Goal: Task Accomplishment & Management: Complete application form

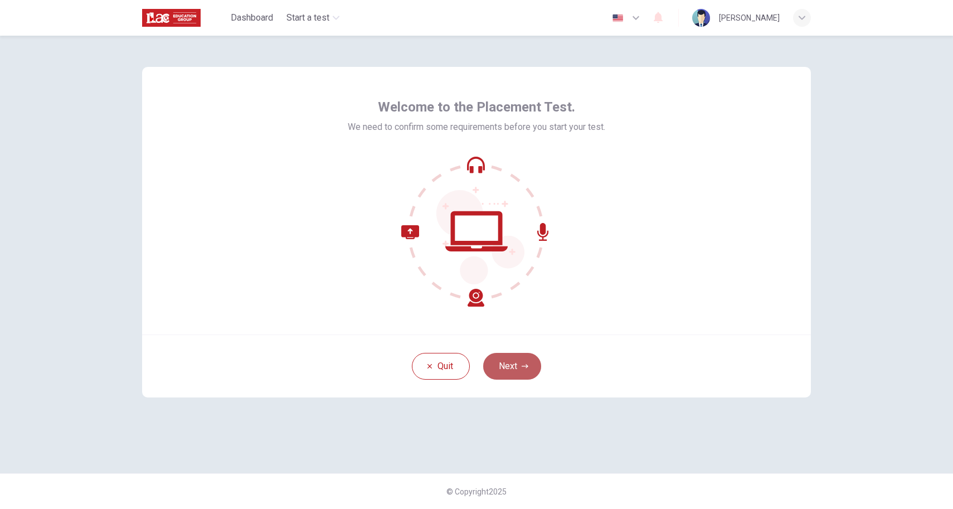
click at [511, 368] on button "Next" at bounding box center [512, 366] width 58 height 27
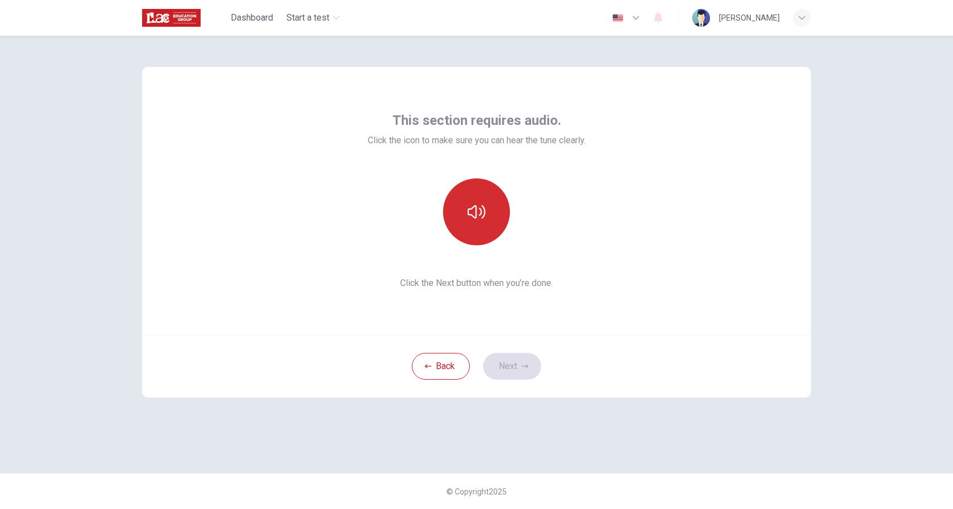
click at [480, 226] on button "button" at bounding box center [476, 211] width 67 height 67
click at [517, 362] on button "Next" at bounding box center [512, 366] width 58 height 27
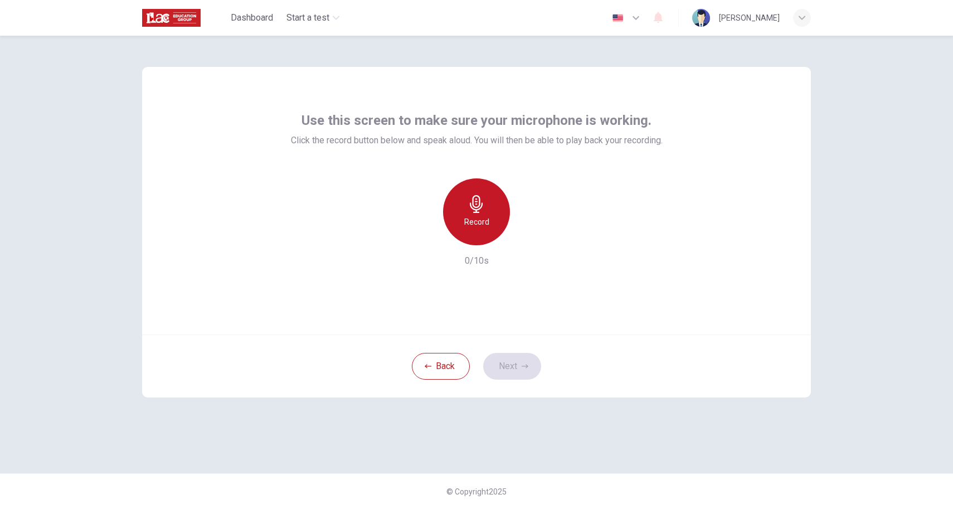
click at [480, 211] on icon "button" at bounding box center [476, 204] width 18 height 18
click at [509, 371] on button "Next" at bounding box center [512, 366] width 58 height 27
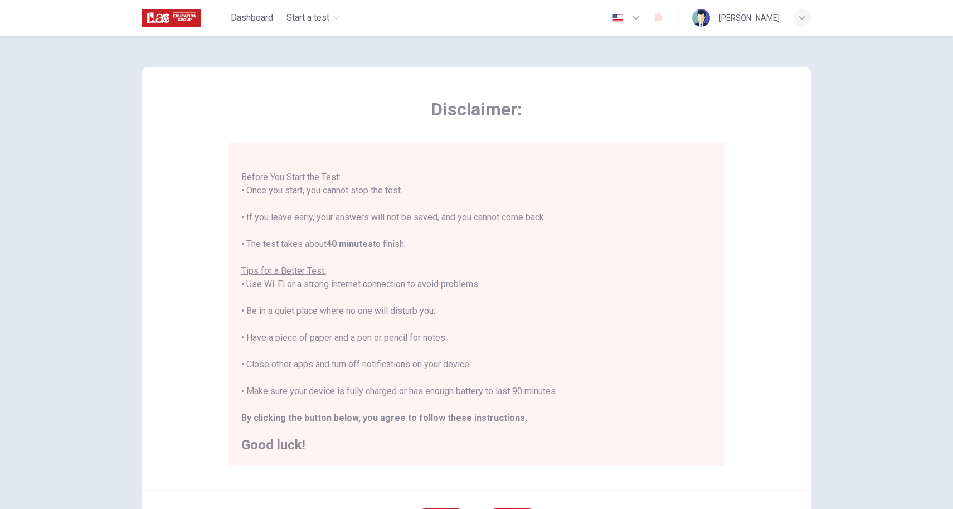
scroll to position [12, 0]
click at [281, 448] on h2 "Good luck!" at bounding box center [476, 445] width 470 height 13
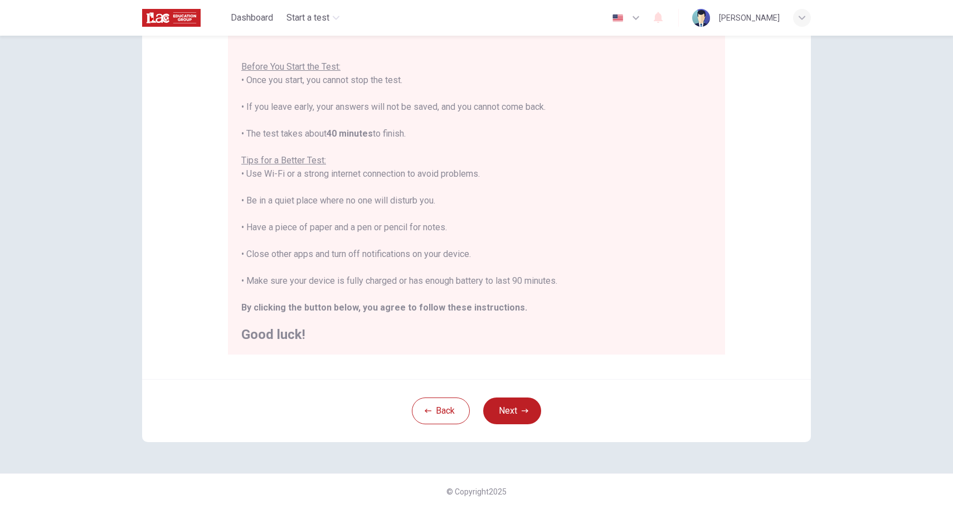
scroll to position [111, 0]
click at [506, 402] on button "Next" at bounding box center [512, 410] width 58 height 27
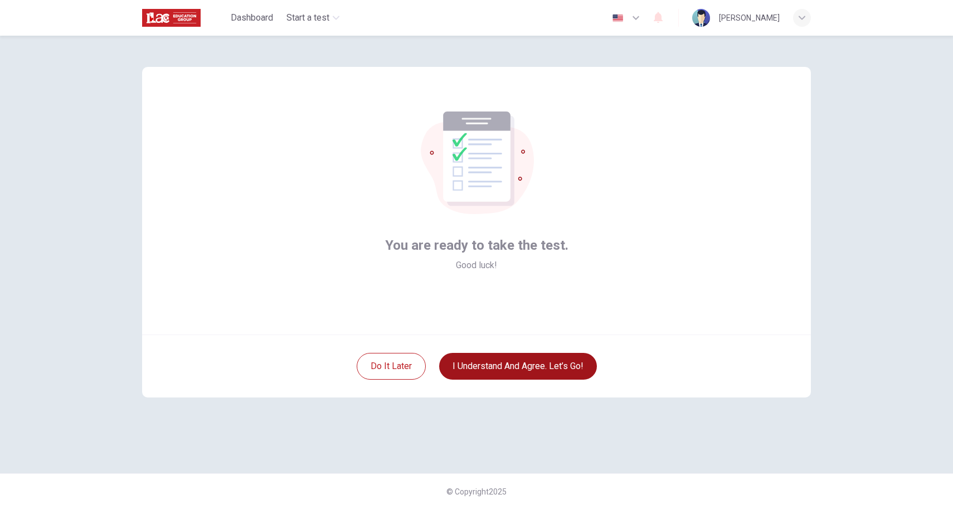
click at [537, 362] on button "I understand and agree. Let’s go!" at bounding box center [518, 366] width 158 height 27
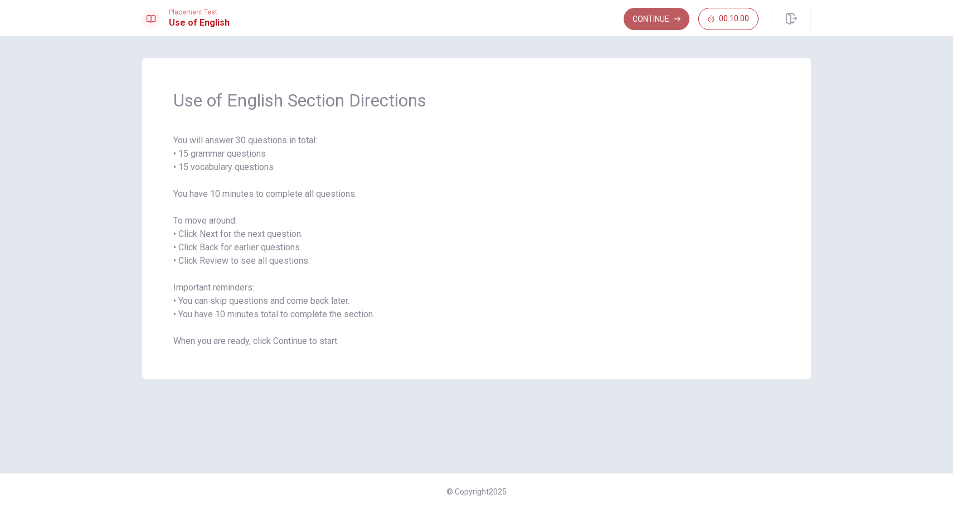
click at [652, 19] on button "Continue" at bounding box center [656, 19] width 66 height 22
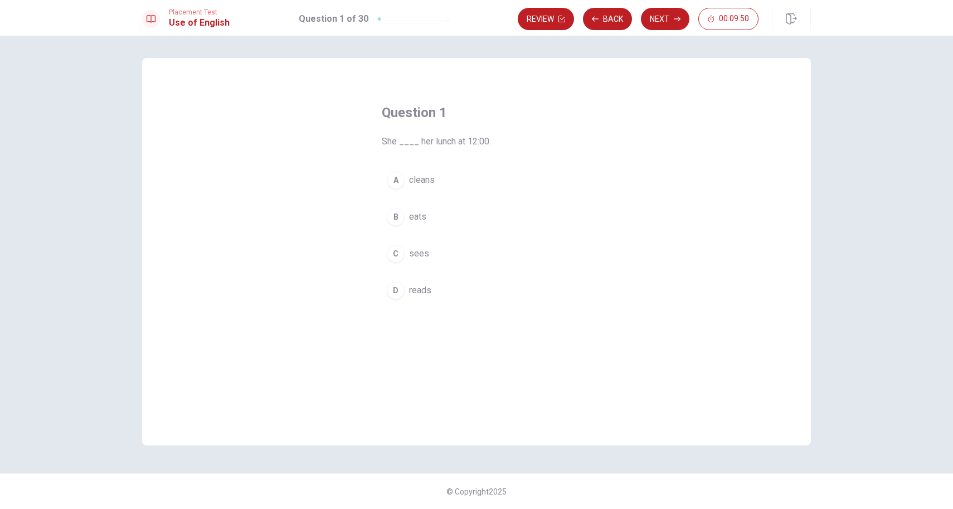
click at [394, 216] on div "B" at bounding box center [396, 217] width 18 height 18
click at [677, 22] on button "Next" at bounding box center [665, 19] width 48 height 22
click at [396, 179] on div "A" at bounding box center [396, 180] width 18 height 18
click at [665, 14] on button "Next" at bounding box center [665, 19] width 48 height 22
click at [398, 256] on div "C" at bounding box center [396, 254] width 18 height 18
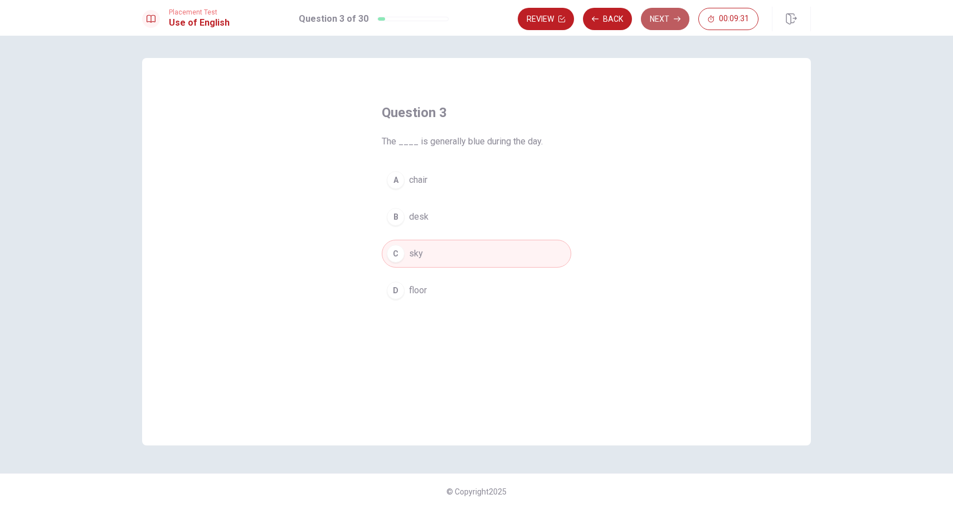
click at [665, 21] on button "Next" at bounding box center [665, 19] width 48 height 22
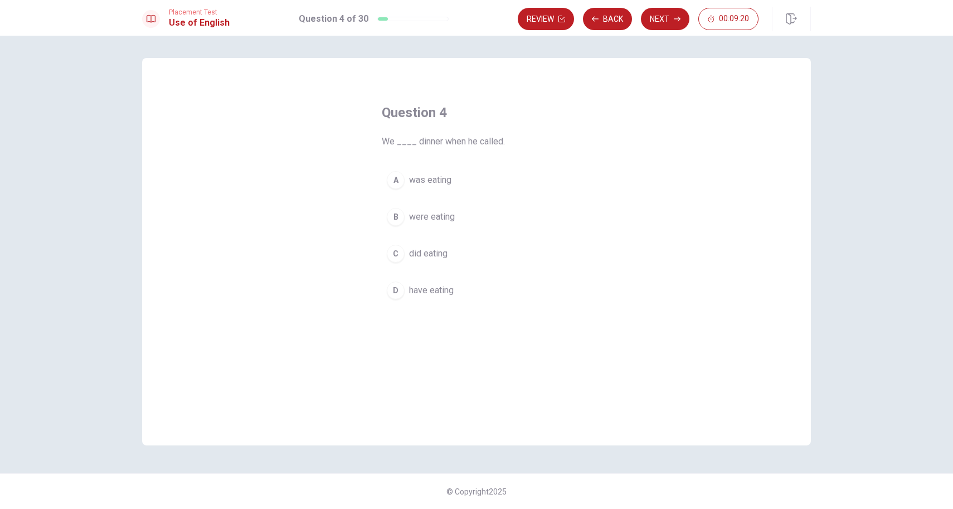
click at [394, 215] on div "B" at bounding box center [396, 217] width 18 height 18
click at [665, 25] on button "Next" at bounding box center [665, 19] width 48 height 22
click at [398, 252] on div "C" at bounding box center [396, 254] width 18 height 18
click at [653, 21] on button "Next" at bounding box center [665, 19] width 48 height 22
click at [394, 217] on div "B" at bounding box center [396, 217] width 18 height 18
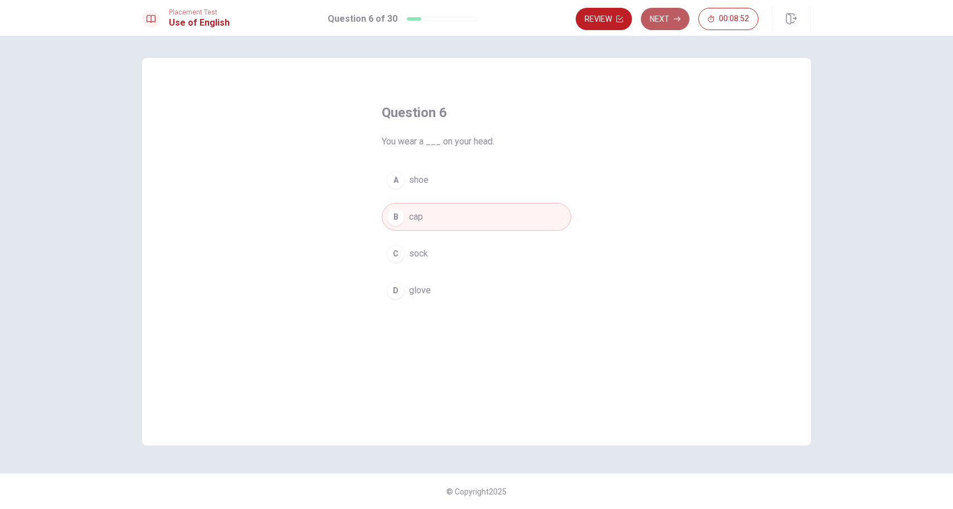
click at [664, 21] on button "Next" at bounding box center [665, 19] width 48 height 22
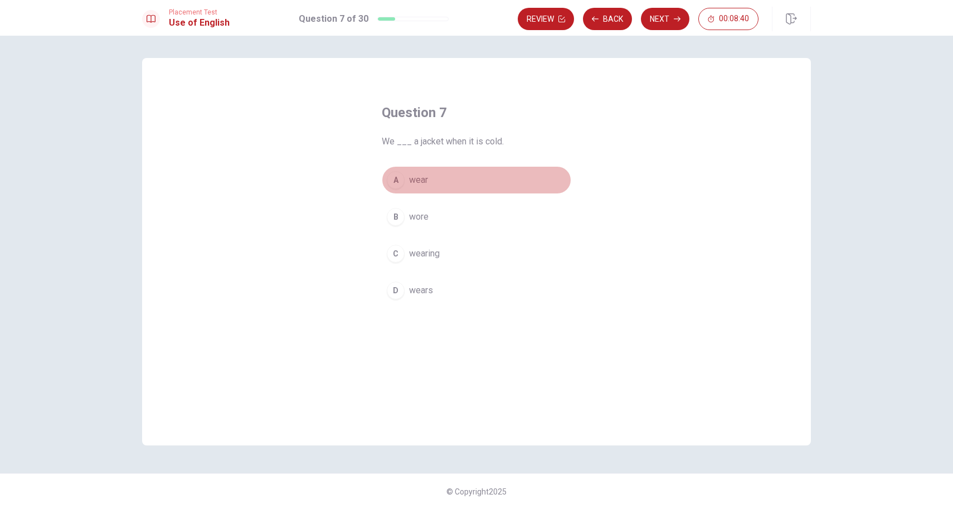
click at [397, 179] on div "A" at bounding box center [396, 180] width 18 height 18
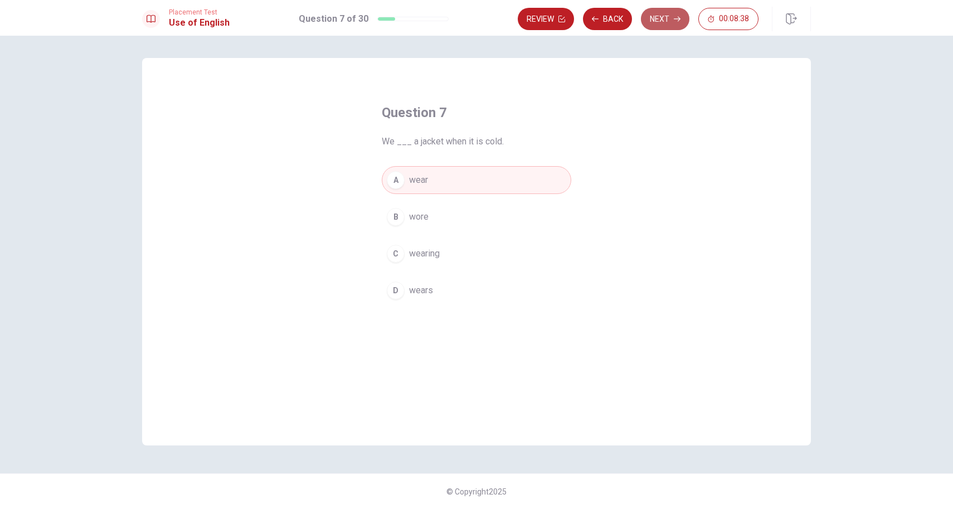
click at [677, 18] on icon "button" at bounding box center [677, 19] width 7 height 7
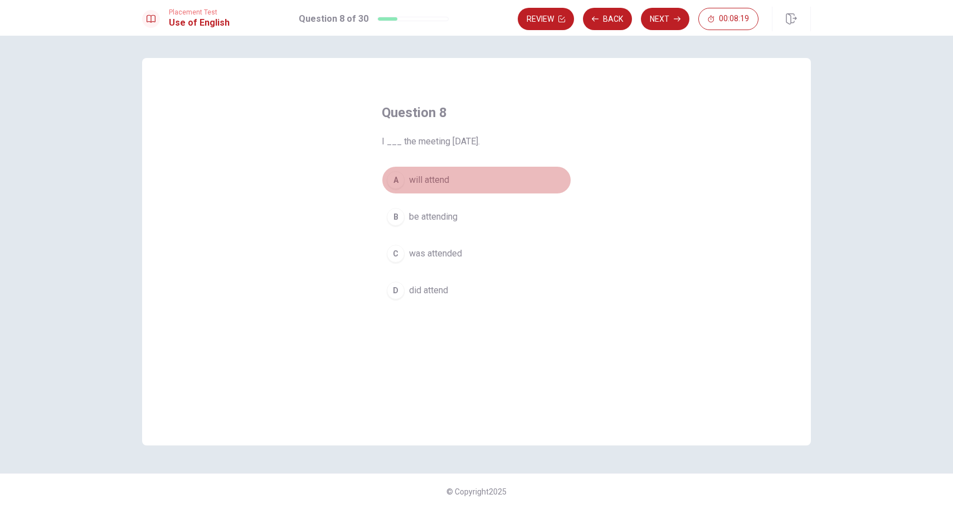
click at [393, 178] on div "A" at bounding box center [396, 180] width 18 height 18
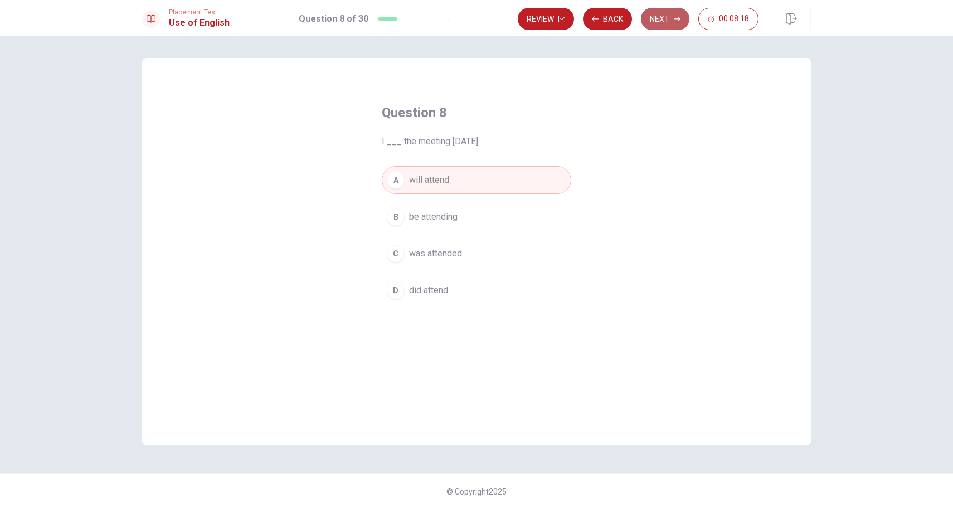
click at [661, 22] on button "Next" at bounding box center [665, 19] width 48 height 22
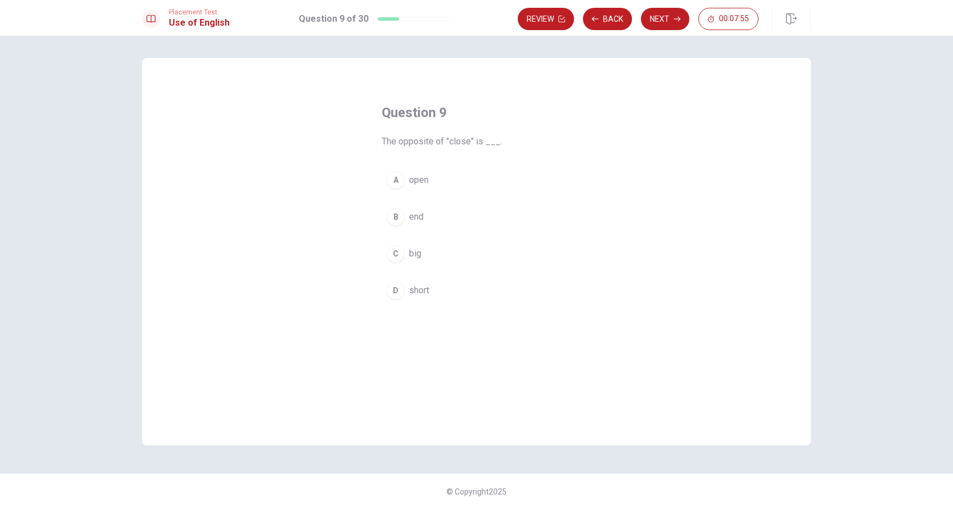
click at [394, 216] on div "B" at bounding box center [396, 217] width 18 height 18
click at [665, 17] on button "Next" at bounding box center [665, 19] width 48 height 22
click at [393, 222] on div "B" at bounding box center [396, 217] width 18 height 18
click at [663, 26] on button "Next" at bounding box center [665, 19] width 48 height 22
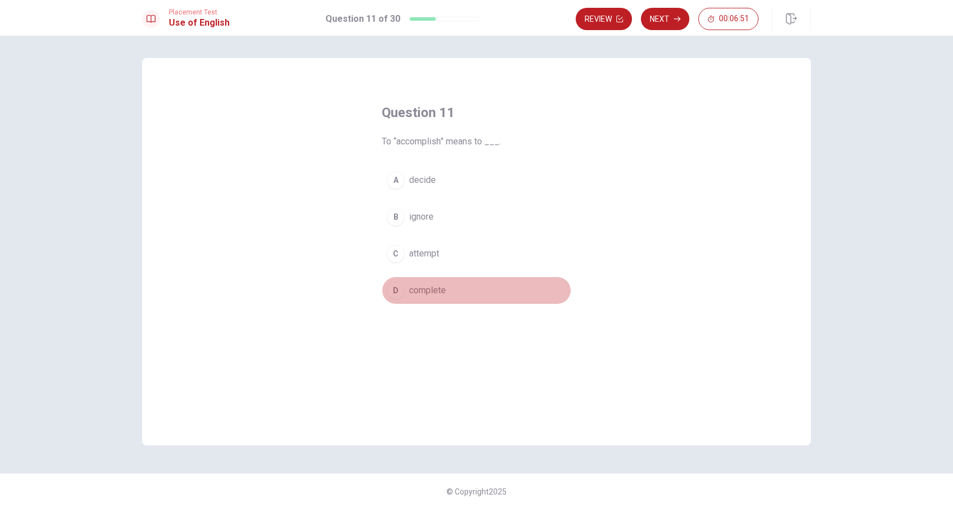
click at [400, 293] on div "D" at bounding box center [396, 290] width 18 height 18
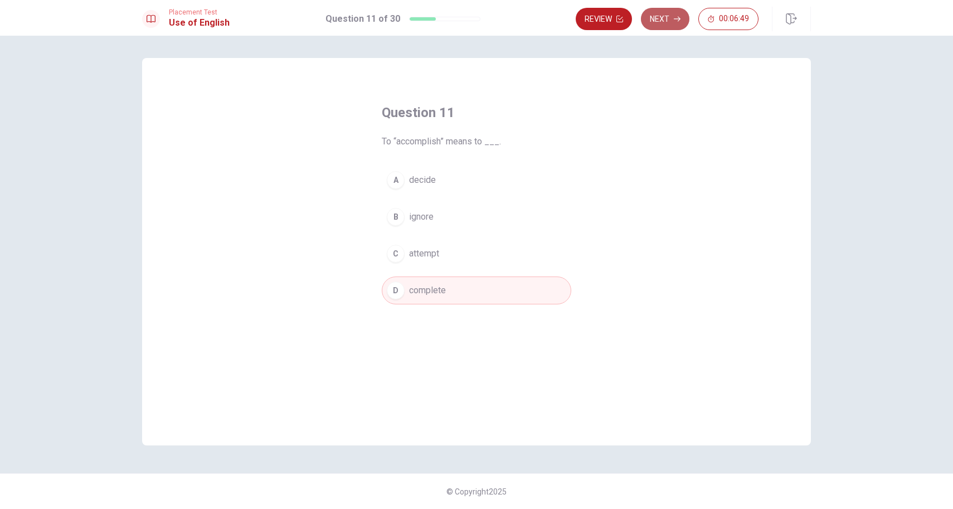
click at [673, 17] on button "Next" at bounding box center [665, 19] width 48 height 22
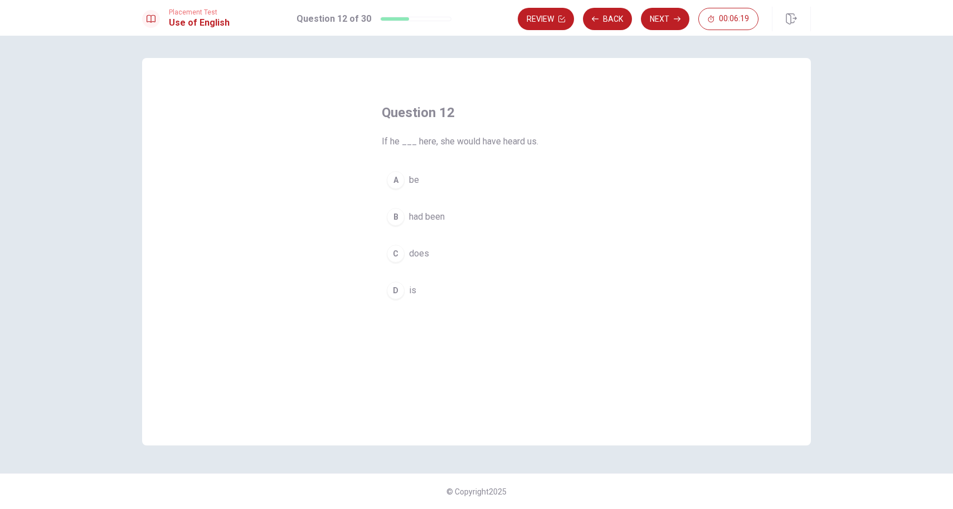
click at [396, 290] on div "D" at bounding box center [396, 290] width 18 height 18
click at [670, 16] on button "Next" at bounding box center [665, 19] width 48 height 22
click at [602, 22] on button "Back" at bounding box center [607, 19] width 49 height 22
click at [650, 26] on button "Next" at bounding box center [665, 19] width 48 height 22
click at [398, 178] on div "A" at bounding box center [396, 180] width 18 height 18
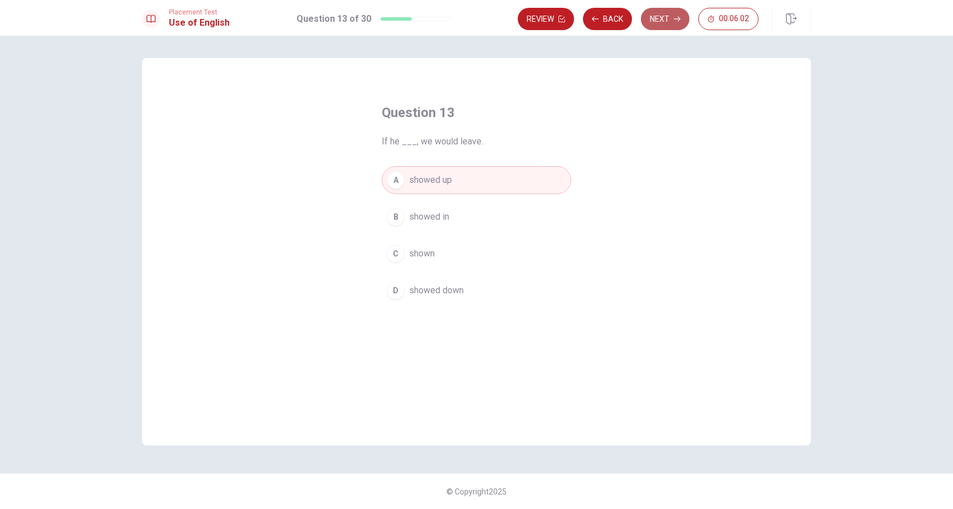
click at [661, 19] on button "Next" at bounding box center [665, 19] width 48 height 22
click at [396, 286] on div "D" at bounding box center [396, 290] width 18 height 18
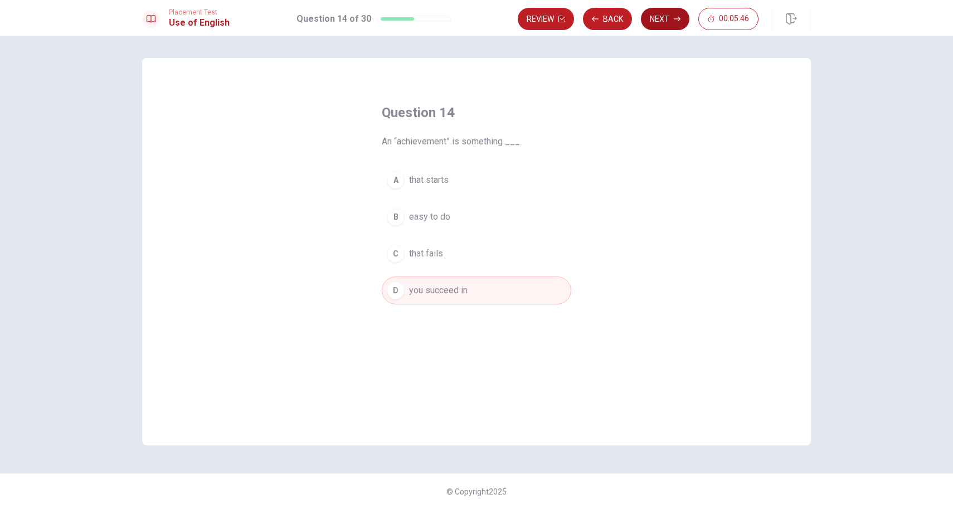
click at [681, 17] on button "Next" at bounding box center [665, 19] width 48 height 22
click at [393, 255] on div "C" at bounding box center [396, 254] width 18 height 18
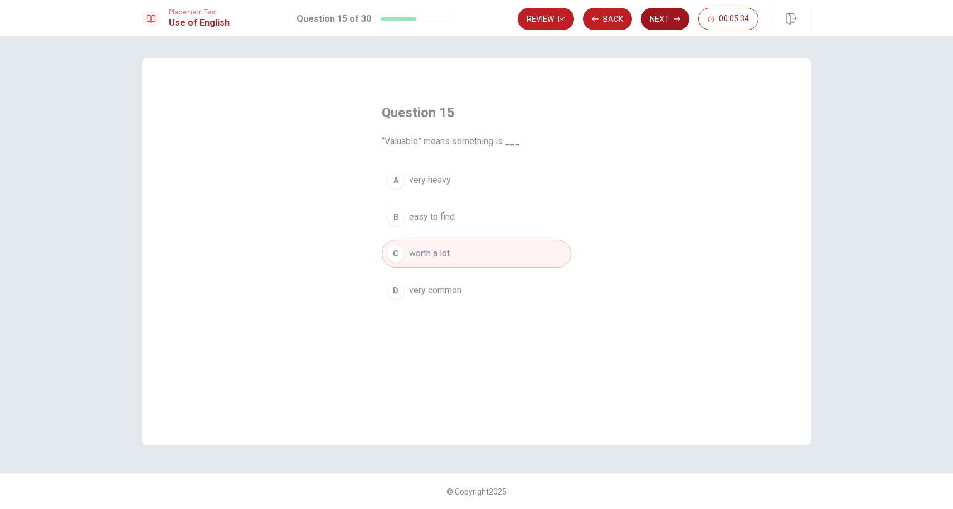
click at [651, 23] on button "Next" at bounding box center [665, 19] width 48 height 22
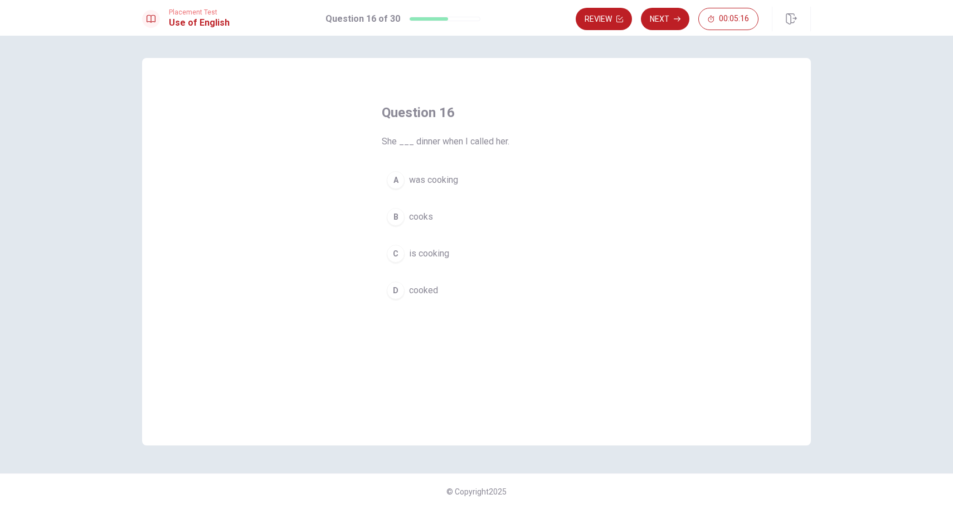
click at [397, 184] on div "A" at bounding box center [396, 180] width 18 height 18
click at [673, 24] on button "Next" at bounding box center [665, 19] width 48 height 22
click at [394, 218] on div "B" at bounding box center [396, 217] width 18 height 18
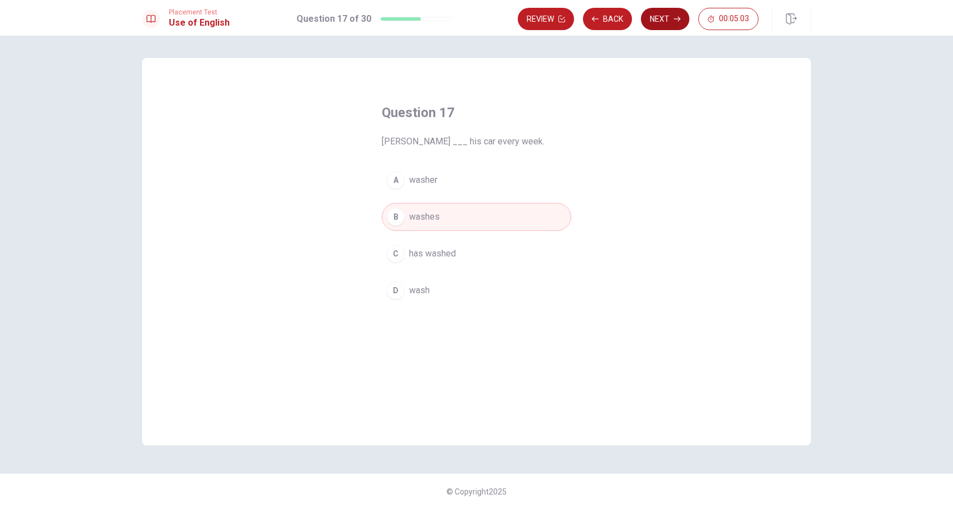
click at [652, 24] on button "Next" at bounding box center [665, 19] width 48 height 22
click at [396, 214] on div "B" at bounding box center [396, 217] width 18 height 18
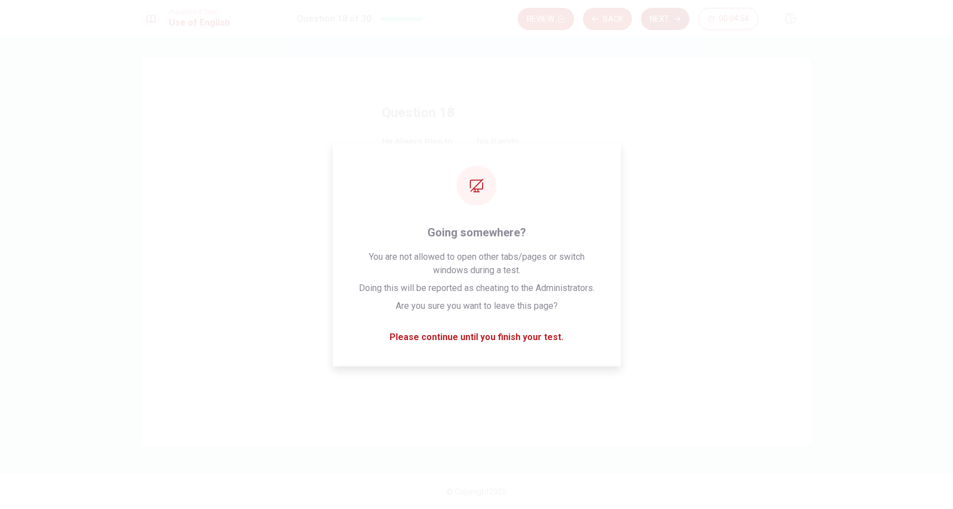
click at [661, 15] on button "Next" at bounding box center [665, 19] width 48 height 22
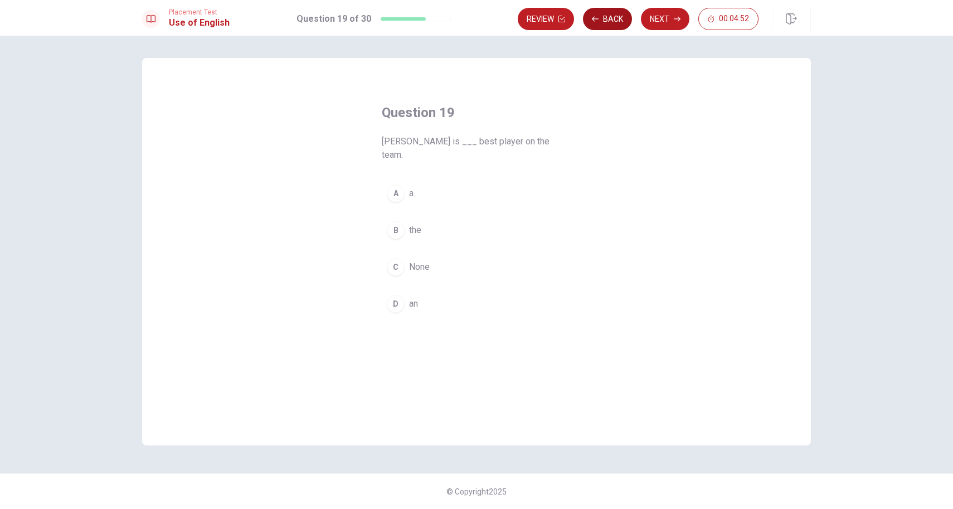
click at [608, 25] on button "Back" at bounding box center [607, 19] width 49 height 22
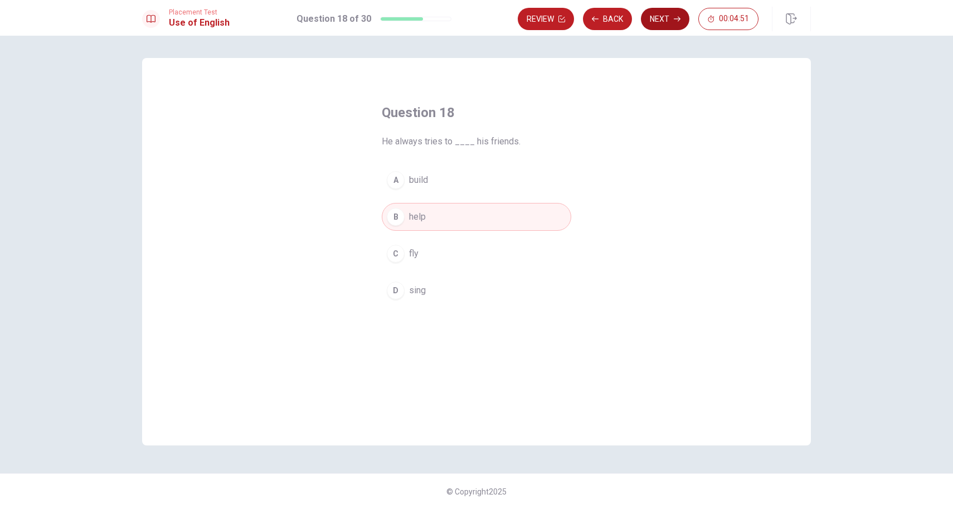
click at [652, 22] on button "Next" at bounding box center [665, 19] width 48 height 22
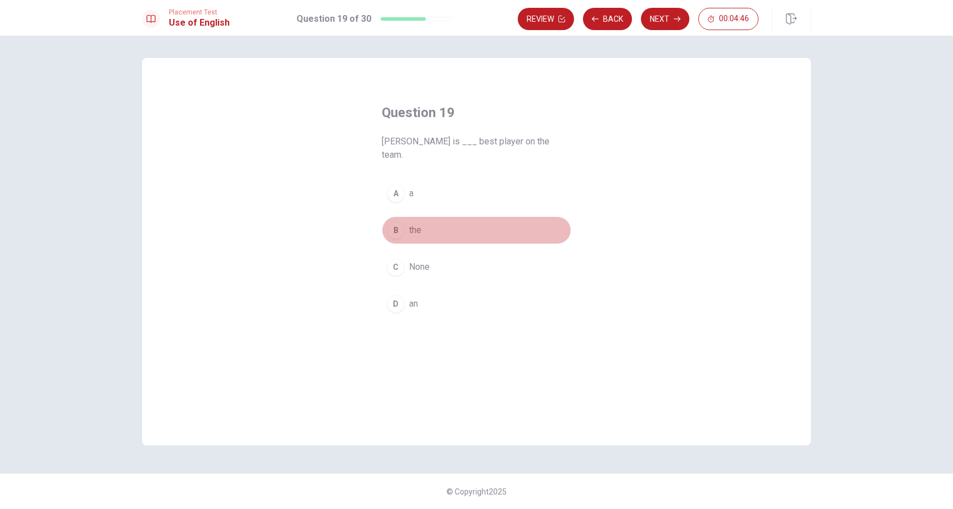
click at [392, 221] on div "B" at bounding box center [396, 230] width 18 height 18
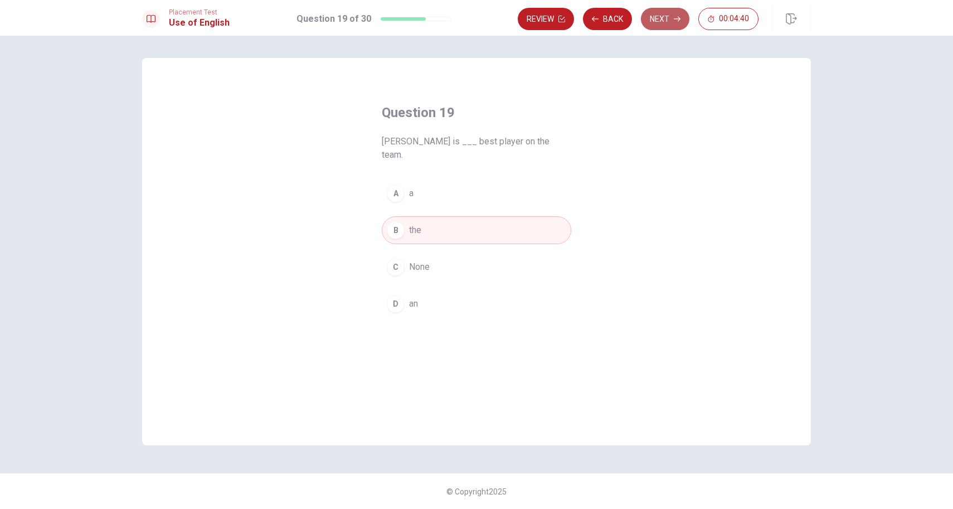
click at [656, 18] on button "Next" at bounding box center [665, 19] width 48 height 22
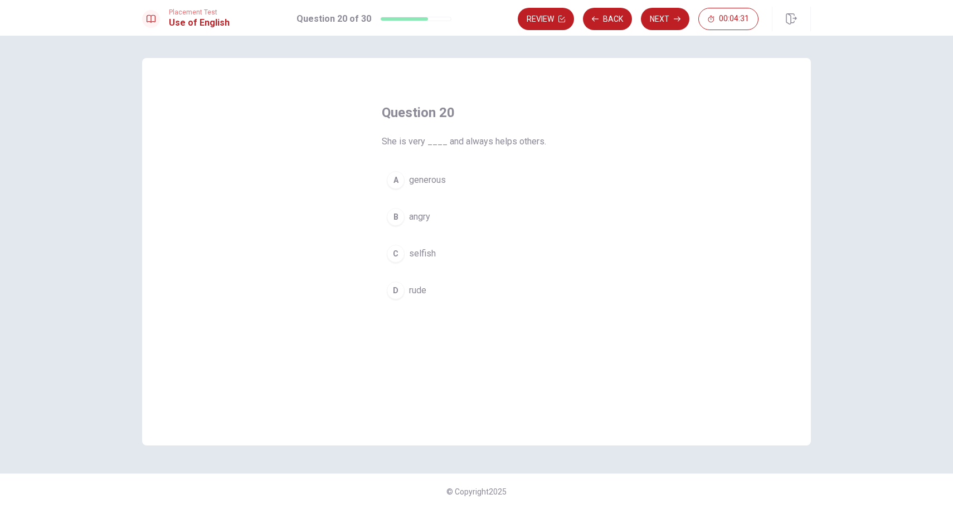
click at [398, 187] on div "A" at bounding box center [396, 180] width 18 height 18
click at [668, 22] on button "Next" at bounding box center [665, 19] width 48 height 22
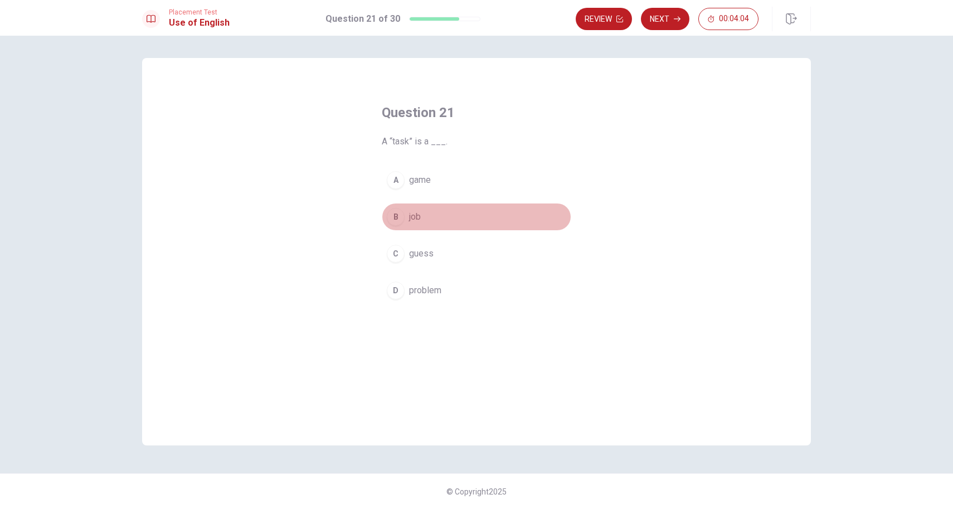
click at [396, 215] on div "B" at bounding box center [396, 217] width 18 height 18
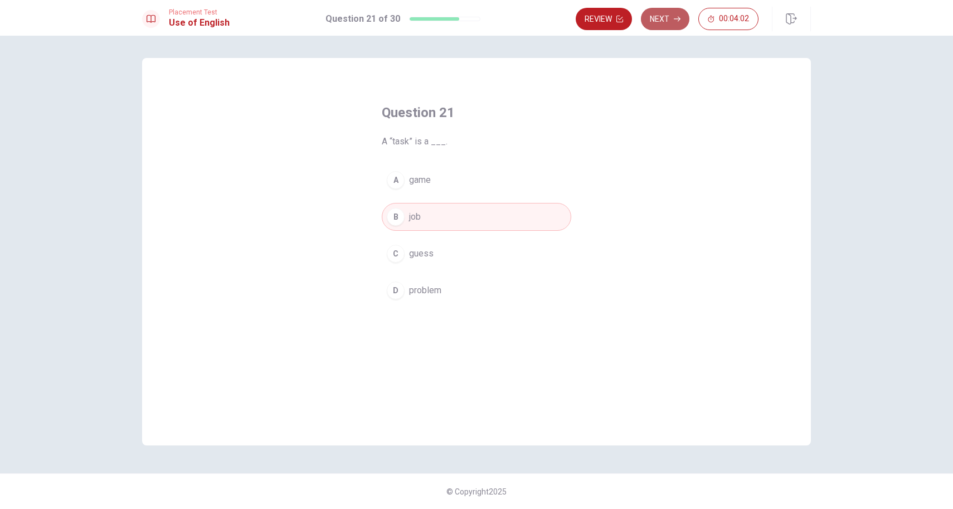
click at [661, 14] on button "Next" at bounding box center [665, 19] width 48 height 22
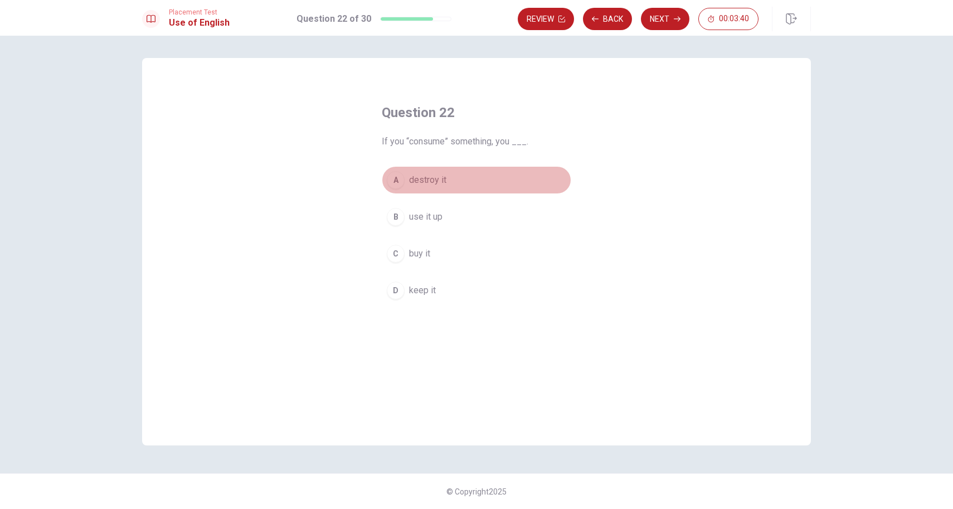
click at [402, 184] on div "A" at bounding box center [396, 180] width 18 height 18
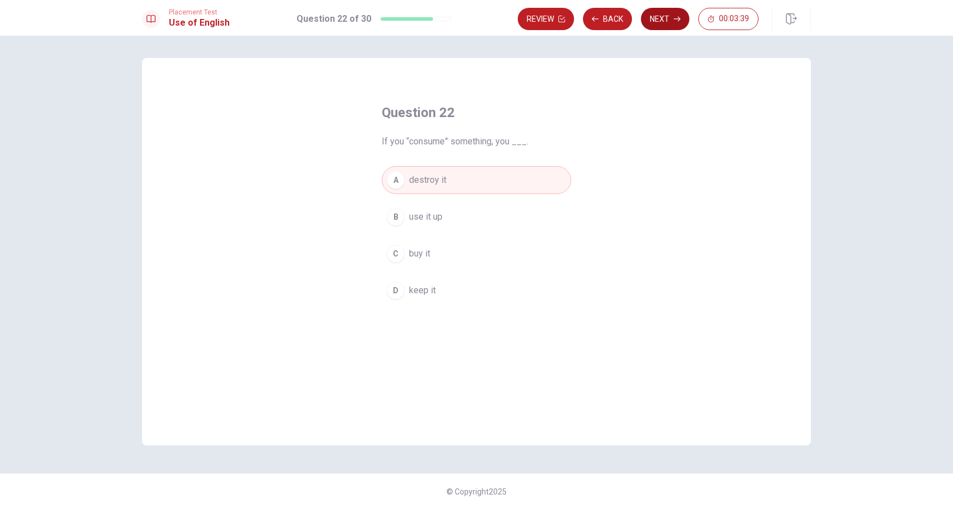
click at [676, 13] on button "Next" at bounding box center [665, 19] width 48 height 22
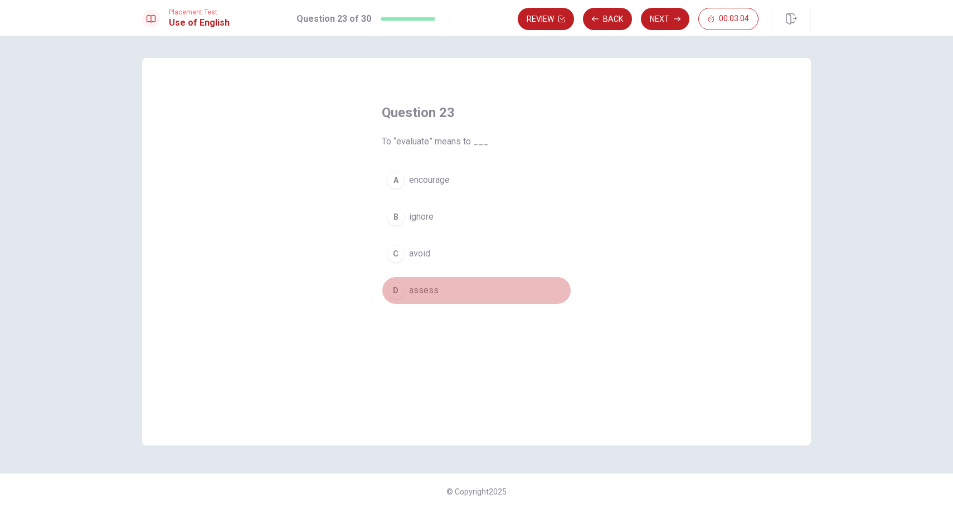
click at [416, 296] on span "assess" at bounding box center [424, 290] width 30 height 13
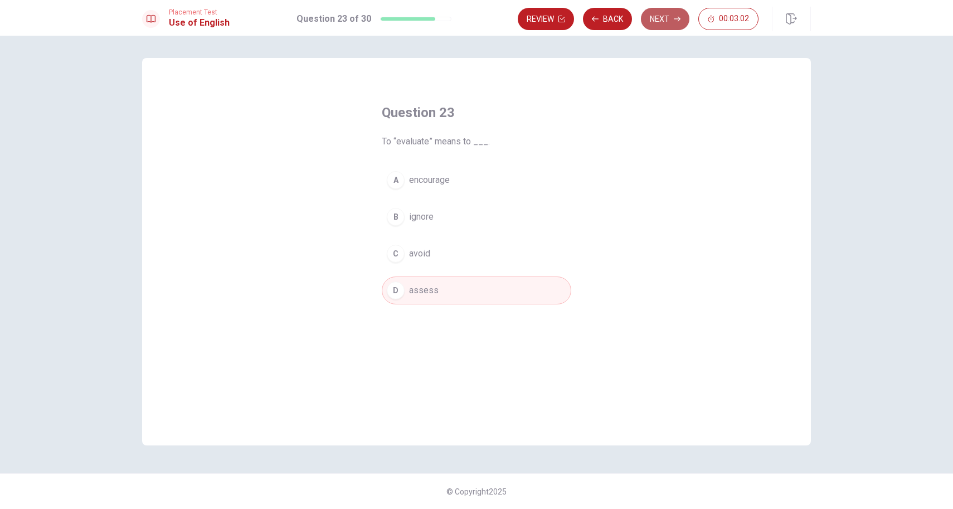
click at [664, 22] on button "Next" at bounding box center [665, 19] width 48 height 22
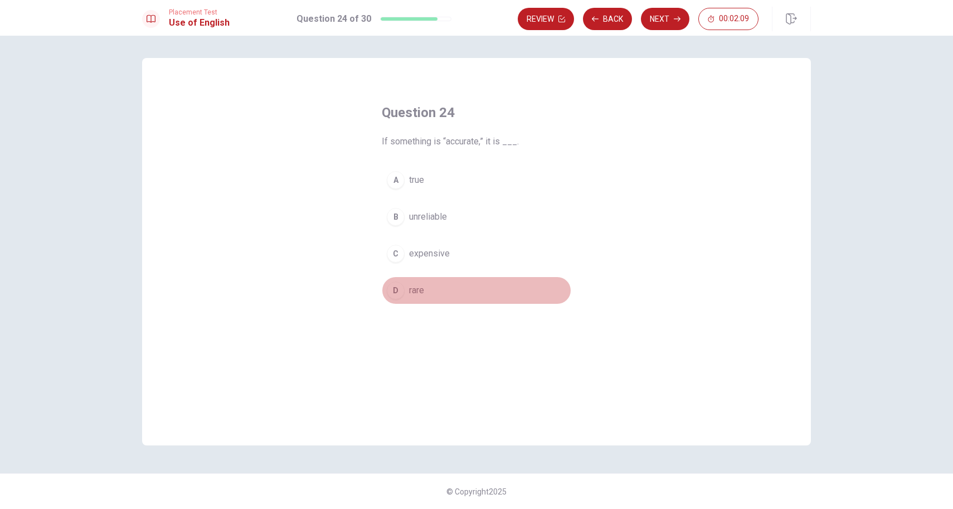
click at [416, 290] on span "rare" at bounding box center [416, 290] width 15 height 13
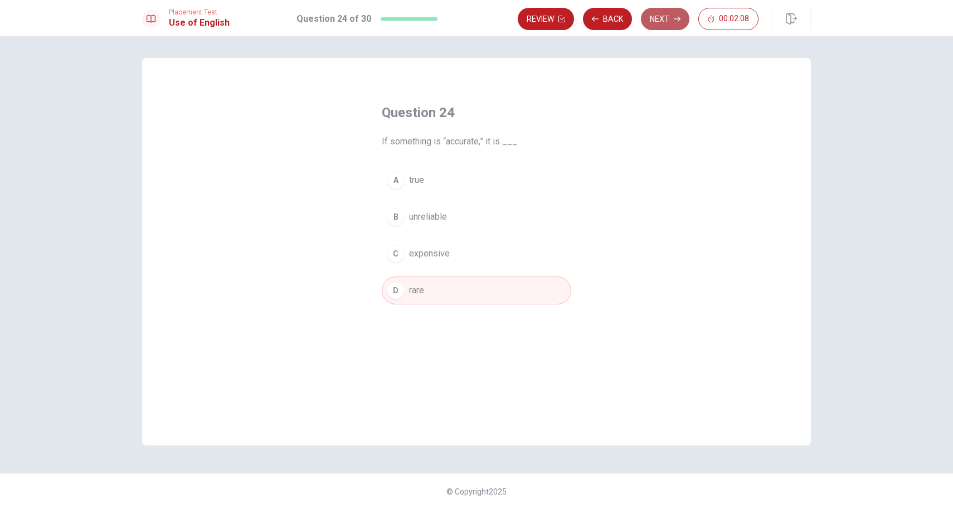
click at [661, 26] on button "Next" at bounding box center [665, 19] width 48 height 22
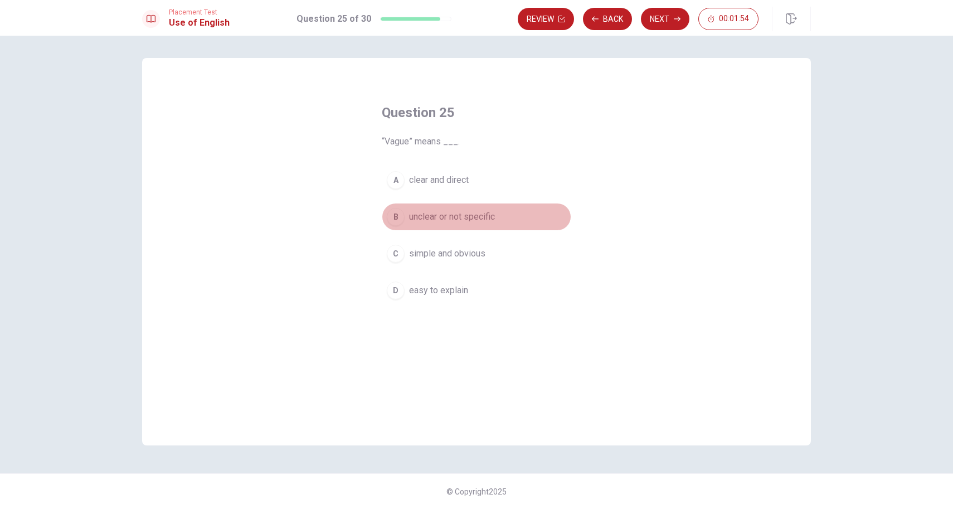
click at [397, 217] on div "B" at bounding box center [396, 217] width 18 height 18
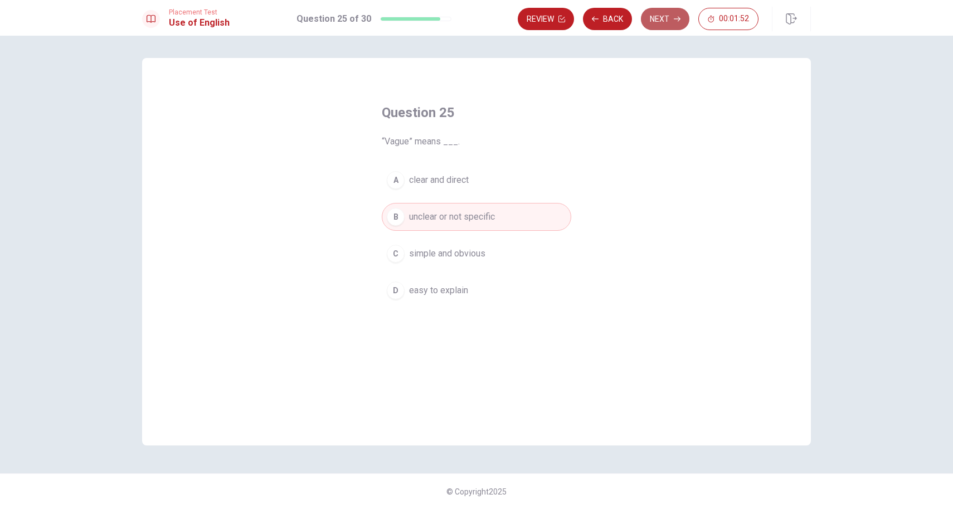
click at [663, 15] on button "Next" at bounding box center [665, 19] width 48 height 22
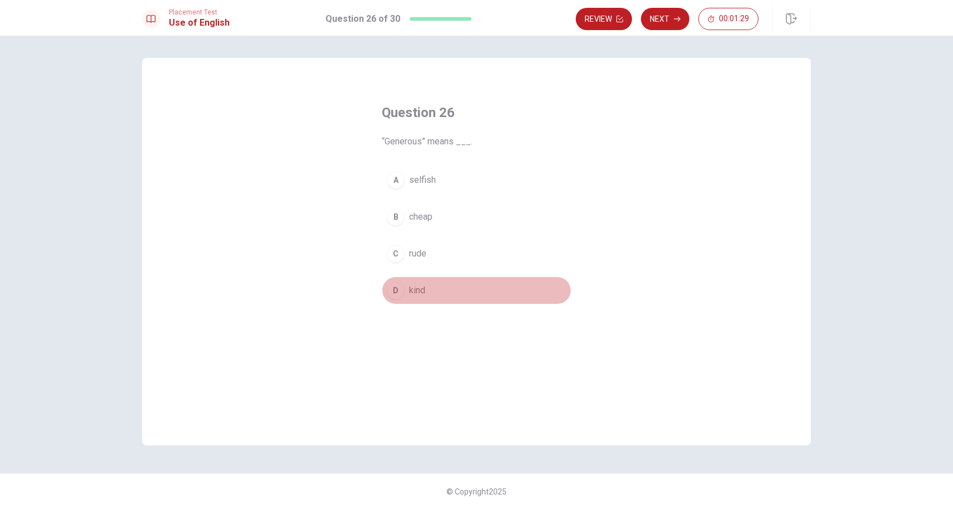
click at [397, 288] on div "D" at bounding box center [396, 290] width 18 height 18
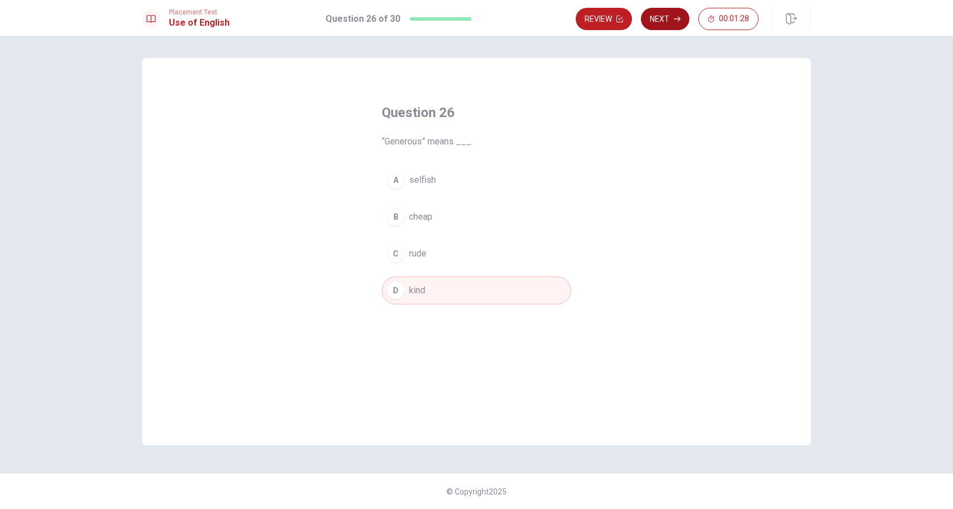
click at [664, 11] on button "Next" at bounding box center [665, 19] width 48 height 22
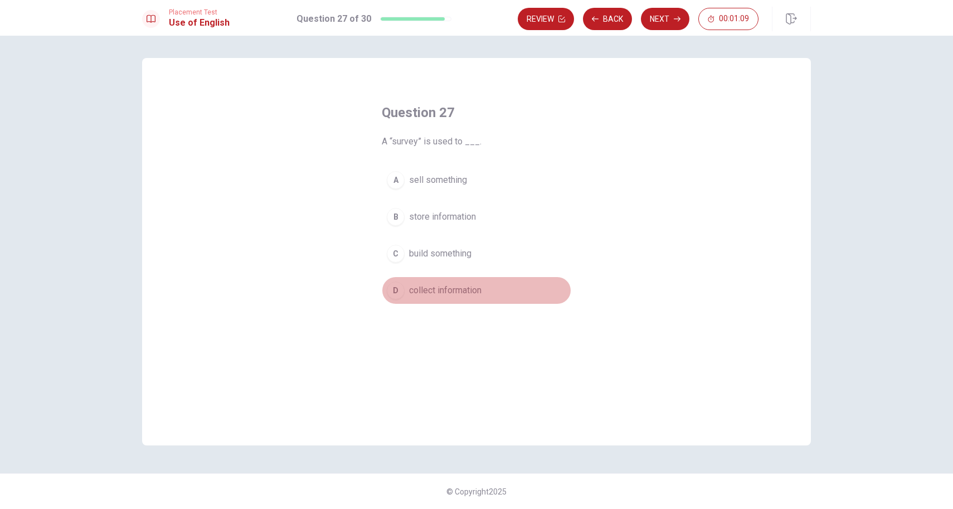
click at [400, 290] on div "D" at bounding box center [396, 290] width 18 height 18
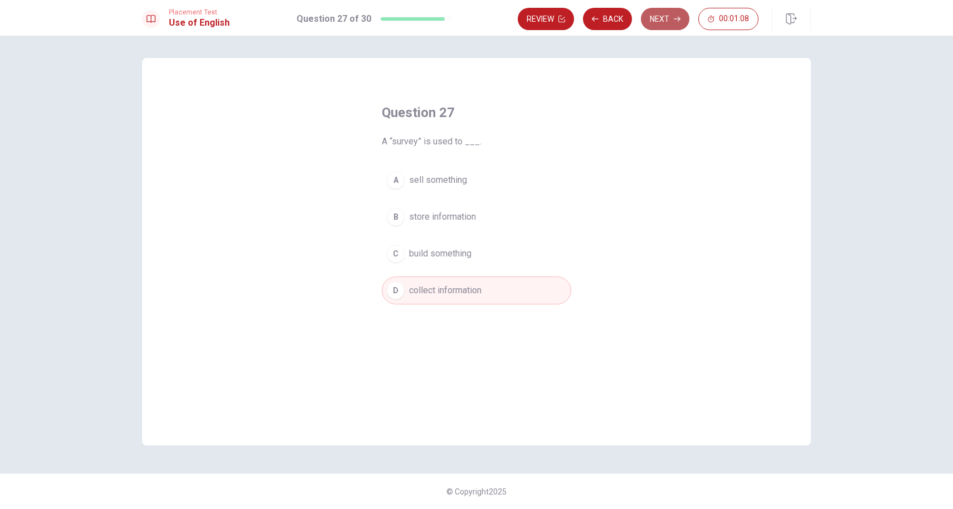
click at [661, 8] on button "Next" at bounding box center [665, 19] width 48 height 22
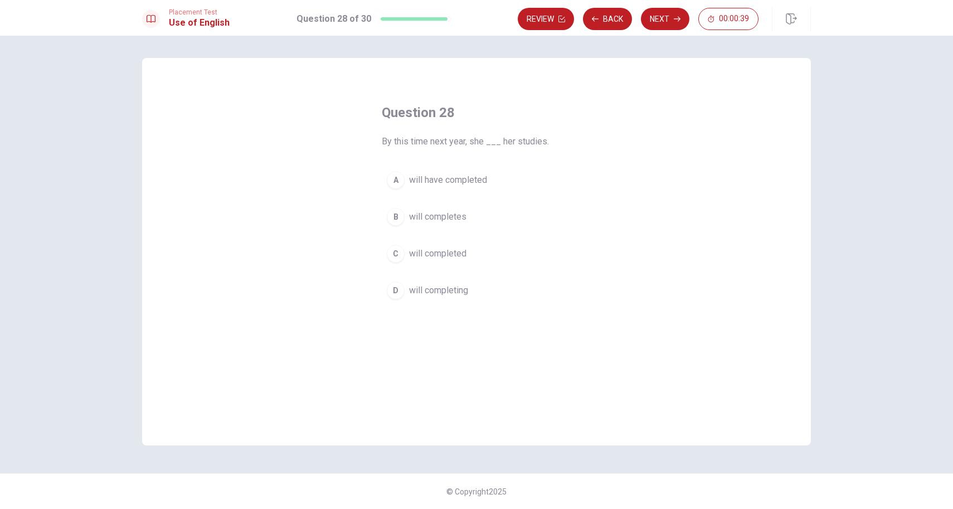
click at [406, 254] on button "C will completed" at bounding box center [476, 254] width 189 height 28
click at [673, 18] on button "Next" at bounding box center [665, 19] width 48 height 22
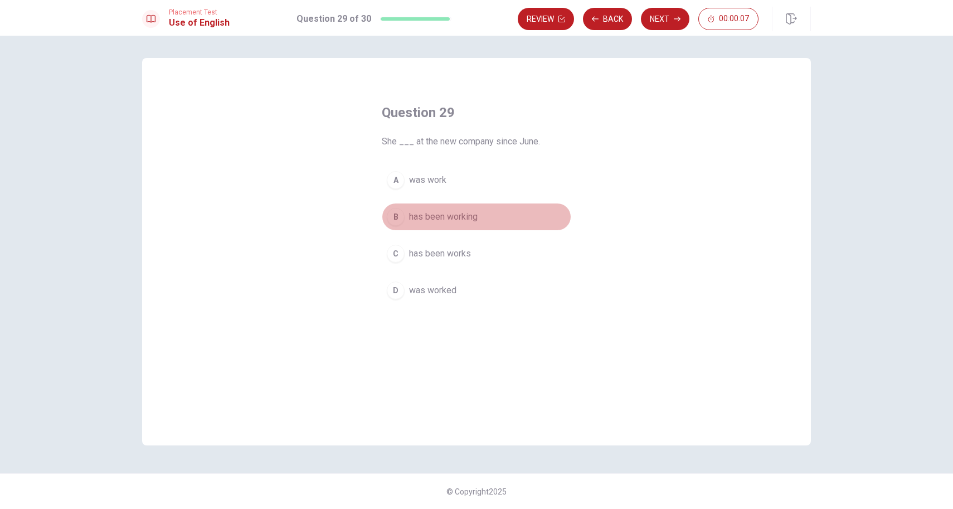
click at [397, 216] on div "B" at bounding box center [396, 217] width 18 height 18
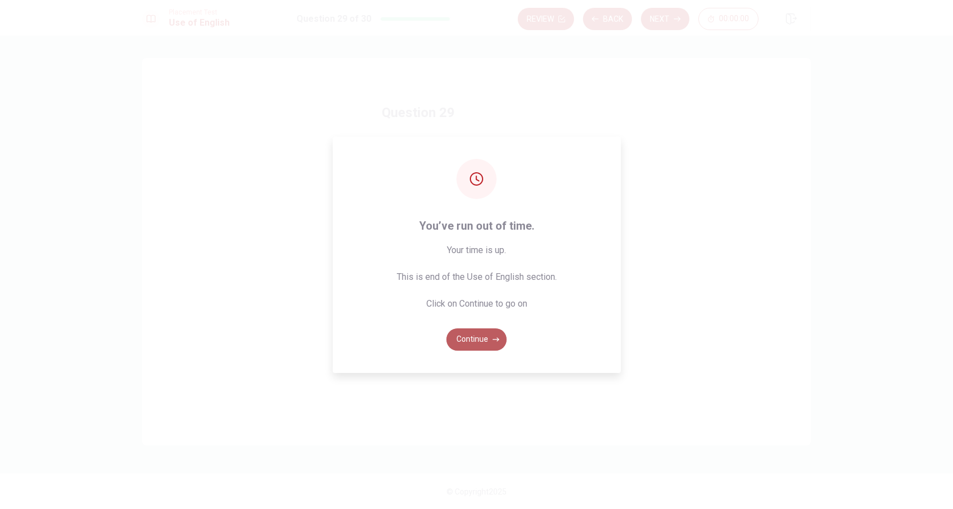
click at [484, 334] on button "Continue" at bounding box center [476, 339] width 60 height 22
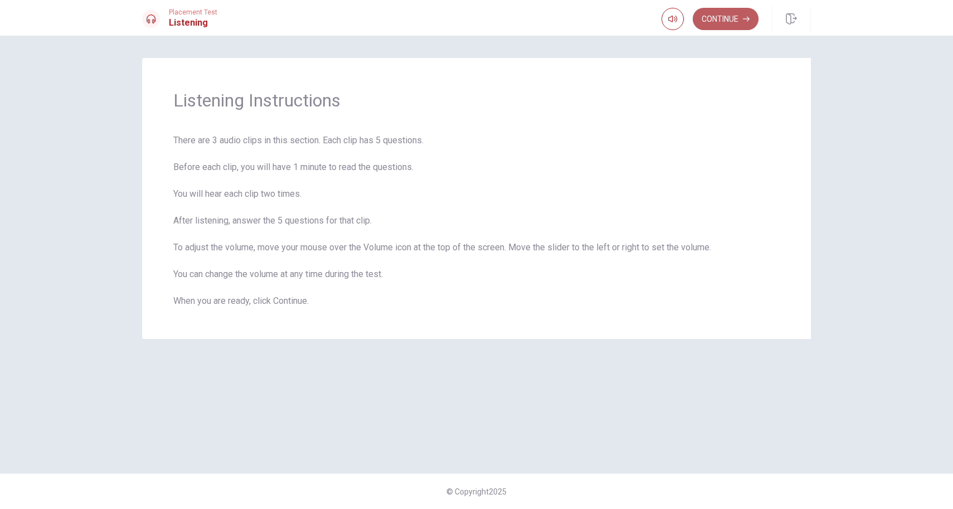
click at [718, 25] on button "Continue" at bounding box center [726, 19] width 66 height 22
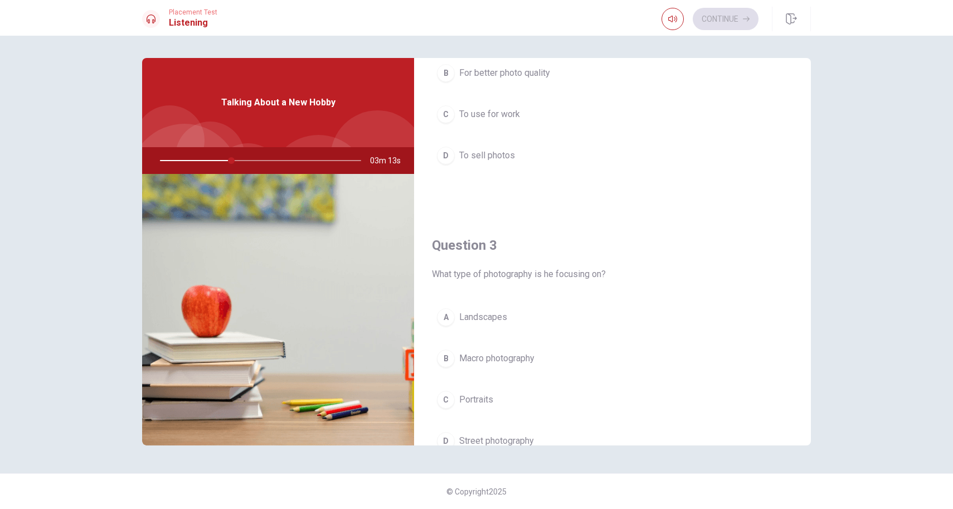
scroll to position [415, 0]
click at [476, 324] on button "A Landscapes" at bounding box center [612, 317] width 361 height 28
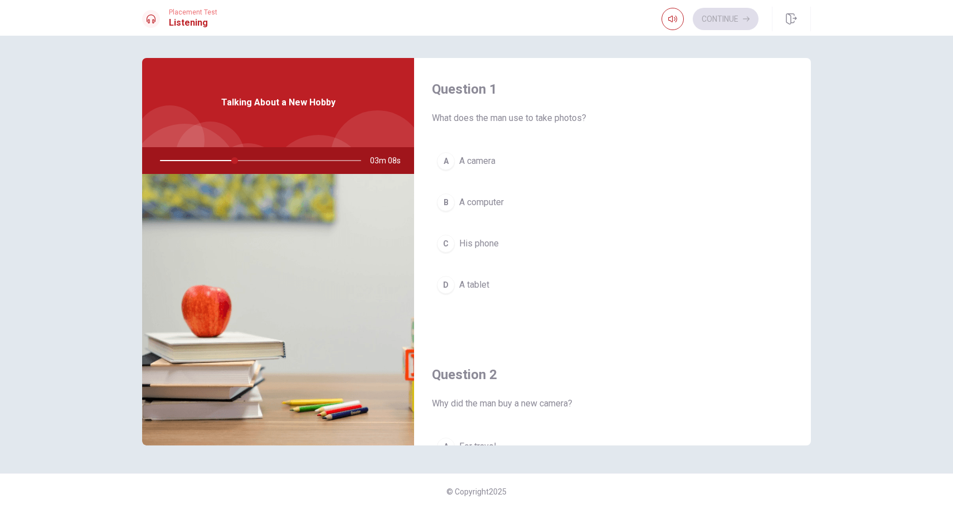
scroll to position [0, 0]
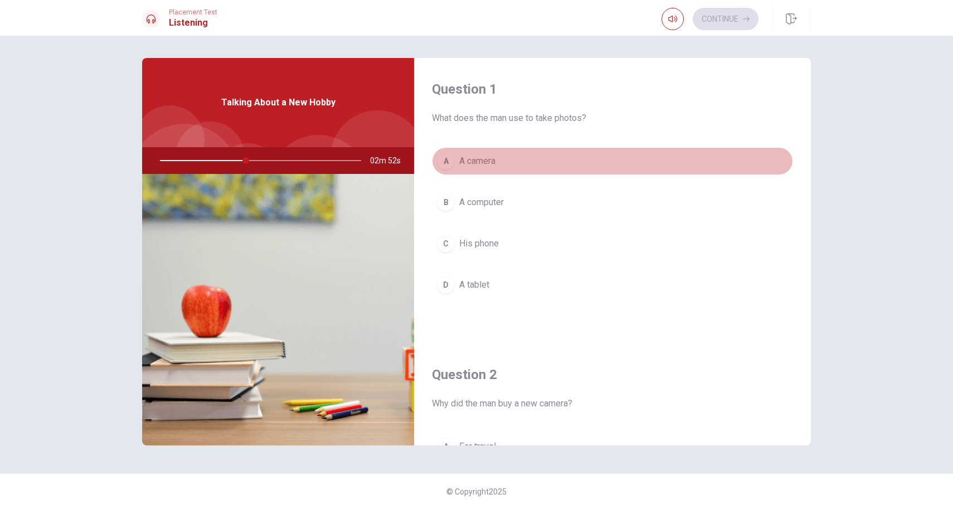
click at [490, 161] on span "A camera" at bounding box center [477, 160] width 36 height 13
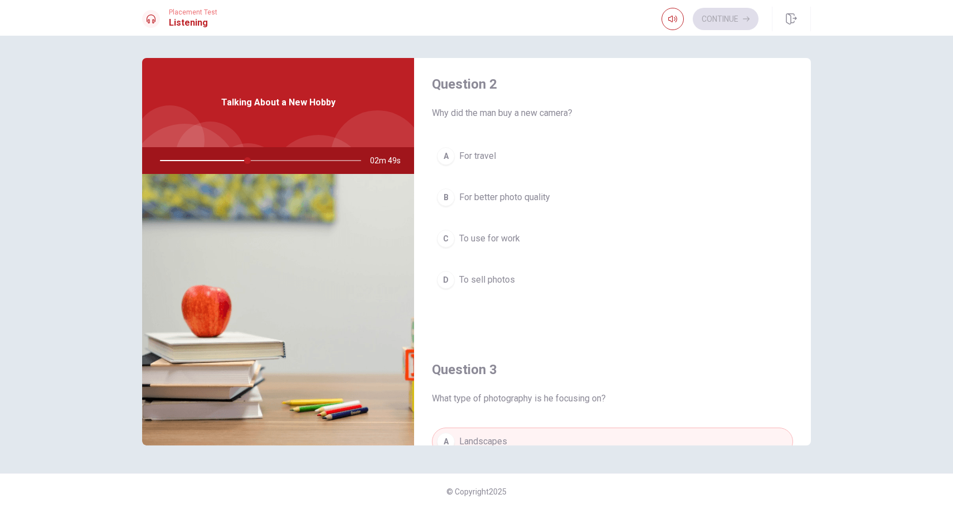
scroll to position [291, 0]
click at [543, 202] on span "For better photo quality" at bounding box center [504, 196] width 91 height 13
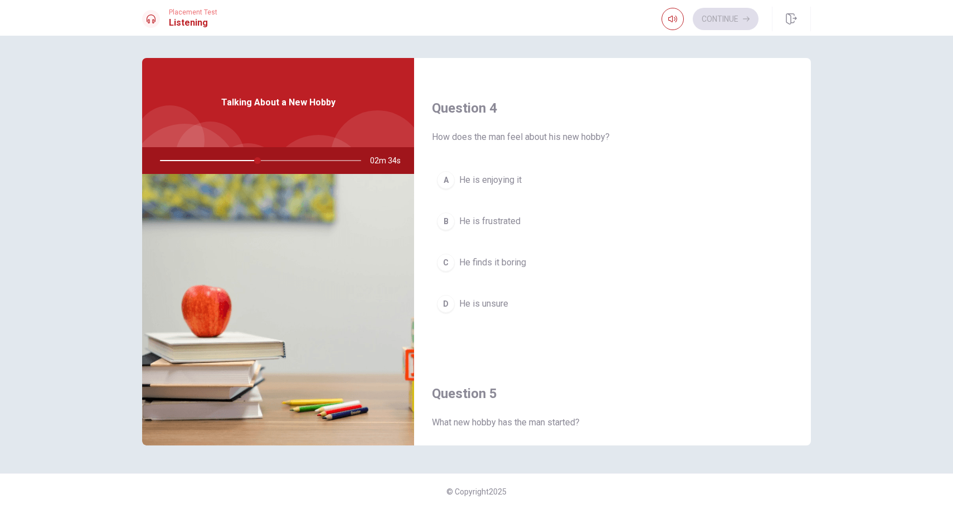
scroll to position [843, 0]
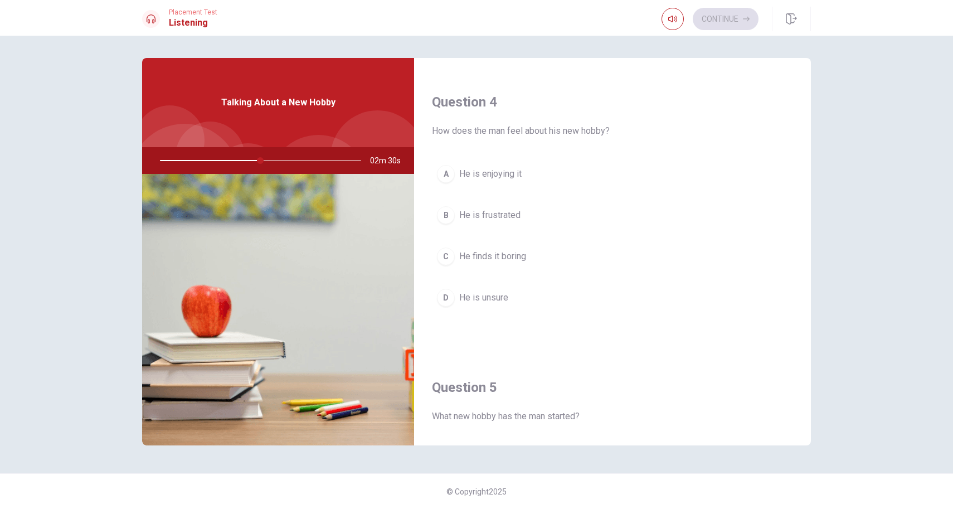
click at [515, 170] on span "He is enjoying it" at bounding box center [490, 173] width 62 height 13
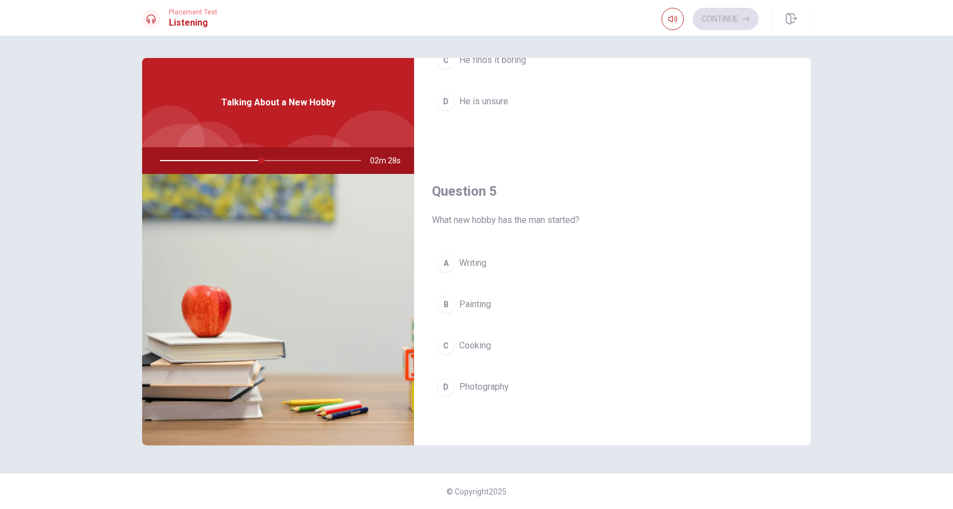
scroll to position [1039, 0]
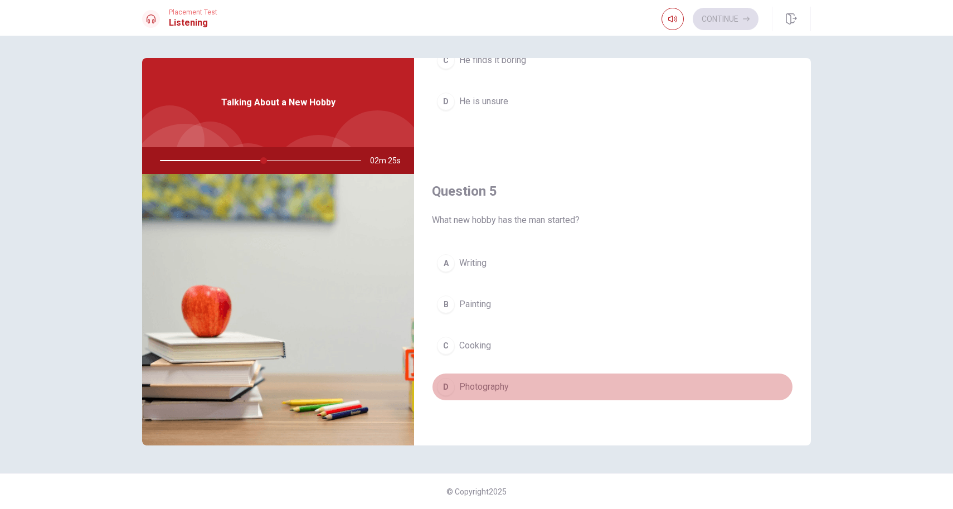
click at [494, 398] on button "D Photography" at bounding box center [612, 387] width 361 height 28
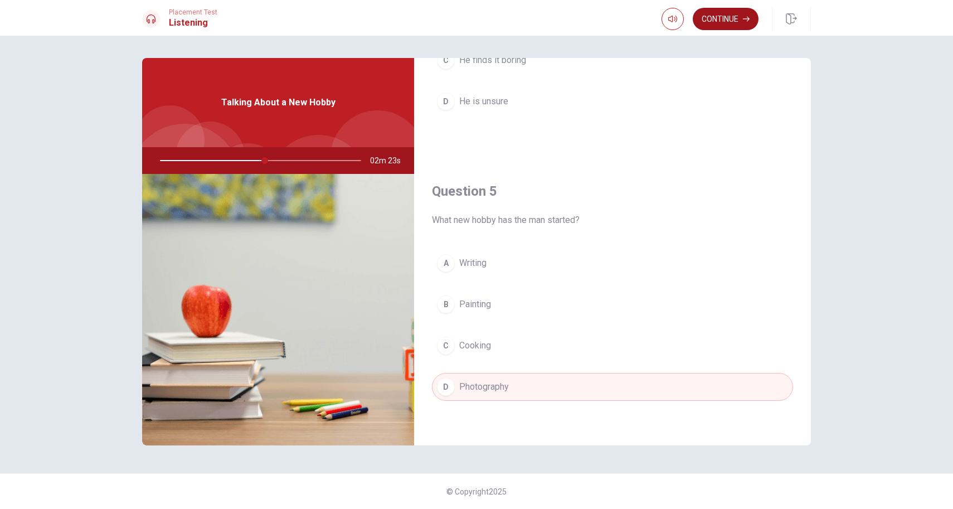
click at [734, 15] on button "Continue" at bounding box center [726, 19] width 66 height 22
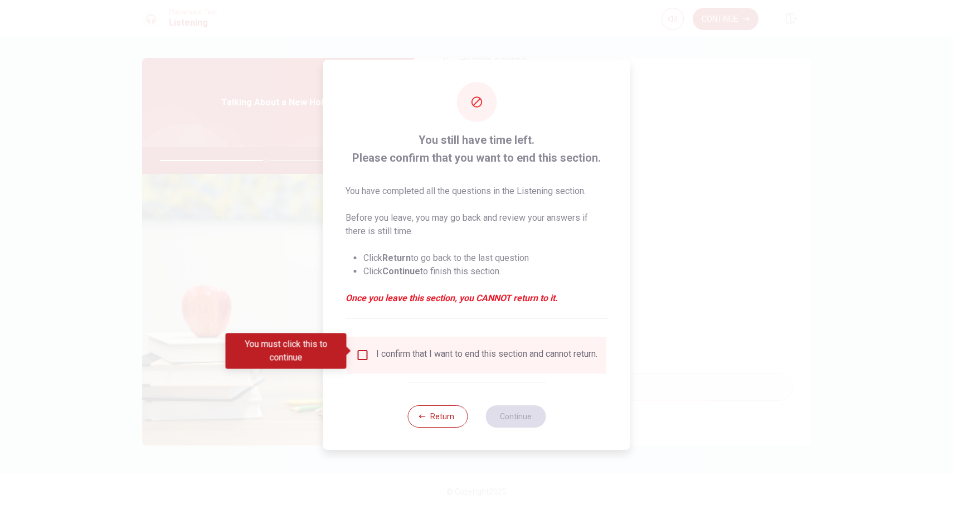
click at [363, 353] on input "You must click this to continue" at bounding box center [362, 354] width 13 height 13
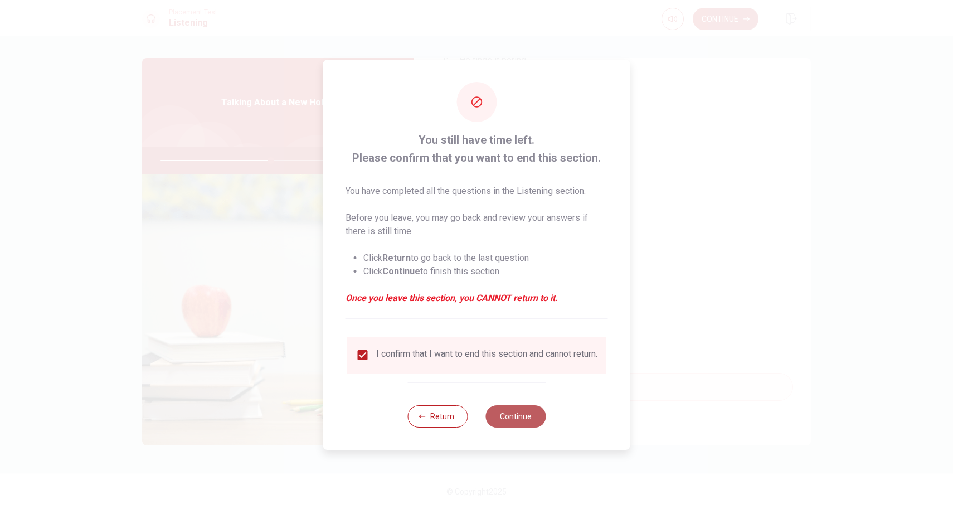
click at [525, 417] on button "Continue" at bounding box center [515, 416] width 60 height 22
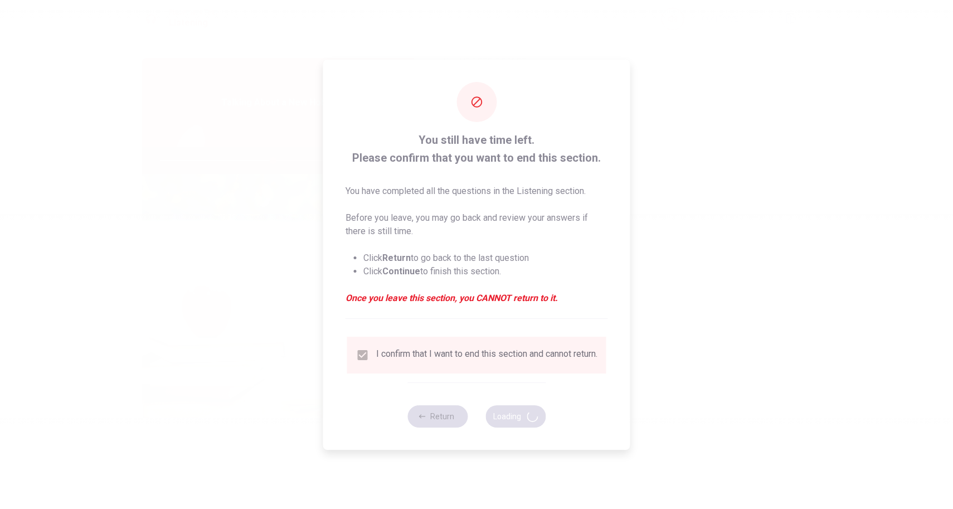
type input "57"
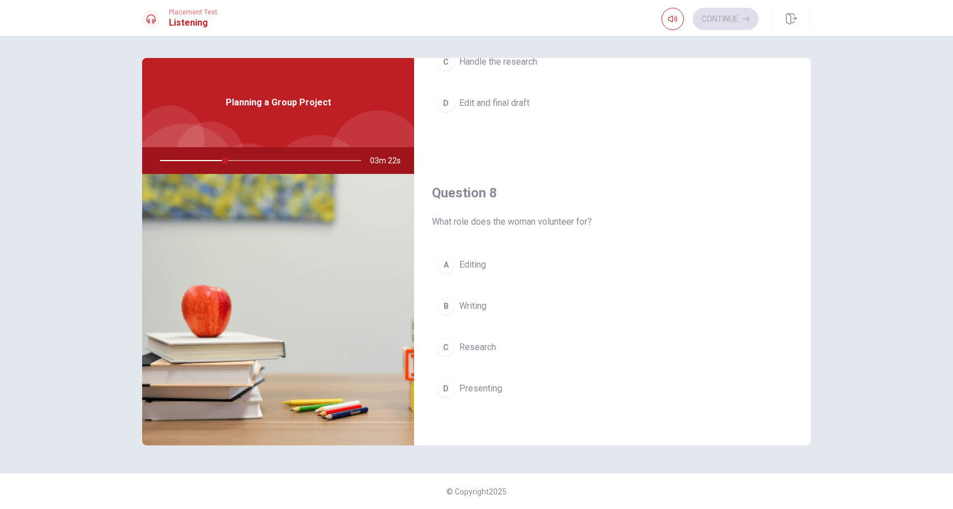
scroll to position [473, 0]
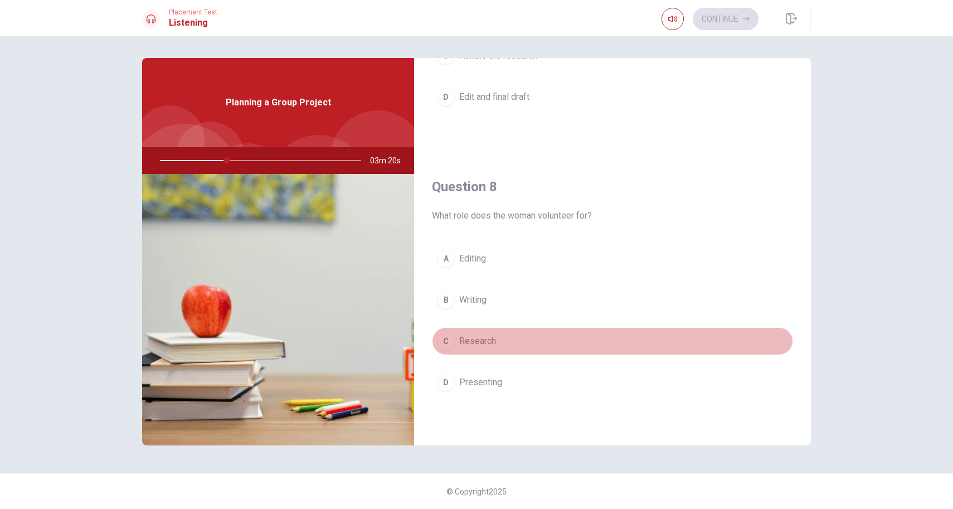
click at [484, 344] on span "Research" at bounding box center [477, 340] width 37 height 13
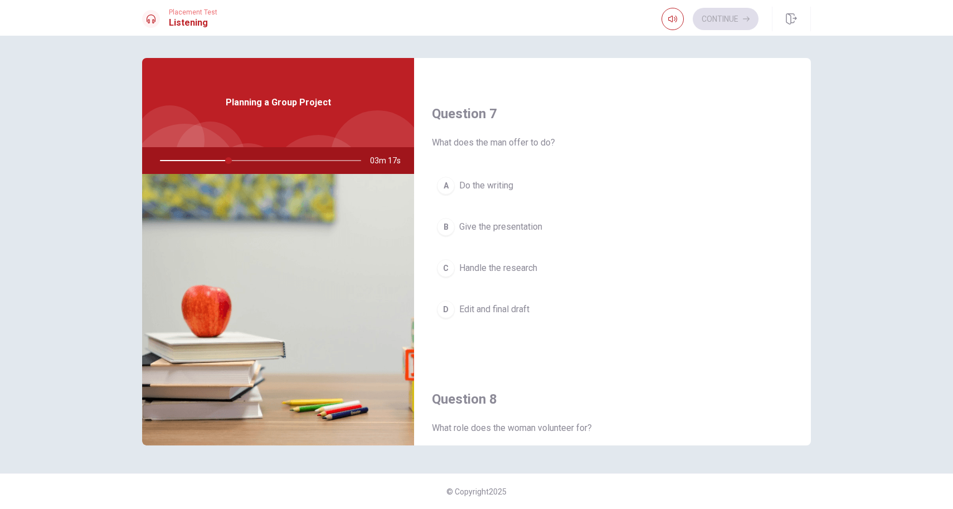
scroll to position [260, 0]
click at [537, 227] on span "Give the presentation" at bounding box center [500, 227] width 83 height 13
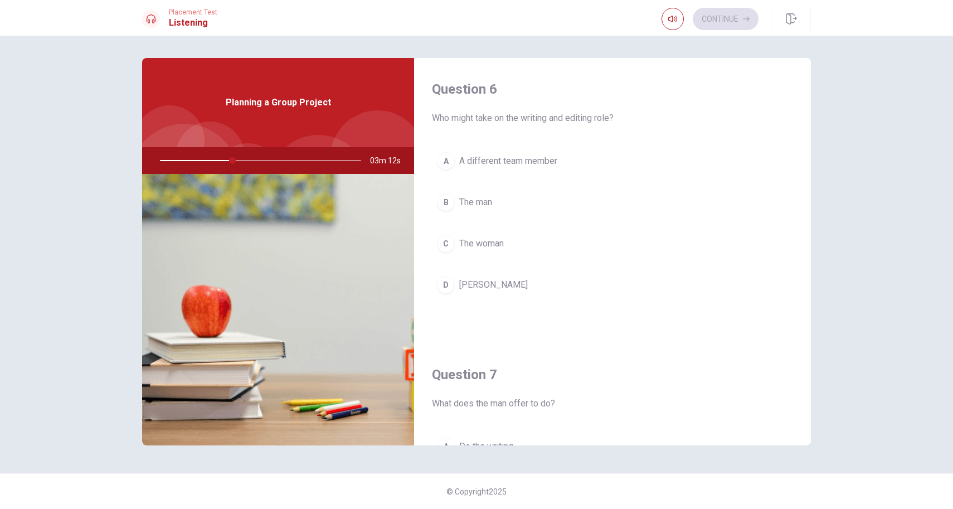
scroll to position [0, 0]
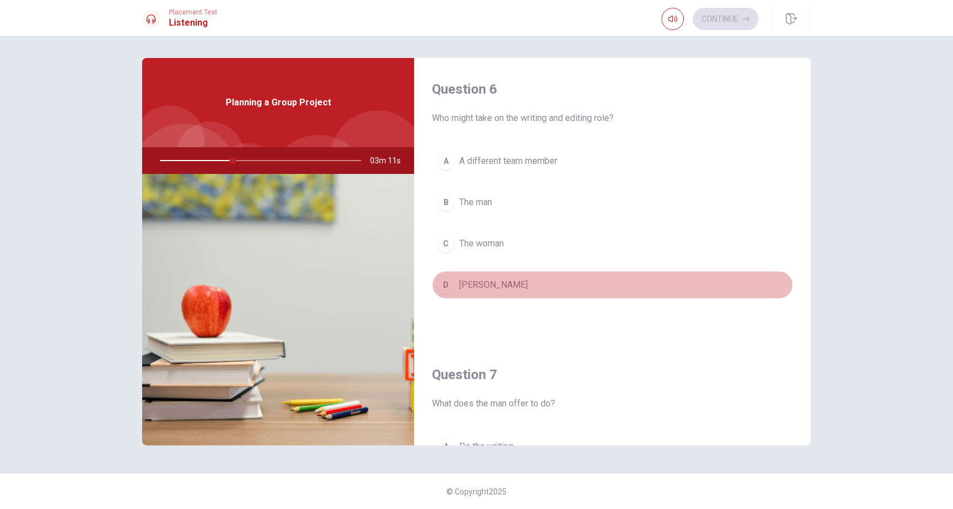
click at [478, 291] on span "[PERSON_NAME]" at bounding box center [493, 284] width 69 height 13
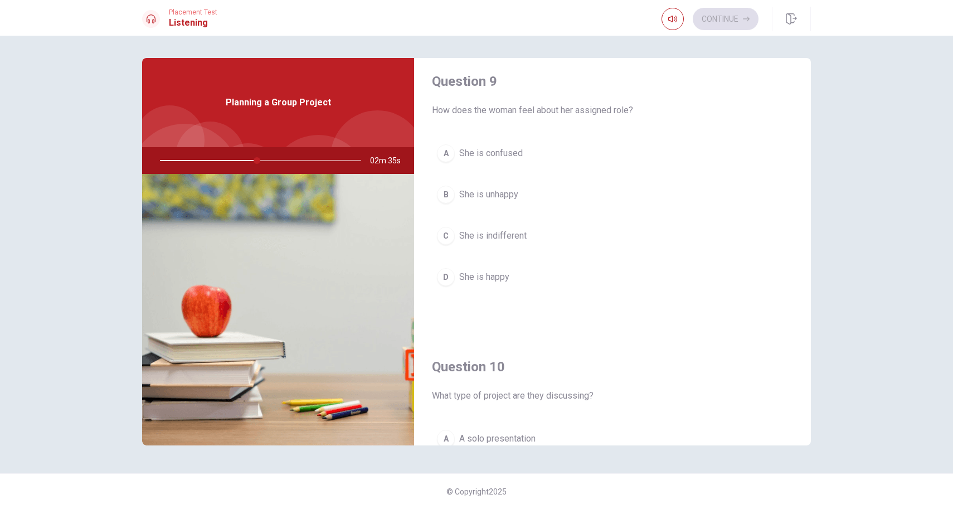
scroll to position [867, 0]
click at [500, 272] on span "She is happy" at bounding box center [484, 273] width 50 height 13
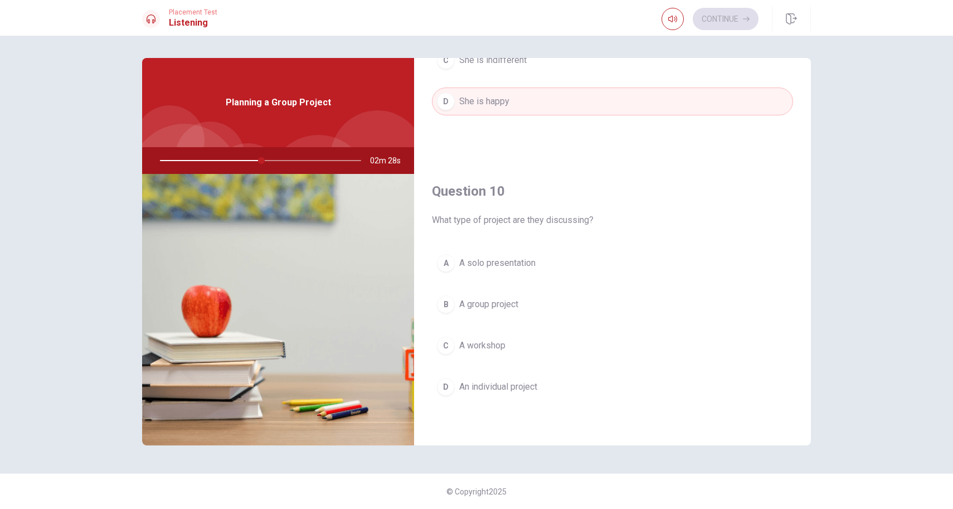
scroll to position [0, 0]
click at [505, 308] on span "A group project" at bounding box center [488, 304] width 59 height 13
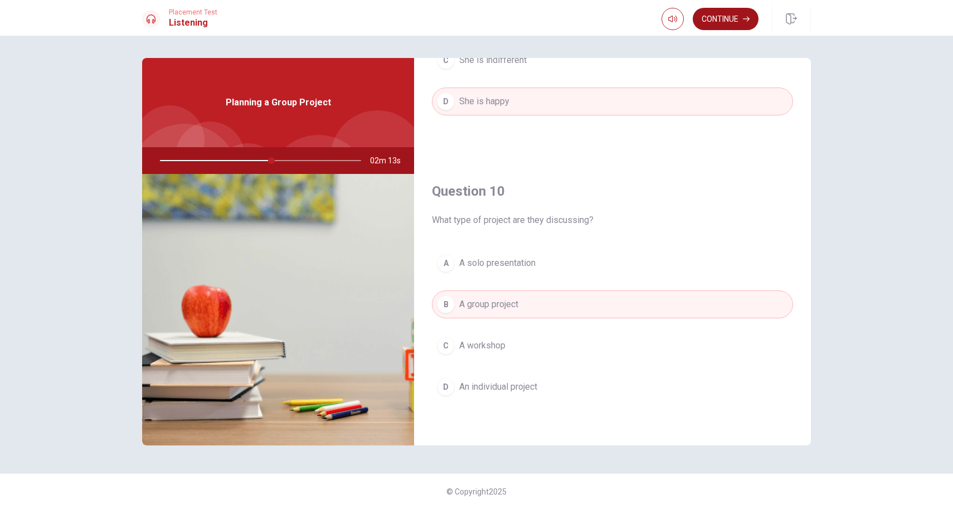
click at [723, 20] on button "Continue" at bounding box center [726, 19] width 66 height 22
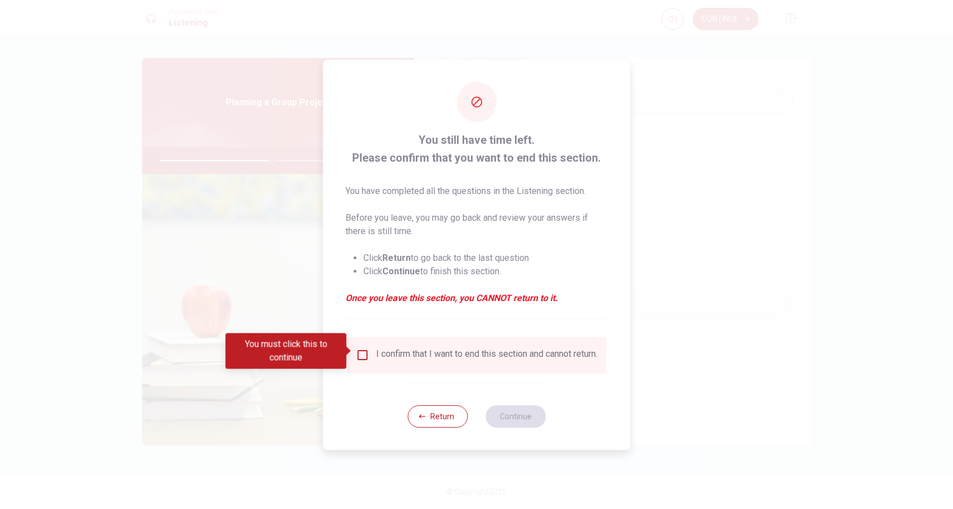
click at [363, 355] on input "You must click this to continue" at bounding box center [362, 354] width 13 height 13
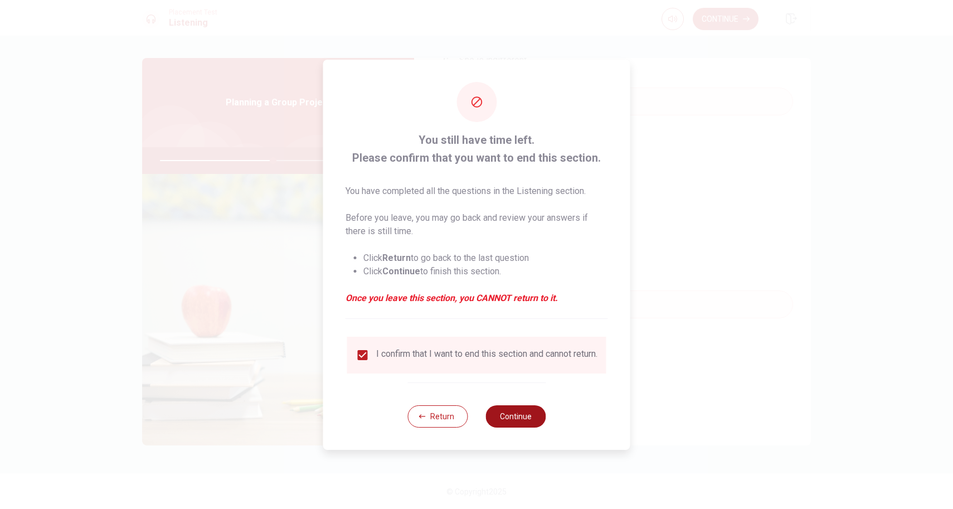
click at [515, 417] on button "Continue" at bounding box center [515, 416] width 60 height 22
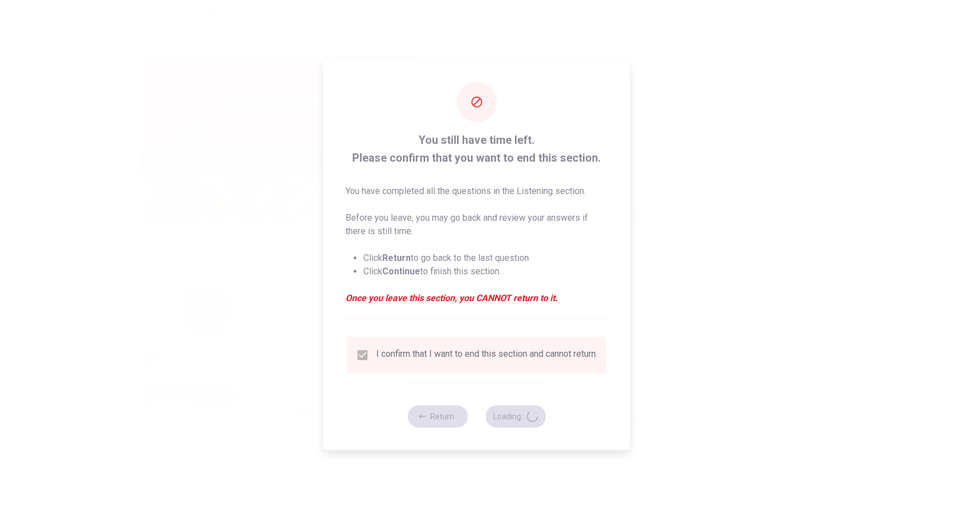
type input "57"
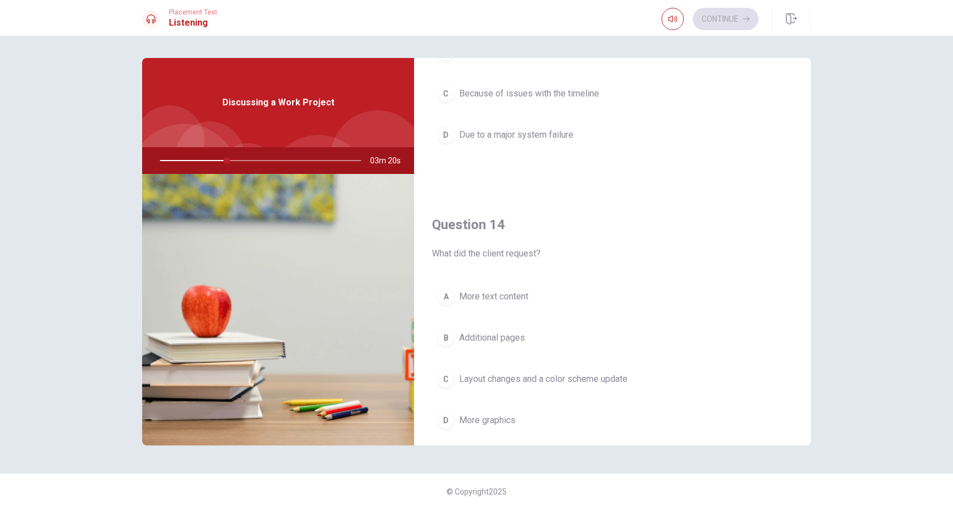
scroll to position [734, 0]
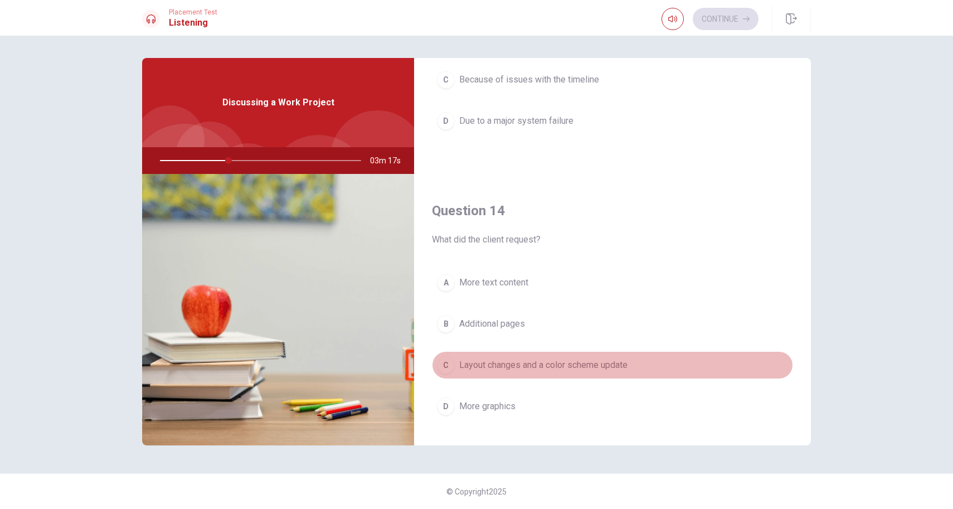
click at [450, 361] on div "C" at bounding box center [446, 365] width 18 height 18
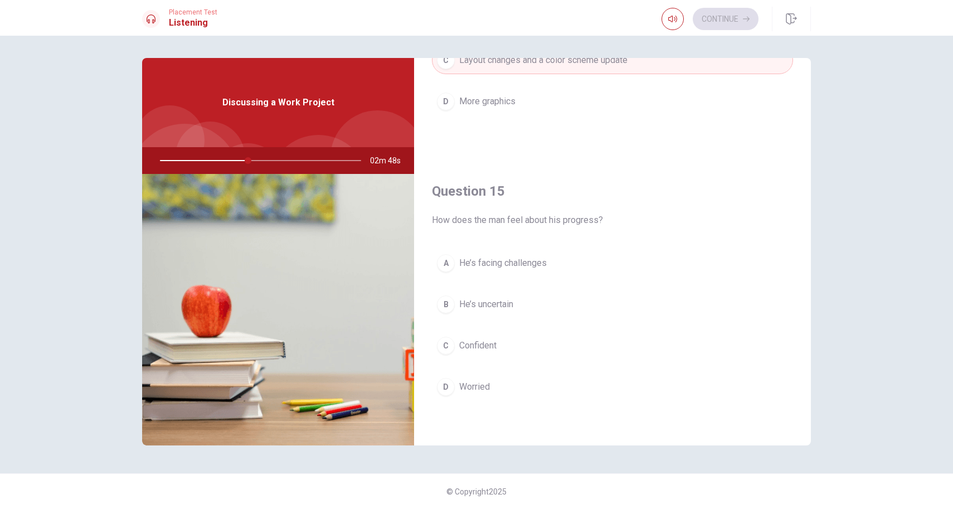
scroll to position [1039, 0]
click at [485, 348] on span "Confident" at bounding box center [477, 345] width 37 height 13
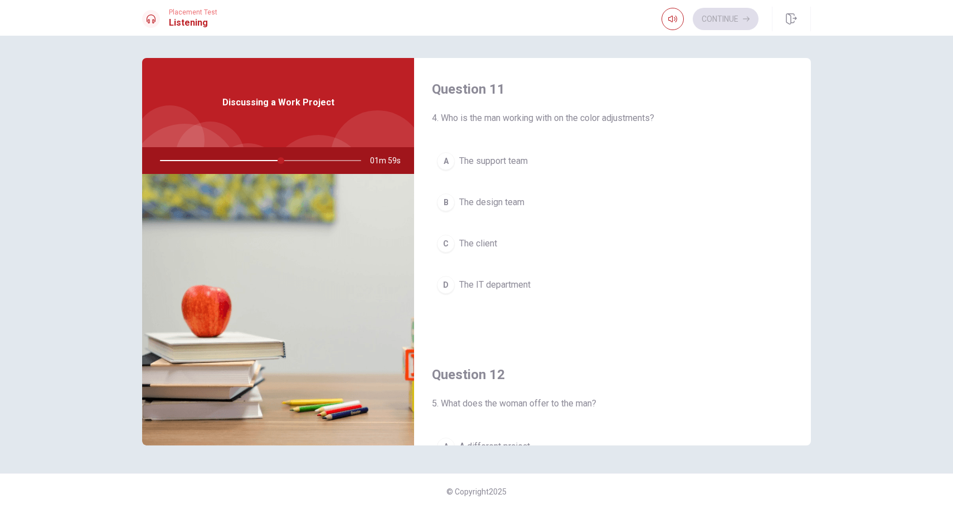
scroll to position [0, 0]
click at [509, 206] on span "The design team" at bounding box center [491, 202] width 65 height 13
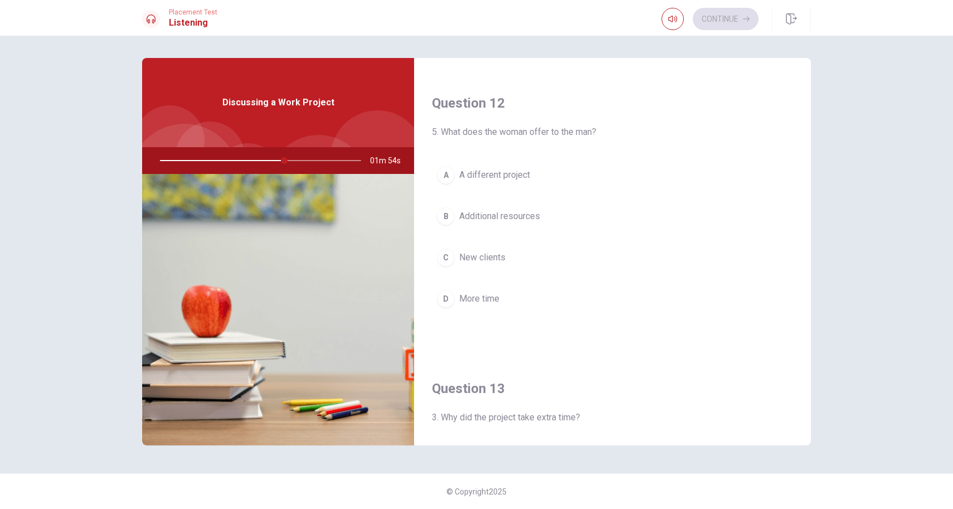
scroll to position [275, 0]
click at [524, 211] on span "Additional resources" at bounding box center [499, 212] width 81 height 13
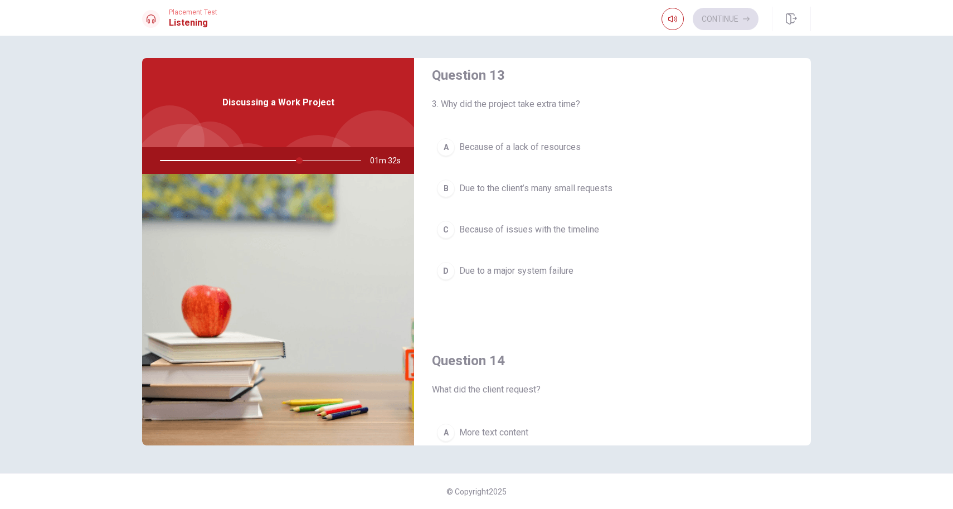
scroll to position [586, 0]
click at [601, 189] on span "Due to the client’s many small requests" at bounding box center [535, 187] width 153 height 13
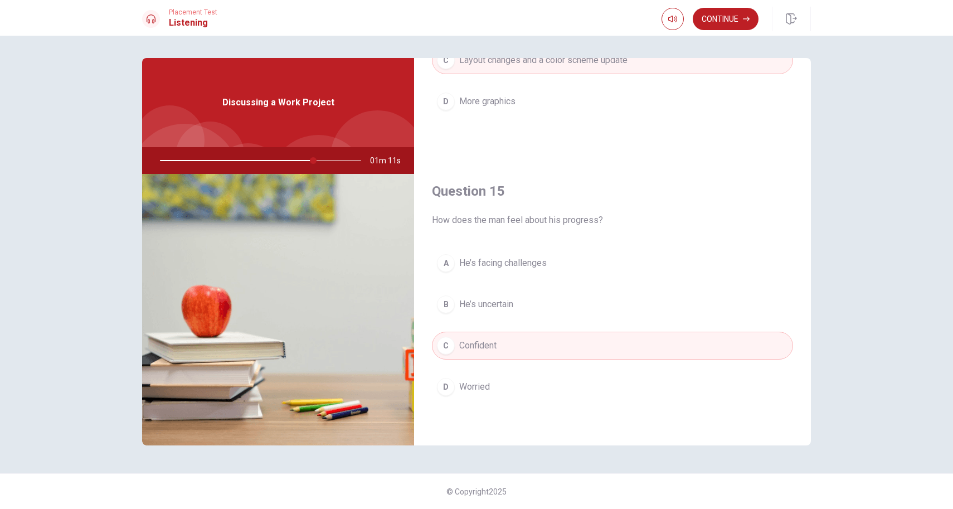
scroll to position [0, 0]
click at [727, 23] on button "Continue" at bounding box center [726, 19] width 66 height 22
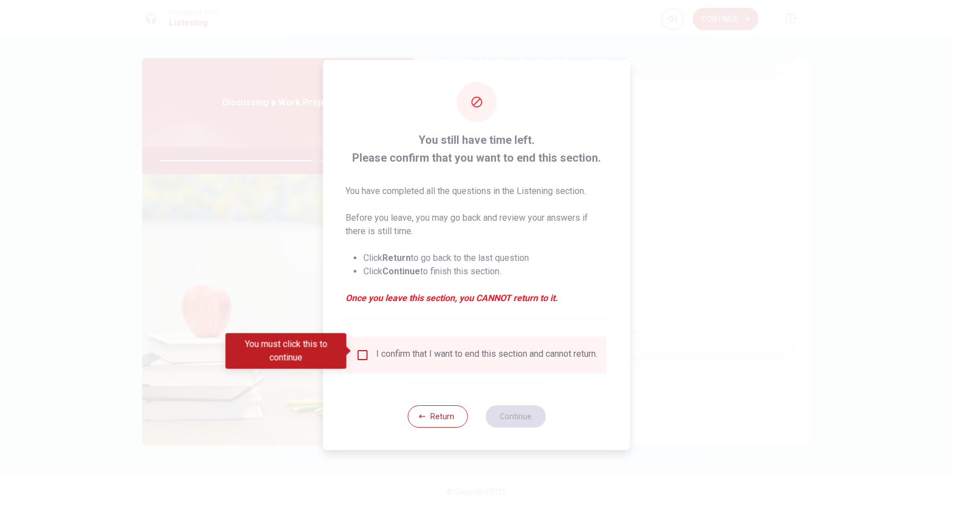
click at [360, 349] on input "You must click this to continue" at bounding box center [362, 354] width 13 height 13
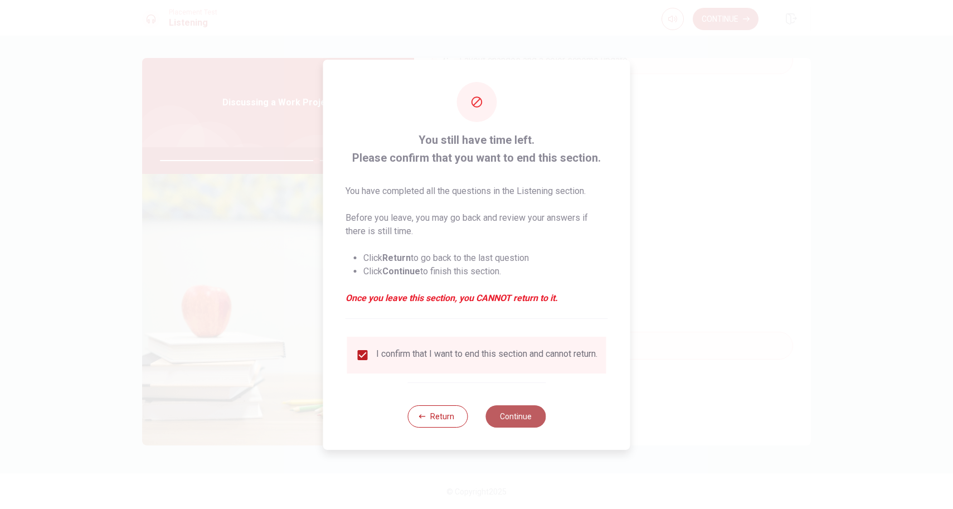
click at [515, 412] on button "Continue" at bounding box center [515, 416] width 60 height 22
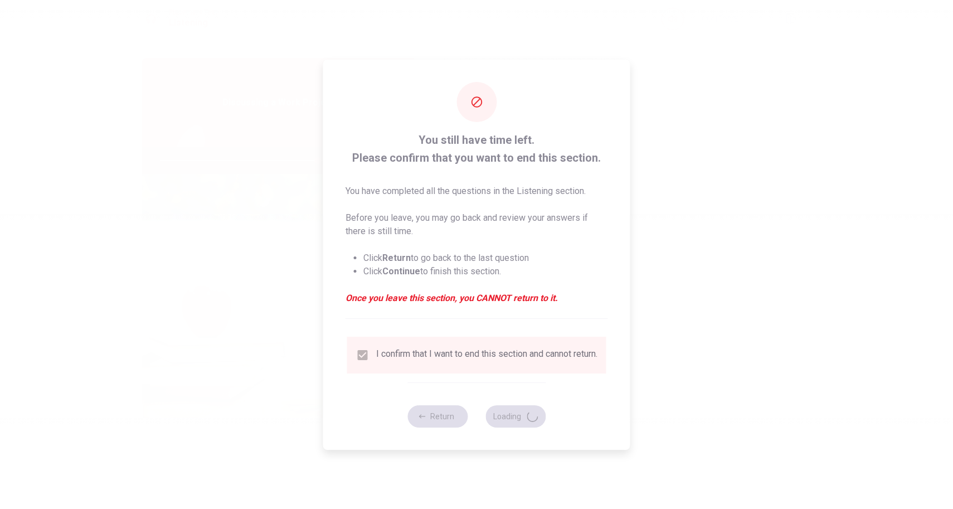
type input "79"
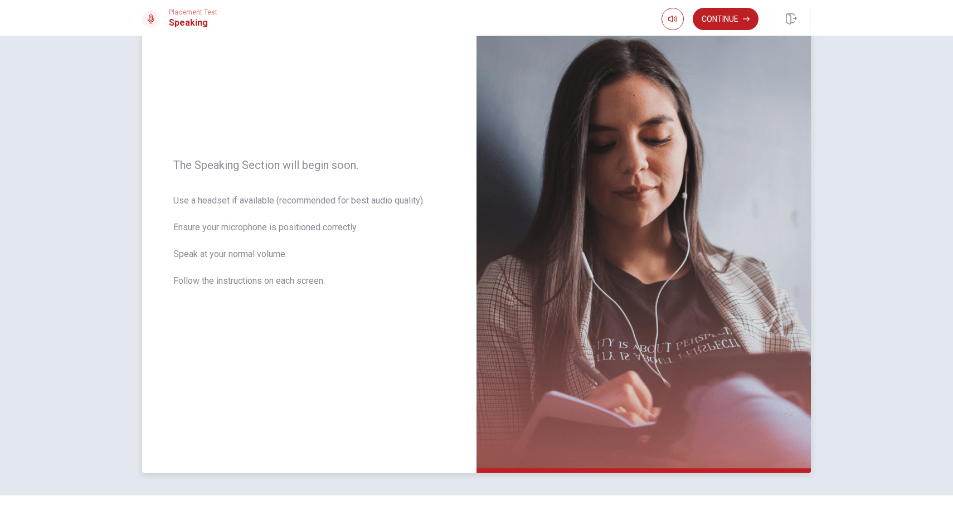
scroll to position [78, 0]
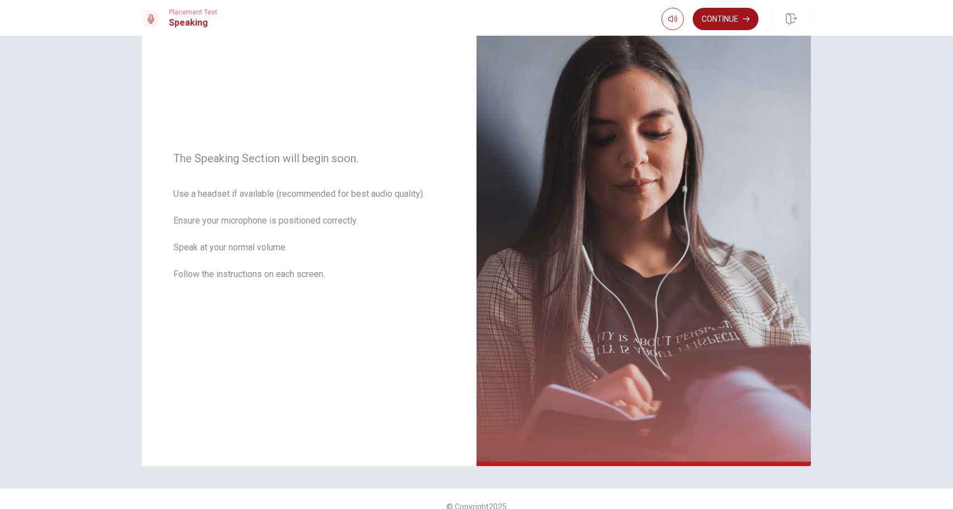
click at [736, 24] on button "Continue" at bounding box center [726, 19] width 66 height 22
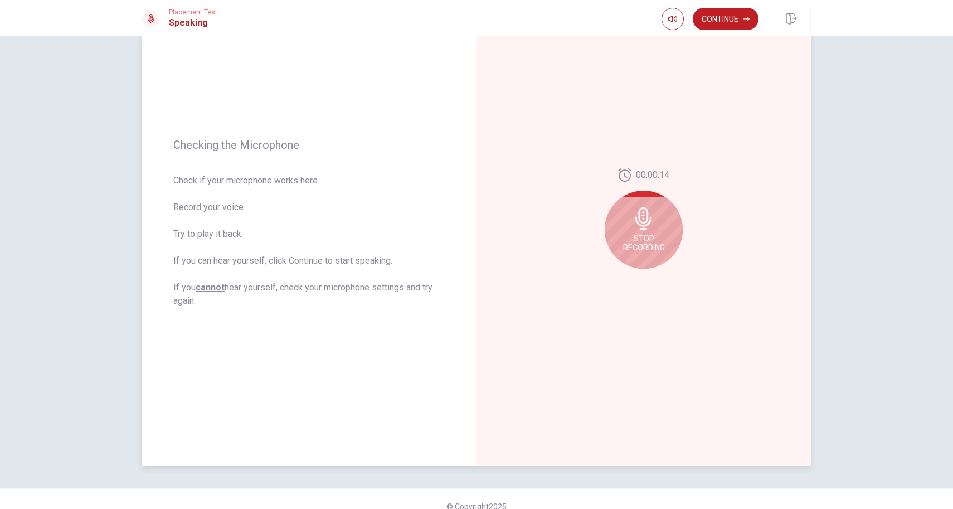
click at [652, 223] on icon at bounding box center [643, 218] width 22 height 22
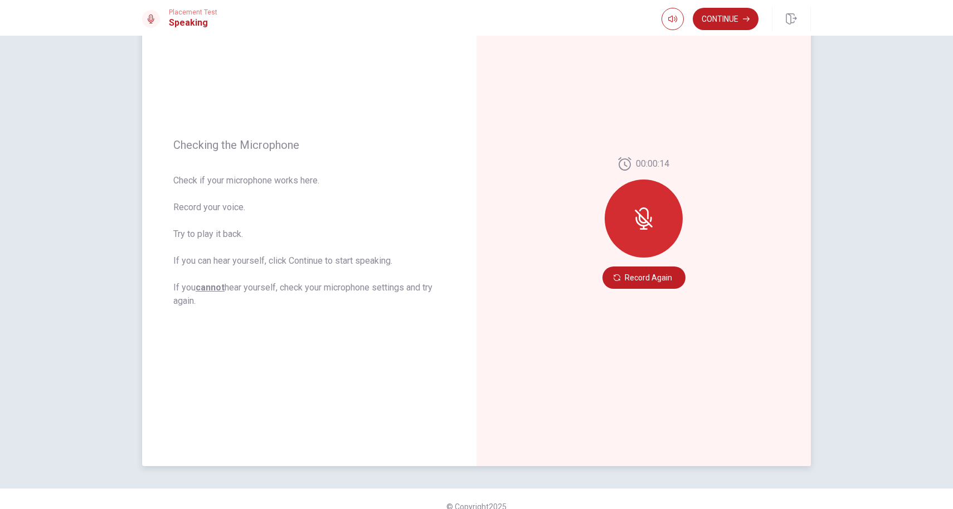
click at [644, 221] on icon at bounding box center [643, 218] width 22 height 22
click at [659, 281] on button "Play Audio" at bounding box center [656, 278] width 16 height 16
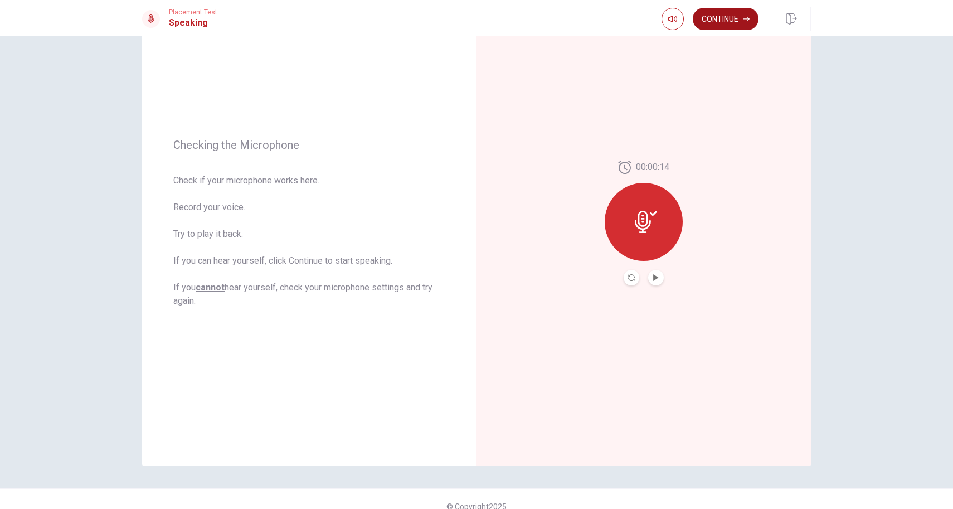
click at [704, 15] on button "Continue" at bounding box center [726, 19] width 66 height 22
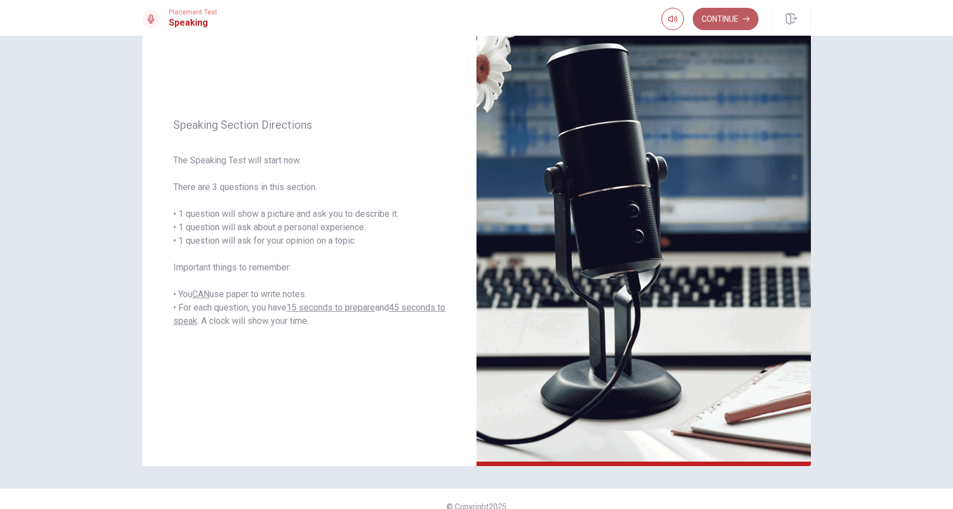
click at [722, 22] on button "Continue" at bounding box center [726, 19] width 66 height 22
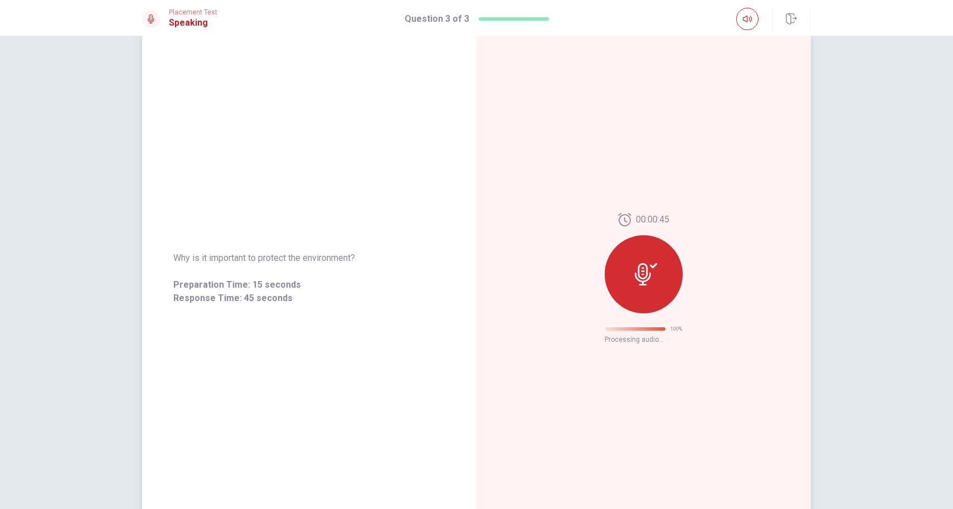
scroll to position [0, 0]
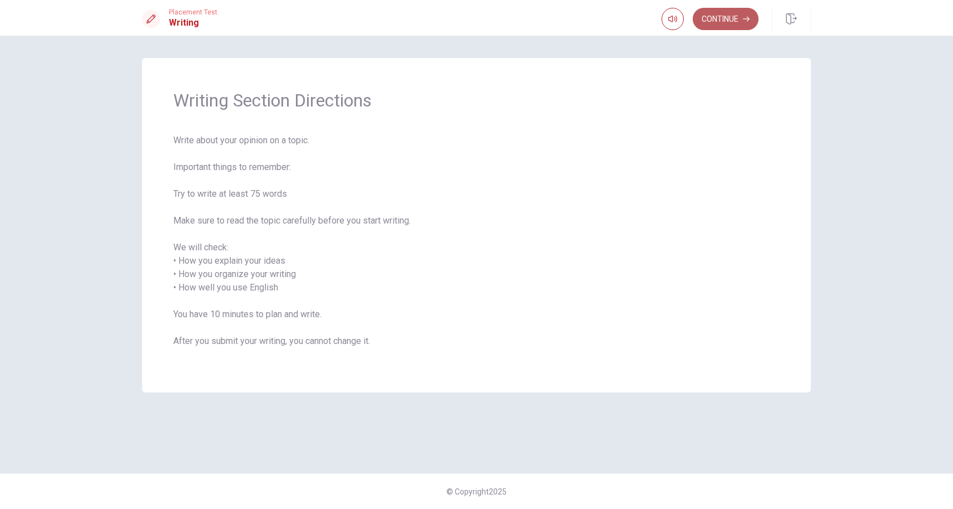
click at [725, 23] on button "Continue" at bounding box center [726, 19] width 66 height 22
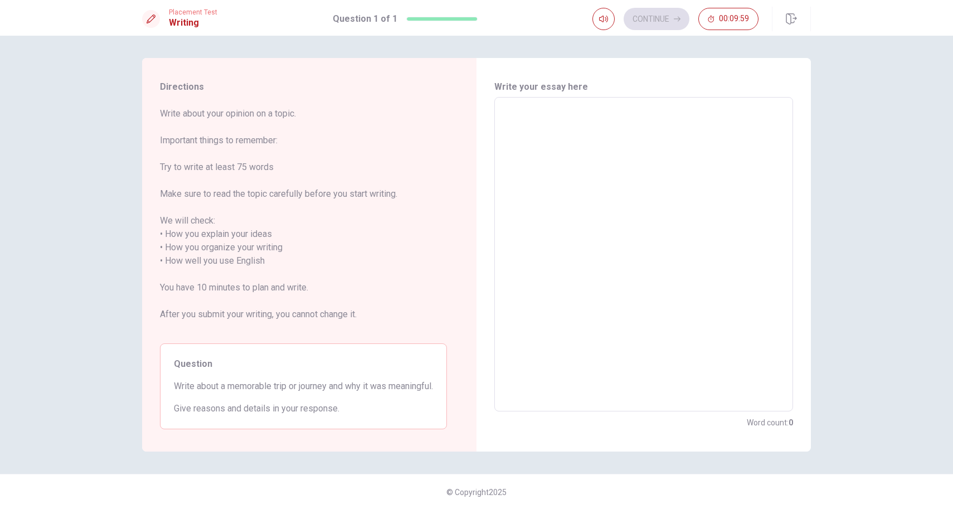
click at [532, 186] on textarea at bounding box center [643, 254] width 283 height 296
type textarea "j"
type textarea "x"
type textarea "ji"
type textarea "x"
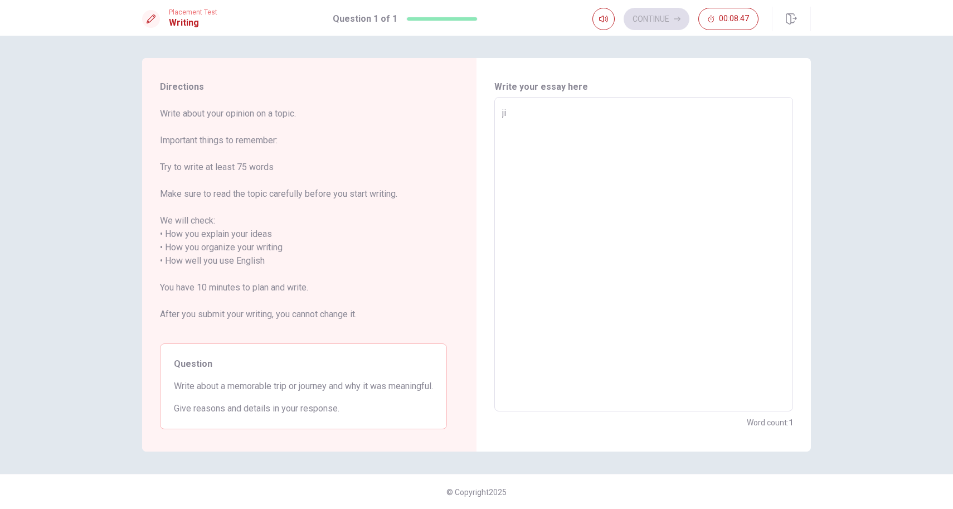
type textarea "j"
type textarea "x"
type textarea "ㄊ"
type textarea "x"
type textarea "w"
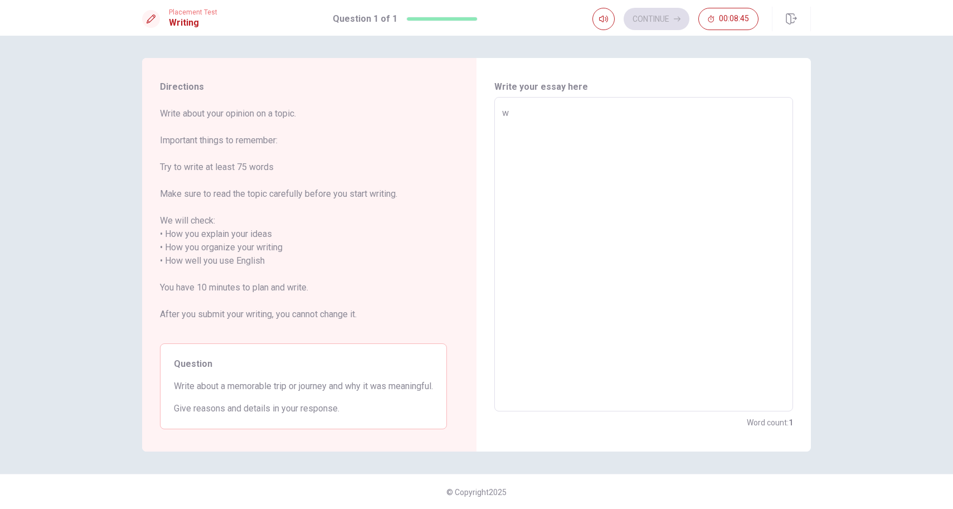
type textarea "x"
type textarea "W"
type textarea "x"
type textarea "Wi"
type textarea "x"
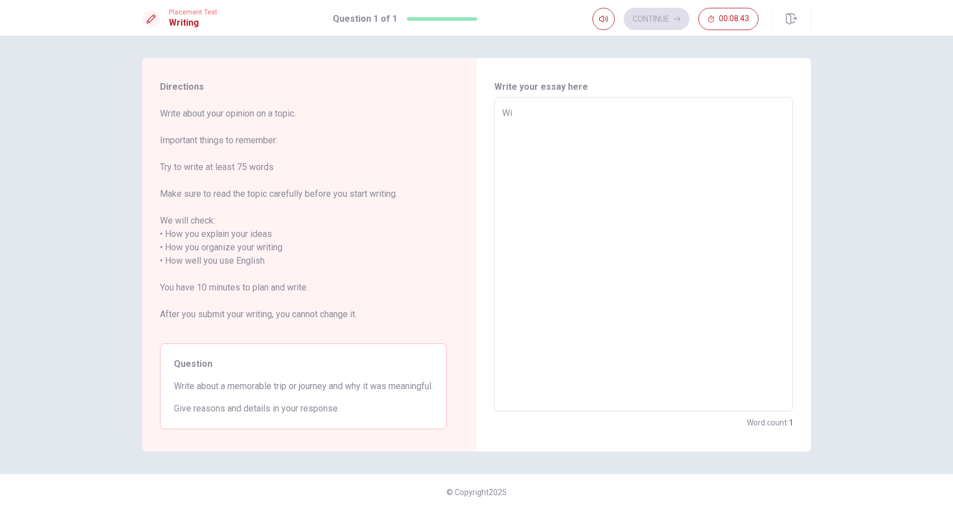
type textarea "Win"
type textarea "x"
type textarea "[PERSON_NAME]"
type textarea "x"
type textarea "Winni"
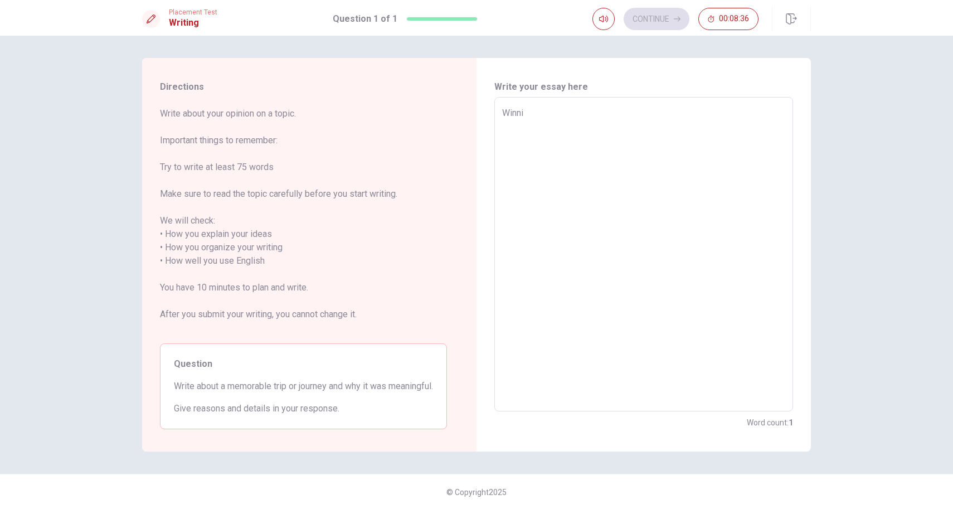
type textarea "x"
type textarea "Winnie"
type textarea "x"
type textarea "Winni"
type textarea "x"
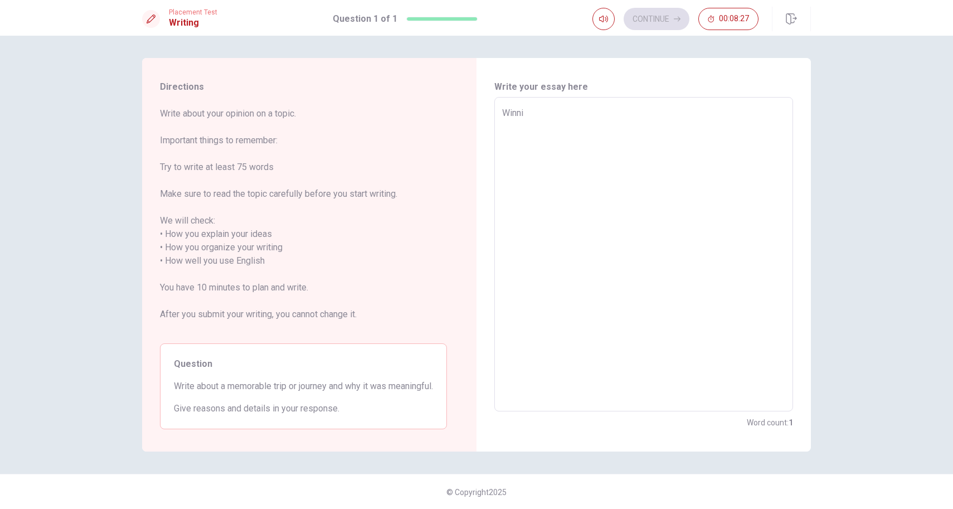
type textarea "Winnip"
type textarea "x"
type textarea "Winnipe"
type textarea "x"
type textarea "[GEOGRAPHIC_DATA]"
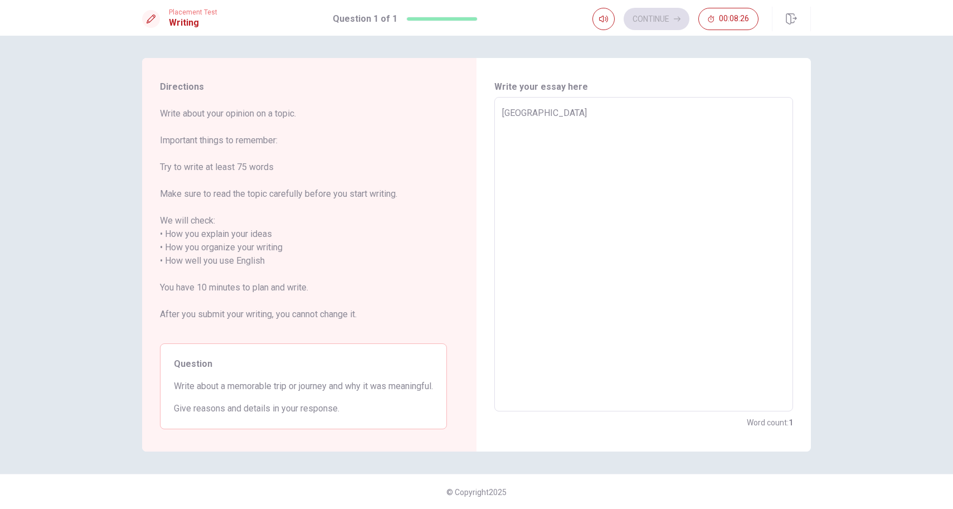
type textarea "x"
type textarea "[GEOGRAPHIC_DATA]"
type textarea "x"
type textarea "wWinnipeg"
type textarea "x"
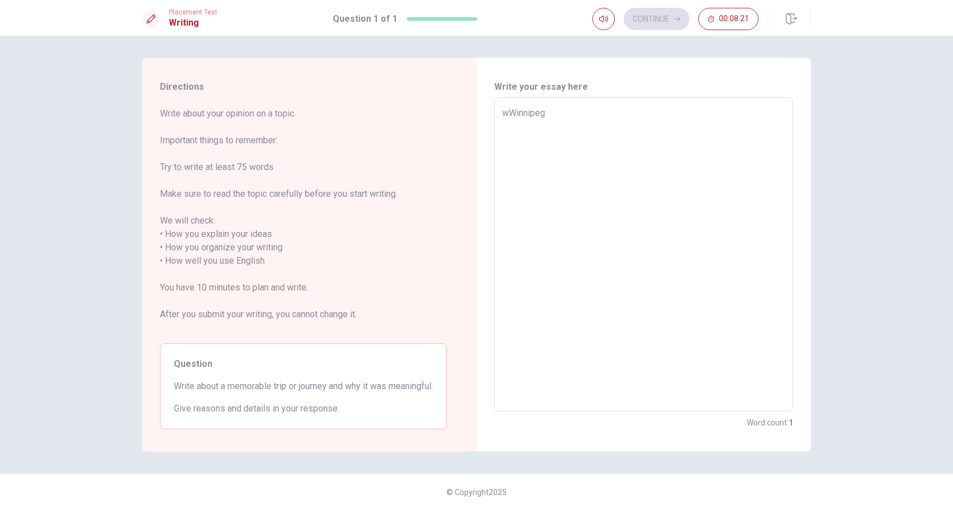
type textarea "[GEOGRAPHIC_DATA]"
type textarea "x"
type textarea "WWinnipeg"
type textarea "x"
type textarea "WiWinnipeg"
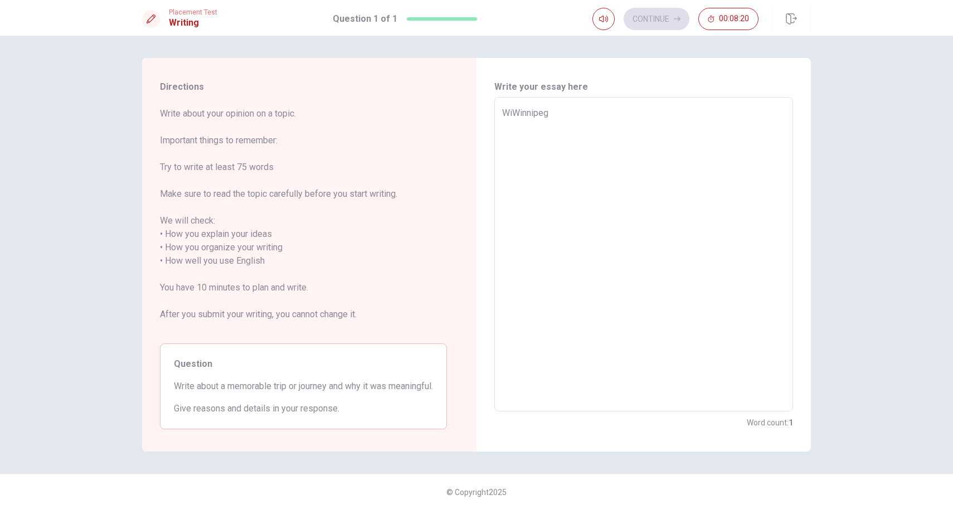
type textarea "x"
type textarea "WinWinnipeg"
type textarea "x"
type textarea "WintWinnipeg"
type textarea "x"
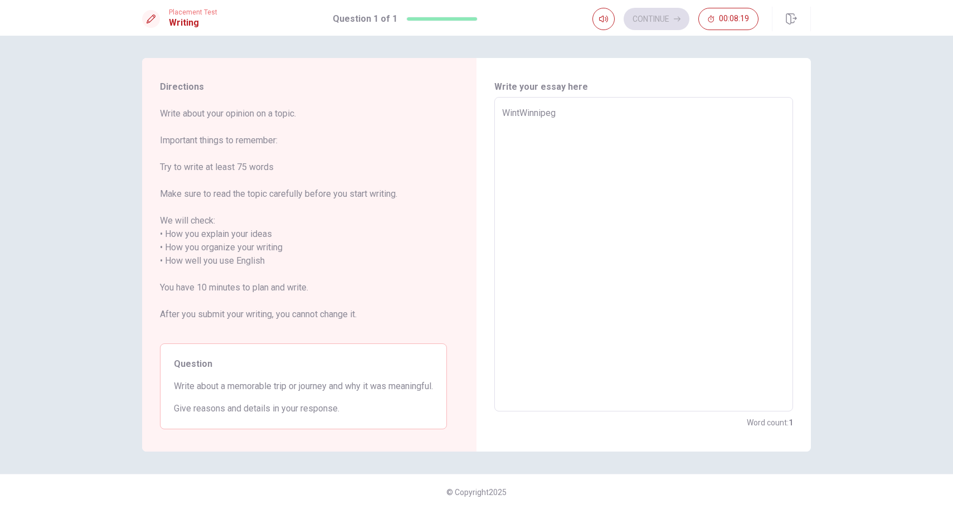
type textarea "WinteWinnipeg"
type textarea "x"
type textarea "WinterWinnipeg"
type textarea "x"
type textarea "Winter [GEOGRAPHIC_DATA]"
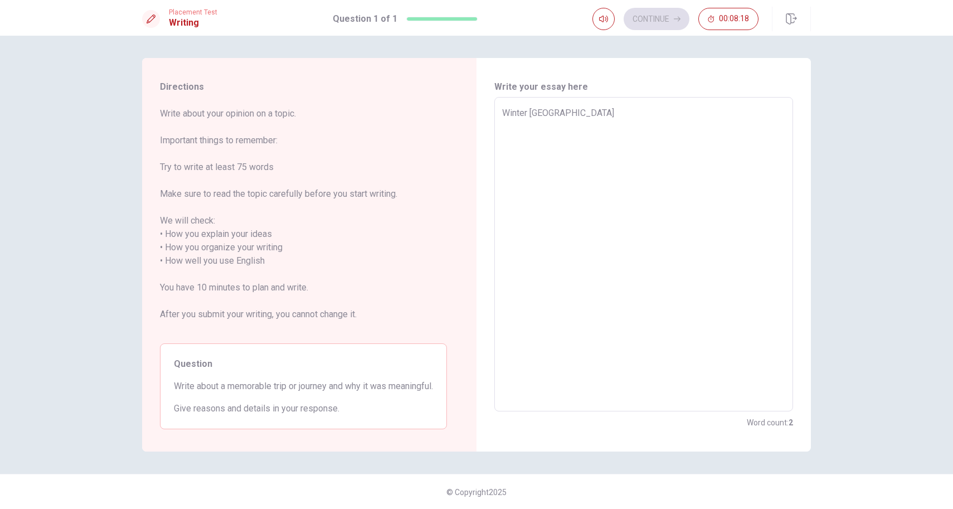
type textarea "x"
type textarea "Winter iWinnipeg"
type textarea "x"
type textarea "Winter inWinnipeg"
type textarea "x"
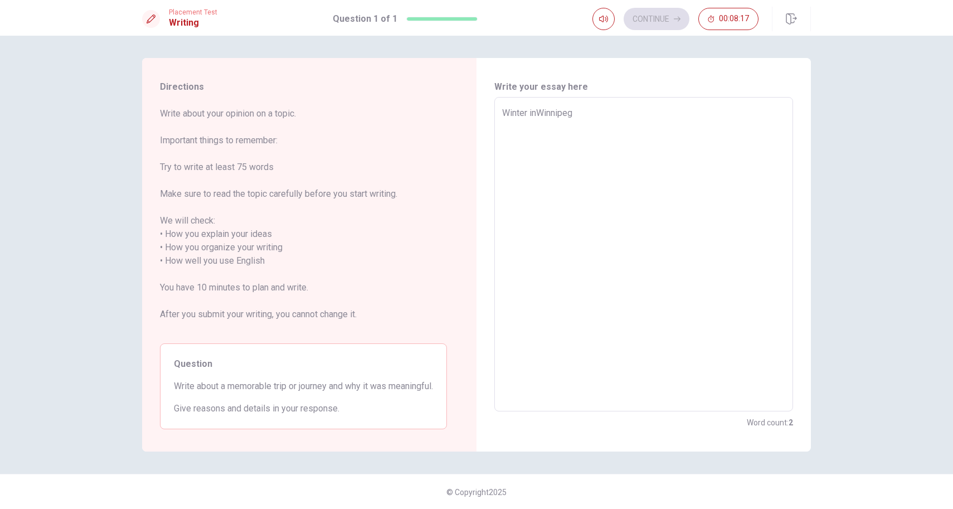
type textarea "Winter in [GEOGRAPHIC_DATA]"
click at [641, 120] on textarea "Winter in [GEOGRAPHIC_DATA]" at bounding box center [643, 254] width 283 height 296
type textarea "x"
type textarea "jWinter in [GEOGRAPHIC_DATA]"
type textarea "x"
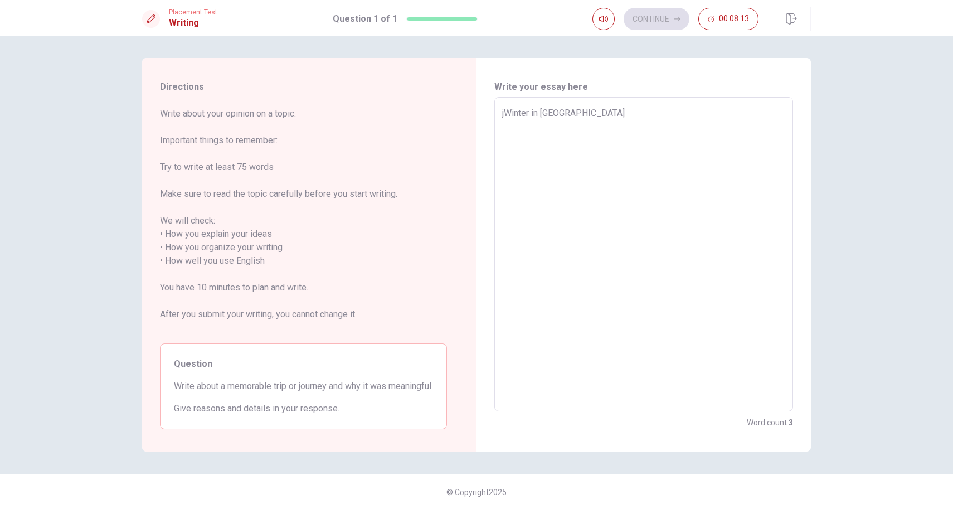
type textarea "jiWinter in [GEOGRAPHIC_DATA]"
type textarea "x"
type textarea "jWinter in [GEOGRAPHIC_DATA]"
type textarea "x"
type textarea "Winter in [GEOGRAPHIC_DATA]"
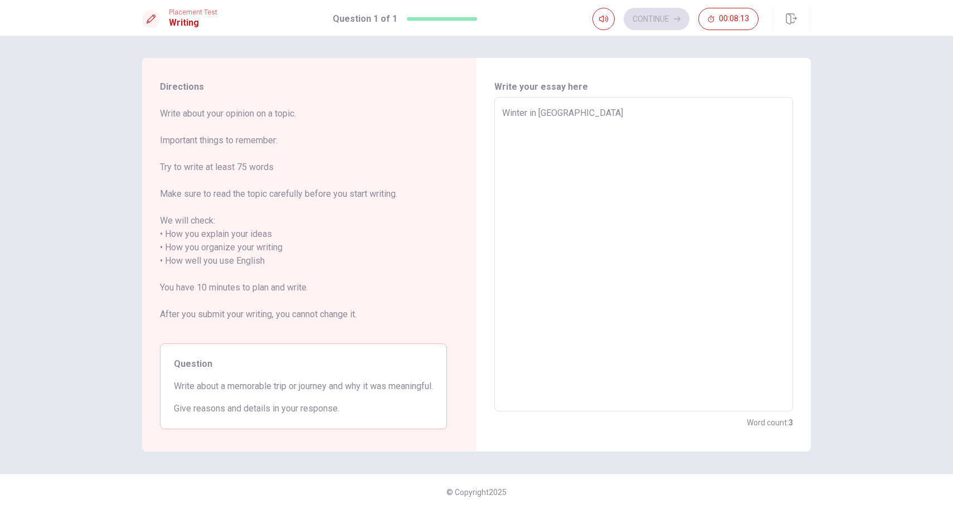
type textarea "x"
type textarea "ＹWinter in [GEOGRAPHIC_DATA]"
type textarea "x"
type textarea "ＹＴWinter in [GEOGRAPHIC_DATA]"
type textarea "x"
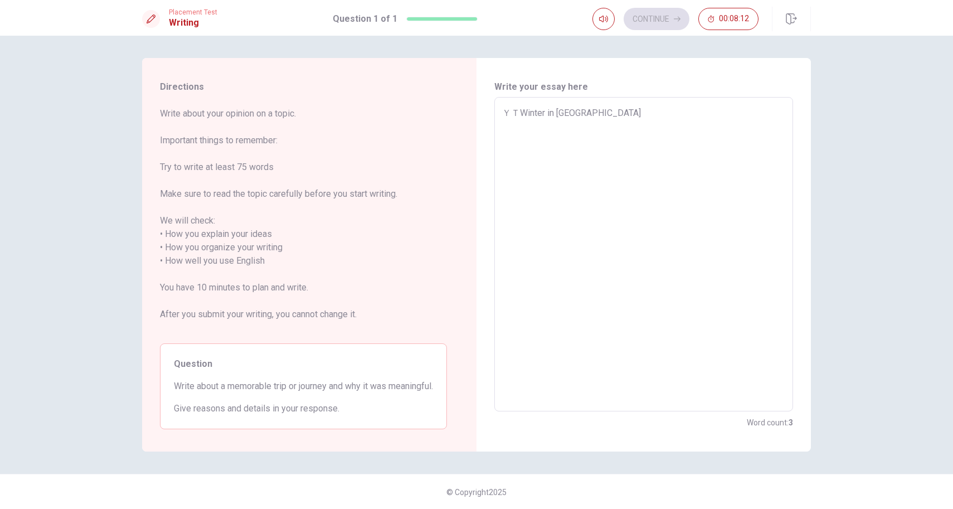
type textarea "ＹWinter in [GEOGRAPHIC_DATA]"
type textarea "x"
type textarea "Winter in [GEOGRAPHIC_DATA]"
type textarea "x"
type textarea "ㄔWinter in [GEOGRAPHIC_DATA]"
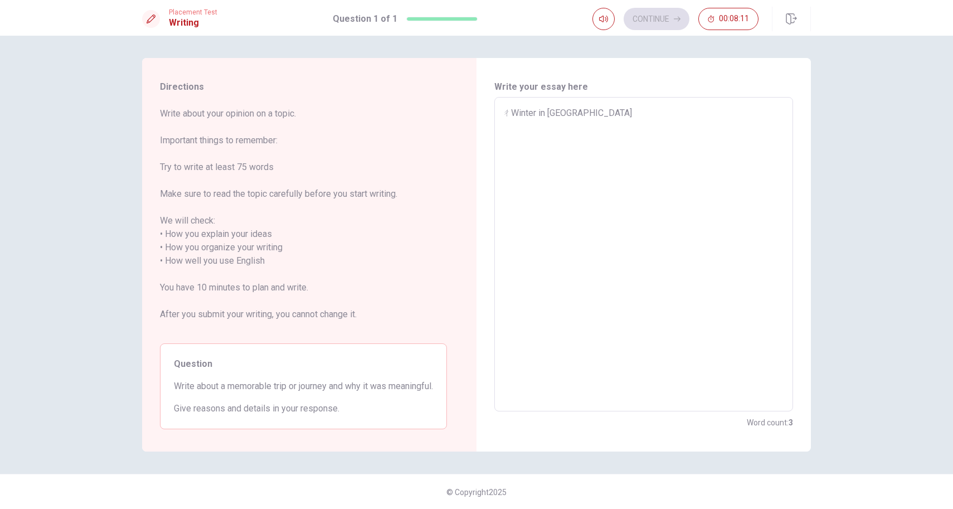
type textarea "x"
type textarea "Winter in [GEOGRAPHIC_DATA]"
type textarea "x"
type textarea "tWinter in [GEOGRAPHIC_DATA]"
type textarea "x"
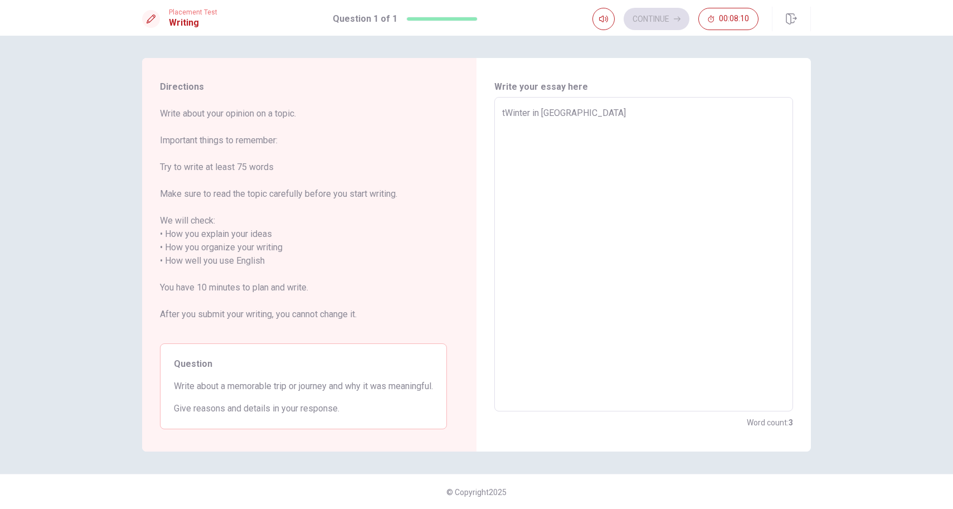
type textarea "Winter in [GEOGRAPHIC_DATA]"
type textarea "x"
type textarea "tWinter in [GEOGRAPHIC_DATA]"
type textarea "x"
type textarea "Winter in [GEOGRAPHIC_DATA]"
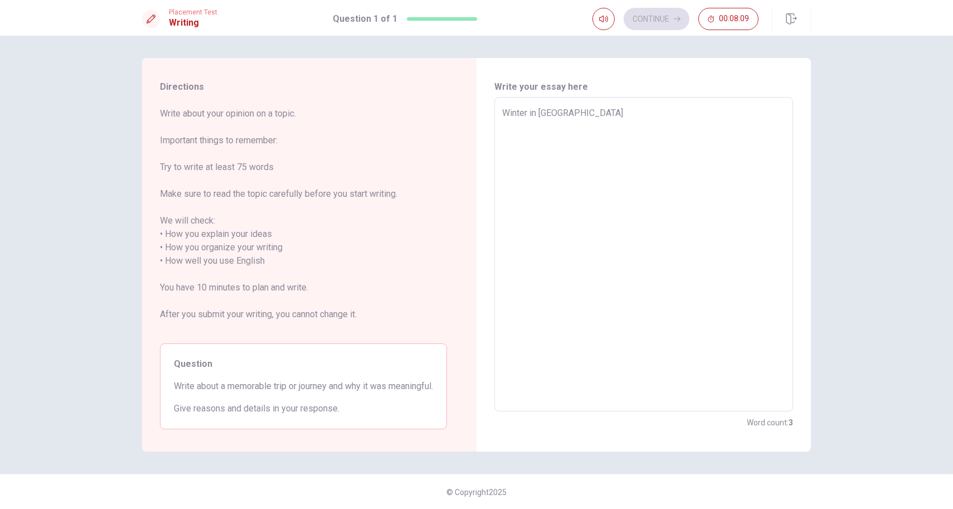
type textarea "x"
type textarea "ㄔWinter in [GEOGRAPHIC_DATA]"
type textarea "x"
type textarea "Winter in [GEOGRAPHIC_DATA]"
type textarea "x"
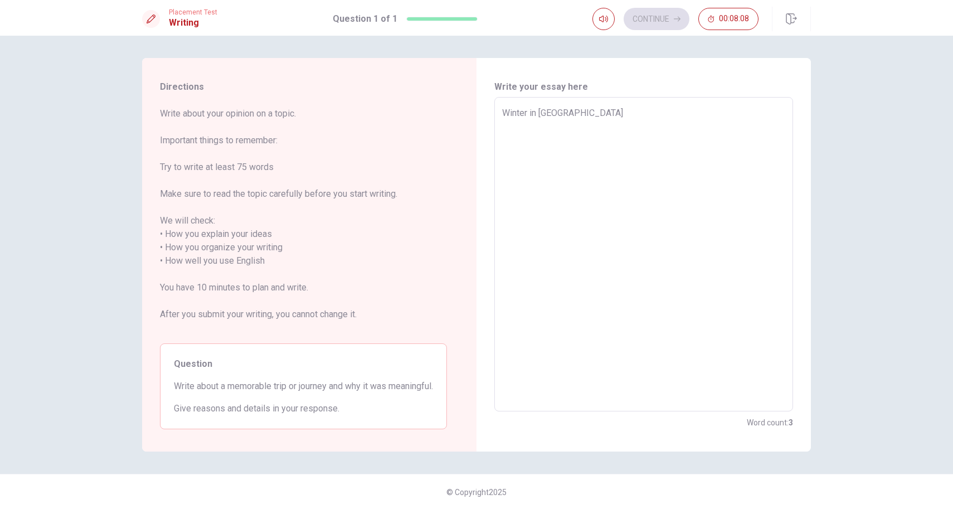
type textarea "ㄔWinter in [GEOGRAPHIC_DATA]"
type textarea "x"
type textarea "Winter in [GEOGRAPHIC_DATA]"
type textarea "x"
type textarea "tWinter in [GEOGRAPHIC_DATA]"
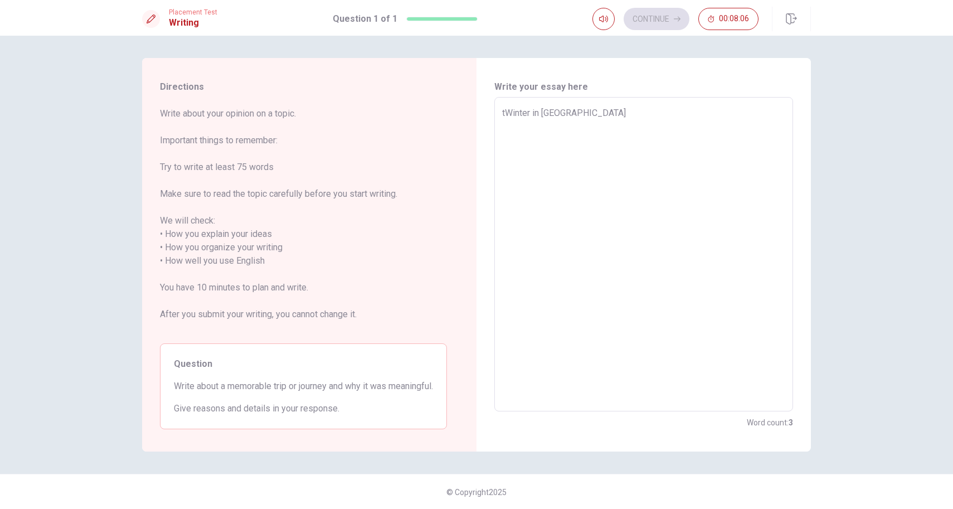
type textarea "x"
type textarea "Winter in [GEOGRAPHIC_DATA]"
type textarea "x"
click at [575, 118] on textarea "Winter in [GEOGRAPHIC_DATA]" at bounding box center [643, 254] width 283 height 296
type textarea "Winter in [GEOGRAPHIC_DATA]"
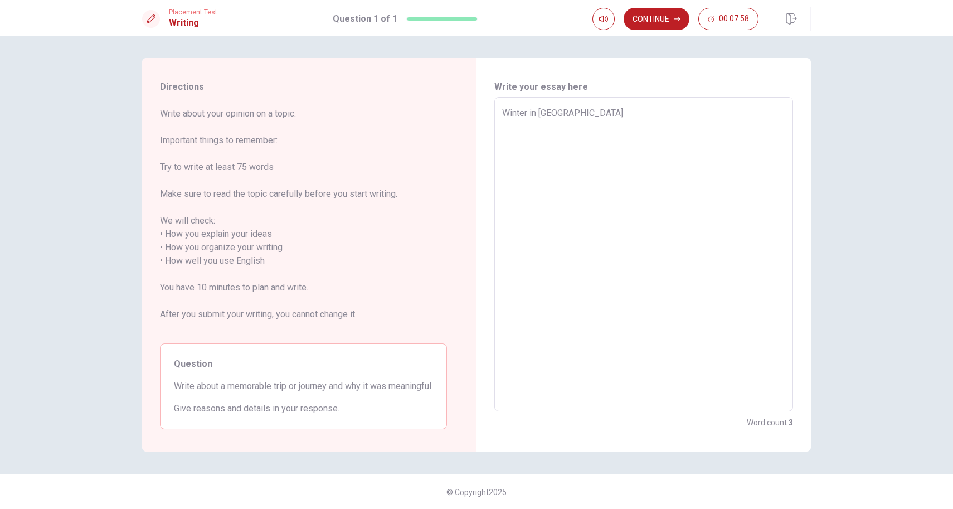
click at [500, 114] on div "Winter in [GEOGRAPHIC_DATA] x ​" at bounding box center [643, 254] width 299 height 314
click at [504, 113] on textarea "Winter in [GEOGRAPHIC_DATA]" at bounding box center [643, 254] width 283 height 296
type textarea "x"
type textarea "ㄨWinter in [GEOGRAPHIC_DATA]"
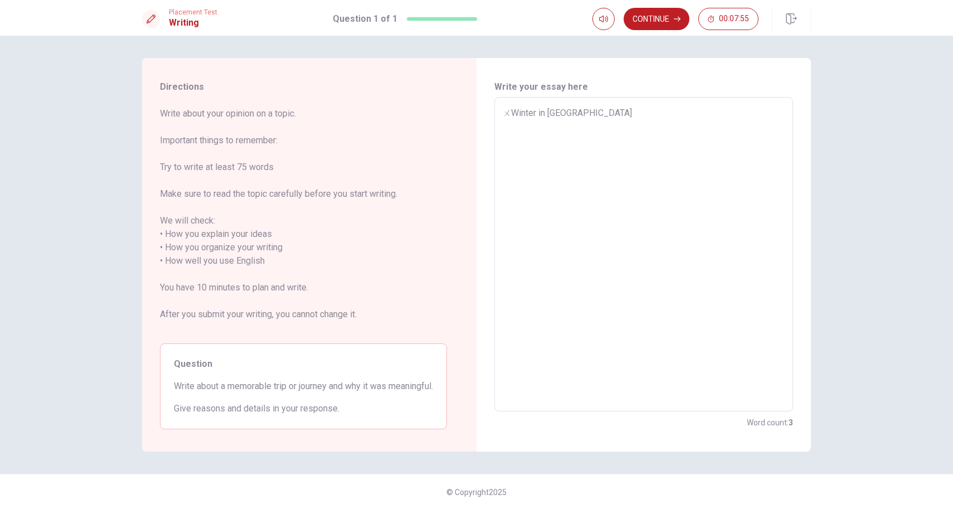
type textarea "x"
type textarea "ㄨㄛWinter in [GEOGRAPHIC_DATA]"
type textarea "x"
type textarea "ㄨWinter in [GEOGRAPHIC_DATA]"
type textarea "x"
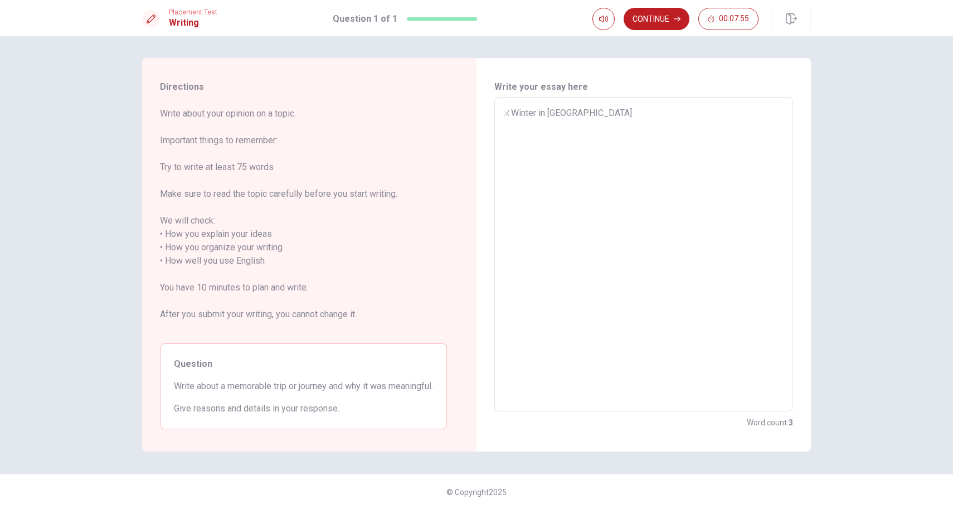
type textarea "Winter in [GEOGRAPHIC_DATA]"
type textarea "x"
type textarea "Winter in [GEOGRAPHIC_DATA]"
type textarea "x"
type textarea "ㄜWinter in [GEOGRAPHIC_DATA]"
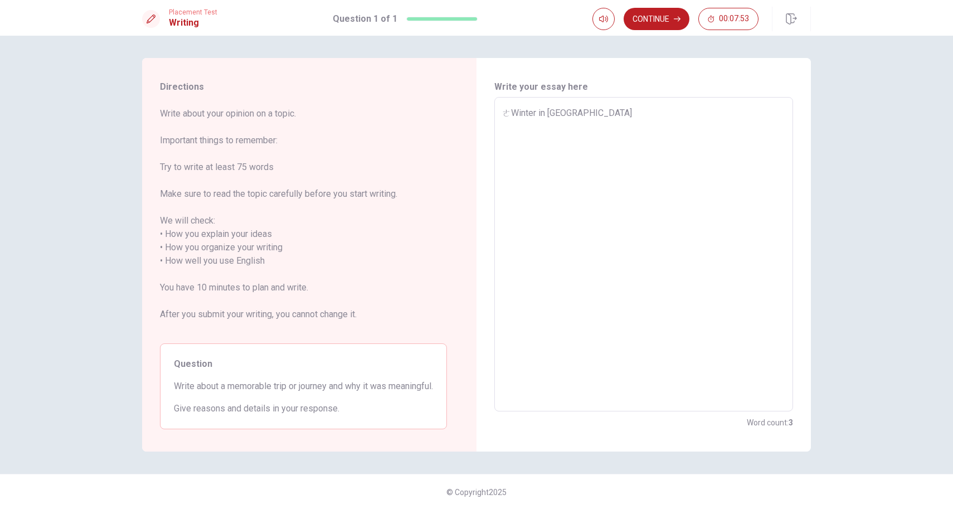
type textarea "x"
type textarea "Winter in [GEOGRAPHIC_DATA]"
type textarea "x"
type textarea "Winter in [GEOGRAPHIC_DATA]"
type textarea "x"
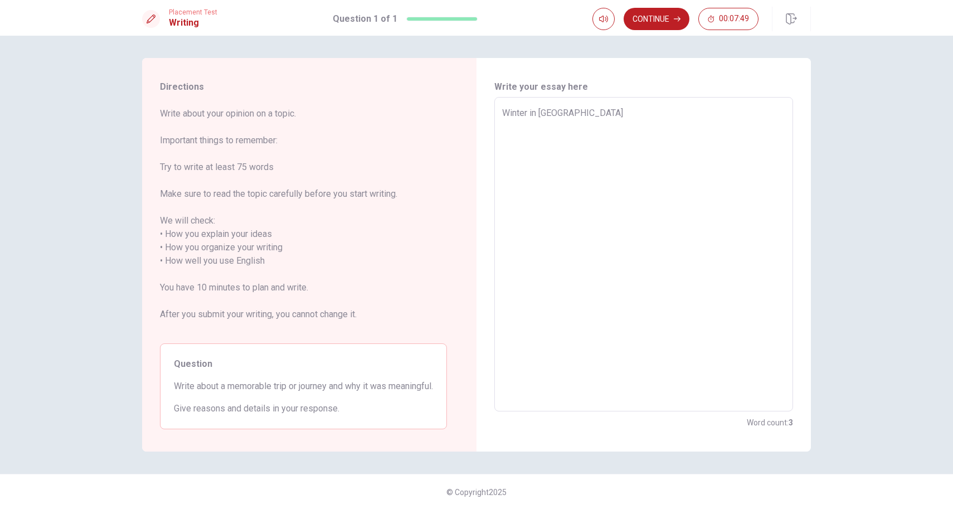
type textarea "Winter in [GEOGRAPHIC_DATA]"
type textarea "x"
type textarea "ㄟWinter in [GEOGRAPHIC_DATA]"
type textarea "x"
type textarea "Winter in [GEOGRAPHIC_DATA]"
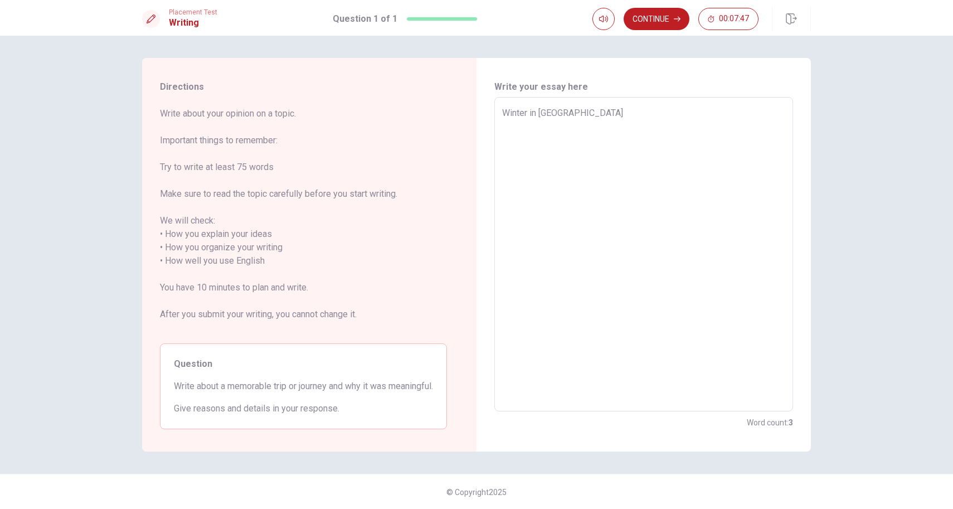
type textarea "x"
type textarea "Winter in [GEOGRAPHIC_DATA]"
type textarea "x"
type textarea "TWinter in [GEOGRAPHIC_DATA]"
type textarea "x"
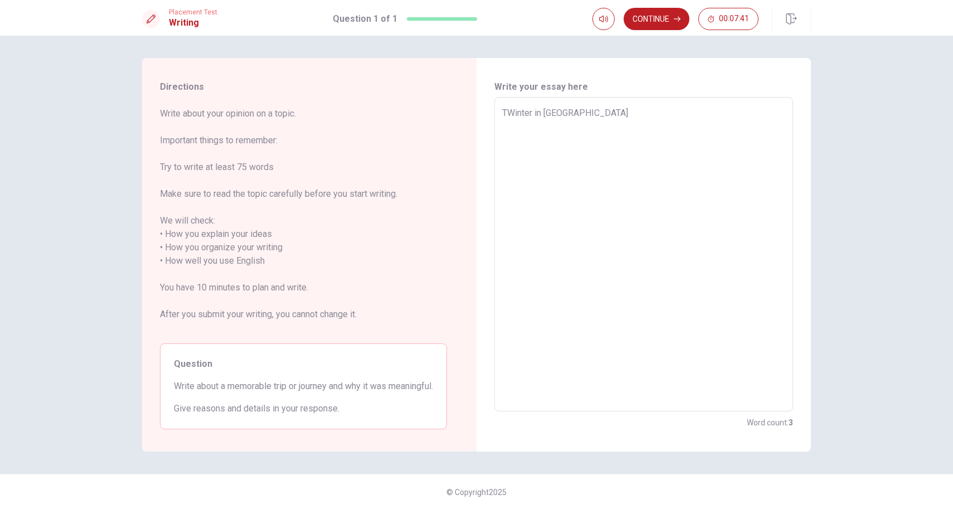
type textarea "ToWinter in [GEOGRAPHIC_DATA]"
type textarea "x"
type textarea "TopWinter in [GEOGRAPHIC_DATA]"
type textarea "x"
type textarea "TopiWinter in [GEOGRAPHIC_DATA]"
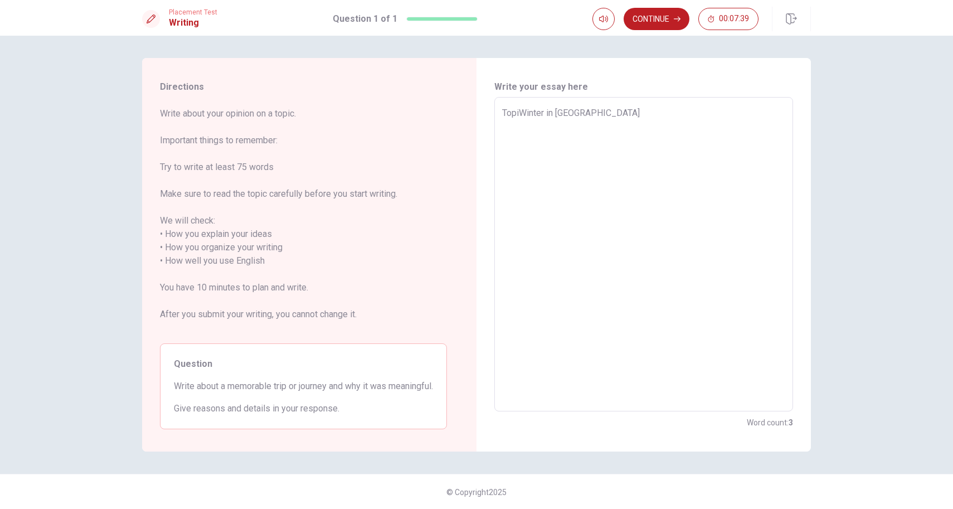
type textarea "x"
type textarea "TopicWinter in [GEOGRAPHIC_DATA]"
type textarea "x"
type textarea "Topic:Winter in [GEOGRAPHIC_DATA]"
type textarea "x"
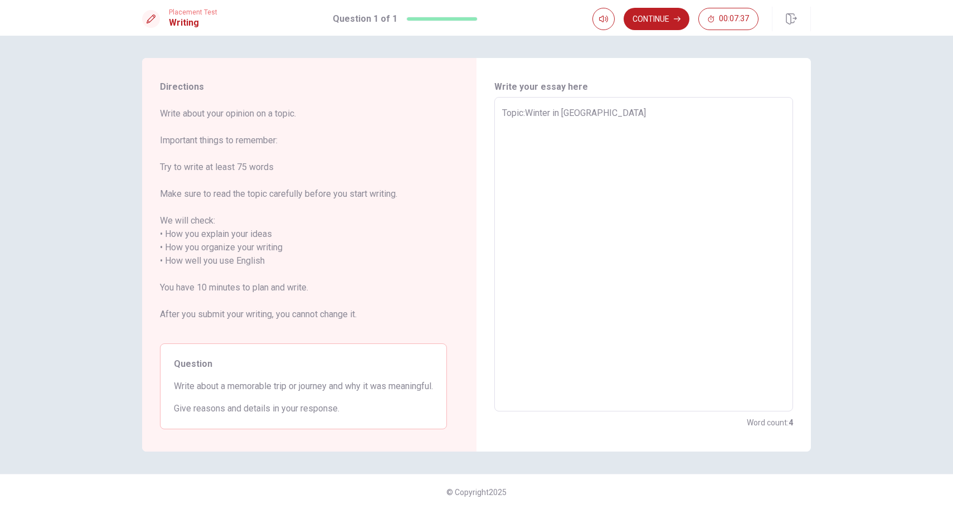
type textarea "Topic: Winter in [GEOGRAPHIC_DATA]"
type textarea "x"
type textarea "Topic: Winter in [GEOGRAPHIC_DATA]"
type textarea "x"
type textarea "Topic: Winter in [GEOGRAPHIC_DATA] j"
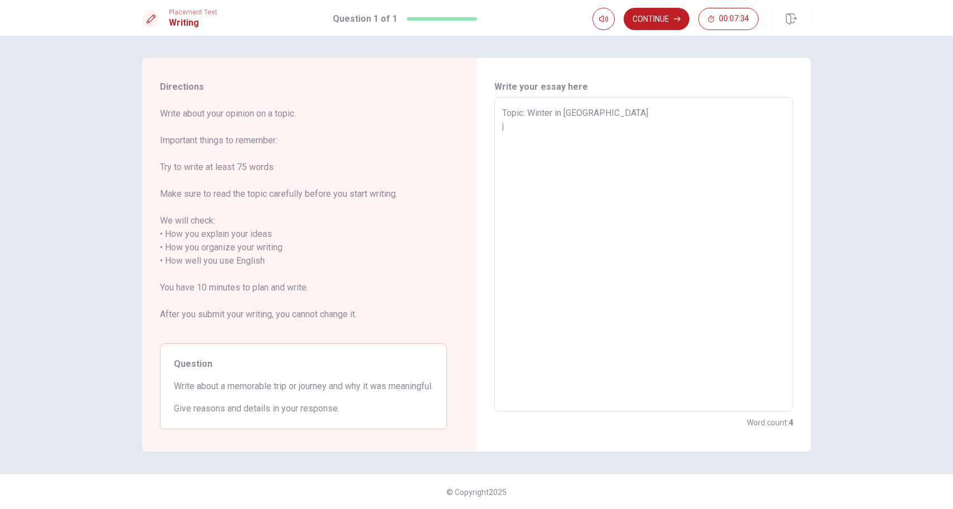
type textarea "x"
type textarea "Topic: Winter in [GEOGRAPHIC_DATA]"
type textarea "x"
type textarea "Topic: Winter in [GEOGRAPHIC_DATA] ji="
type textarea "x"
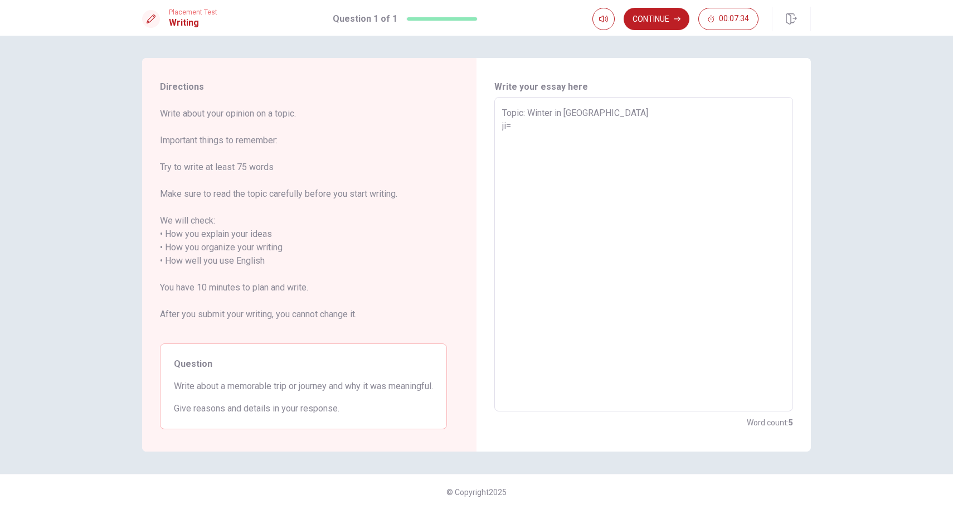
type textarea "Topic: Winter in [GEOGRAPHIC_DATA]"
type textarea "x"
type textarea "Topic: Winter in [GEOGRAPHIC_DATA] j"
type textarea "x"
type textarea "Topic: Winter in [GEOGRAPHIC_DATA]"
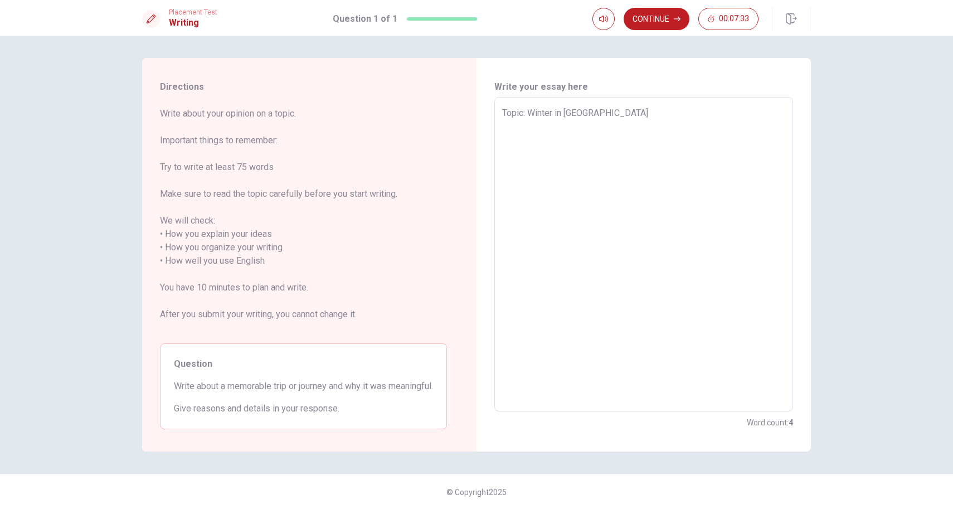
type textarea "x"
type textarea "Topic: Winter in [GEOGRAPHIC_DATA] T"
type textarea "x"
type textarea "Topic: Winter in [GEOGRAPHIC_DATA] Th"
type textarea "x"
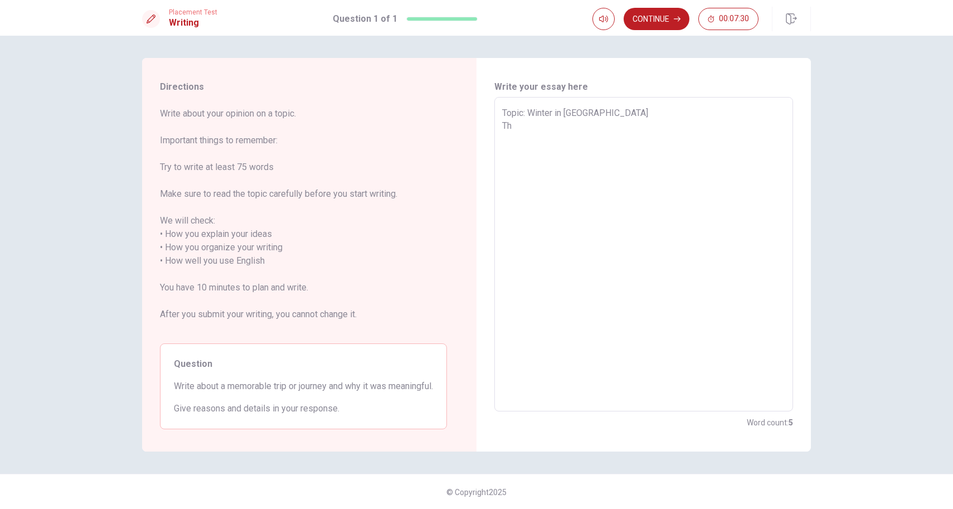
type textarea "Topic: Winter in [GEOGRAPHIC_DATA] T"
type textarea "x"
type textarea "Topic: Winter in [GEOGRAPHIC_DATA]"
type textarea "x"
type textarea "Topic: Winter in [GEOGRAPHIC_DATA] F"
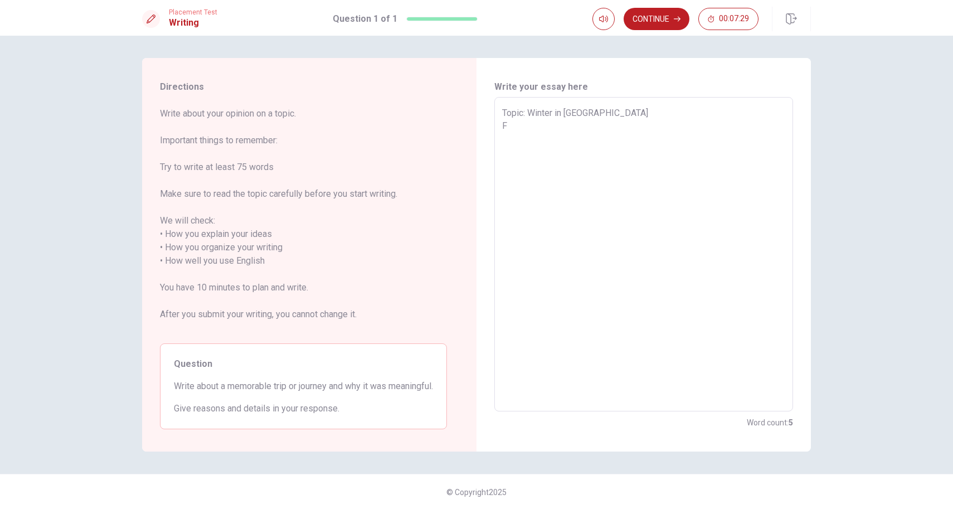
type textarea "x"
type textarea "Topic: Winter in [GEOGRAPHIC_DATA] Fi"
type textarea "x"
type textarea "Topic: Winter in [GEOGRAPHIC_DATA] Fie"
type textarea "x"
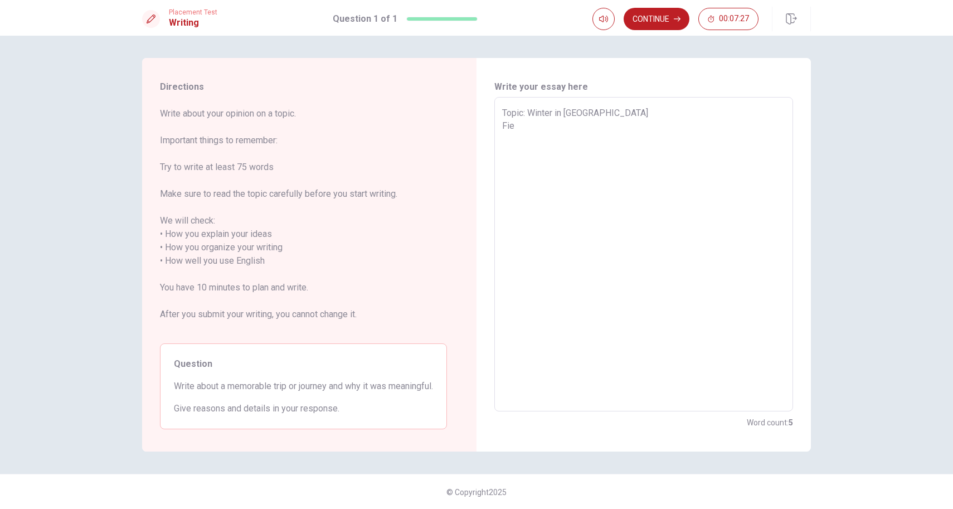
type textarea "Topic: Winter in [GEOGRAPHIC_DATA] Fi"
type textarea "x"
type textarea "Topic: Winter in [GEOGRAPHIC_DATA] Fir"
type textarea "x"
type textarea "Topic: Winter in [GEOGRAPHIC_DATA] Firs"
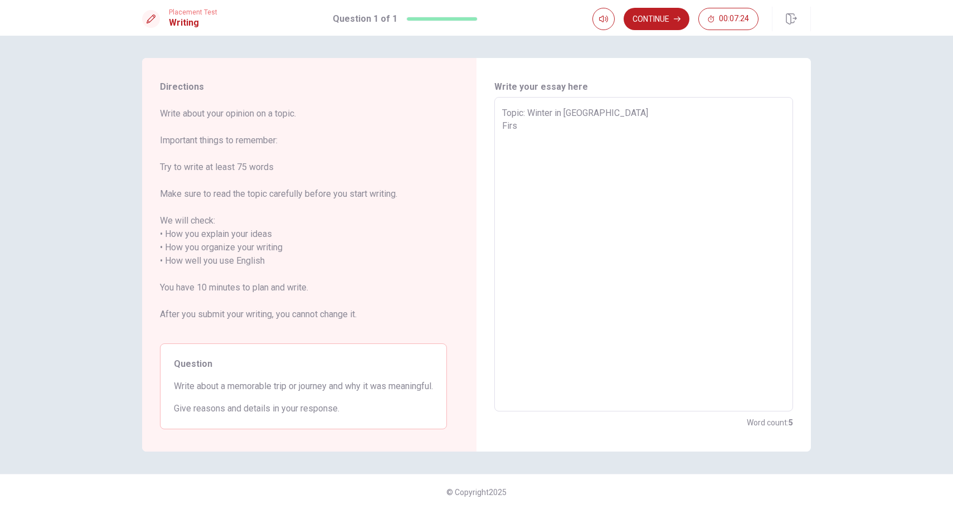
type textarea "x"
type textarea "Topic: Winter in [GEOGRAPHIC_DATA] First"
type textarea "x"
type textarea "Topic: Winter in [GEOGRAPHIC_DATA] First,"
type textarea "x"
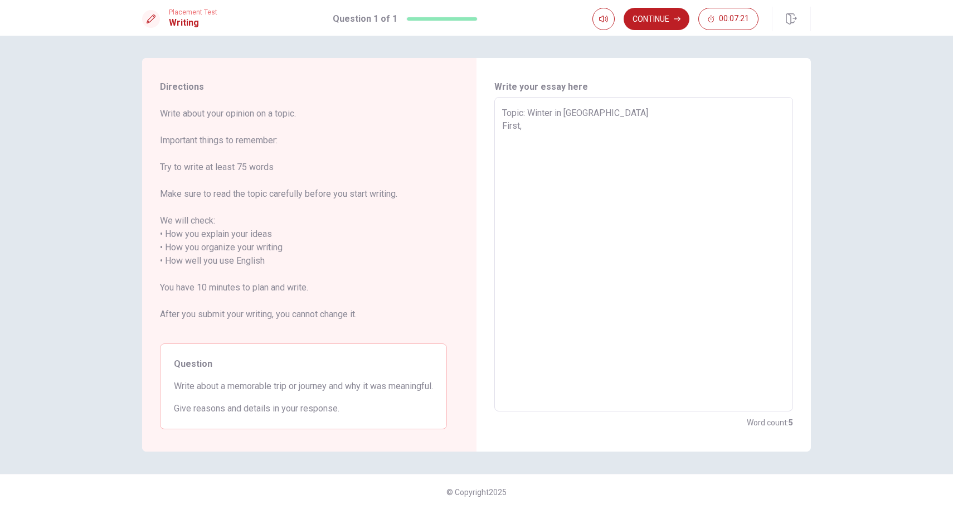
type textarea "Topic: Winter in [GEOGRAPHIC_DATA] First,"
type textarea "x"
type textarea "Topic: Winter in [GEOGRAPHIC_DATA] First"
type textarea "x"
type textarea "Topic: Winter in [GEOGRAPHIC_DATA] First"
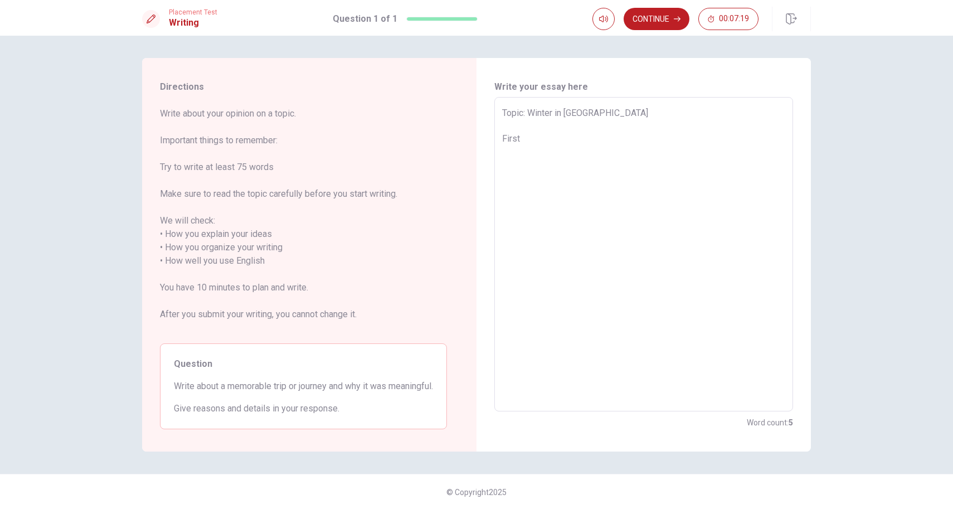
type textarea "x"
type textarea "Topic: Winter in [GEOGRAPHIC_DATA] First o"
type textarea "x"
type textarea "Topic: Winter in [GEOGRAPHIC_DATA] First od"
type textarea "x"
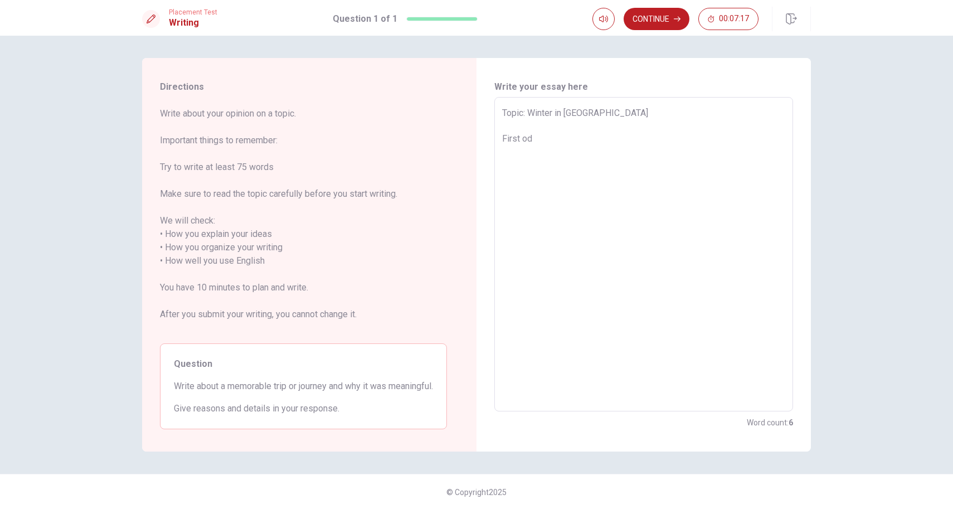
type textarea "Topic: Winter in [GEOGRAPHIC_DATA] First o"
type textarea "x"
type textarea "Topic: Winter in [GEOGRAPHIC_DATA] First of"
type textarea "x"
type textarea "Topic: Winter in [GEOGRAPHIC_DATA] First of"
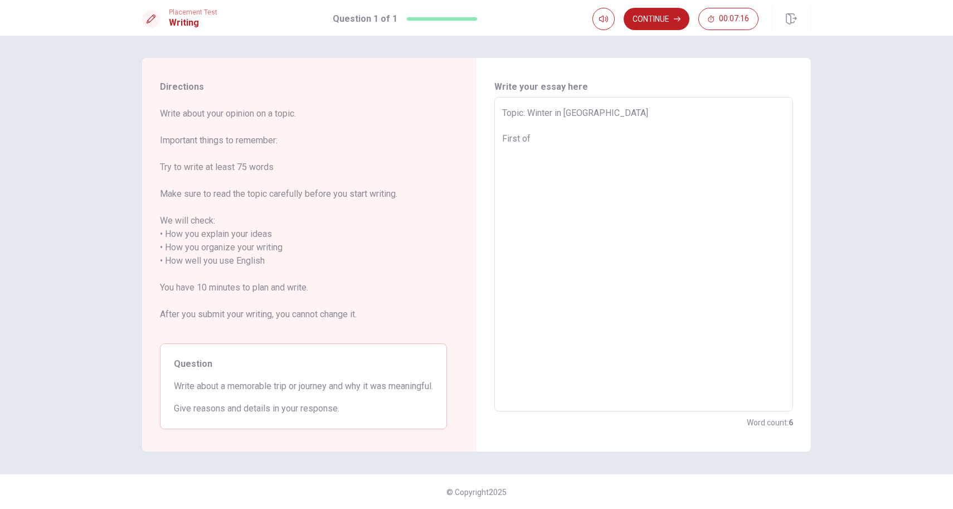
type textarea "x"
type textarea "Topic: Winter in [GEOGRAPHIC_DATA] First of a"
type textarea "x"
type textarea "Topic: Winter in [GEOGRAPHIC_DATA] First of al"
type textarea "x"
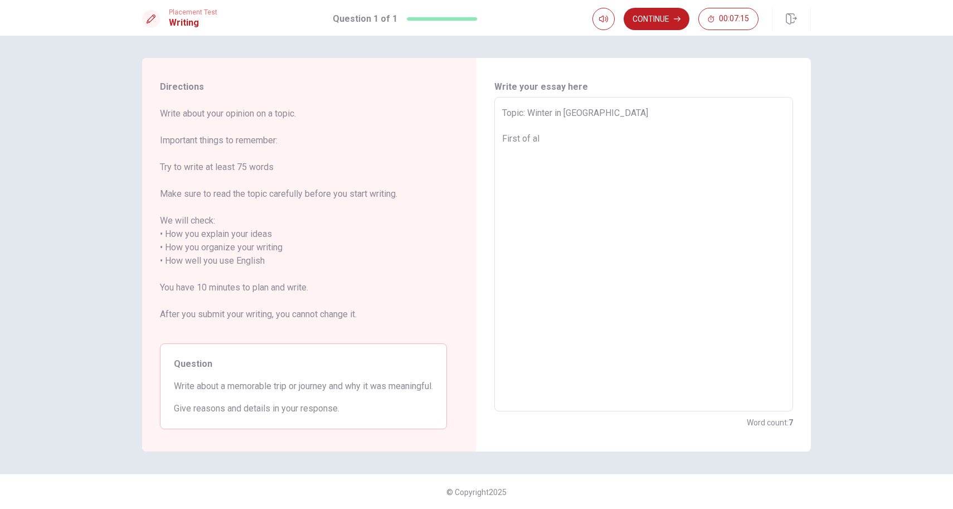
type textarea "Topic: Winter in [GEOGRAPHIC_DATA] First of all"
type textarea "x"
type textarea "Topic: Winter in [GEOGRAPHIC_DATA] First of all,"
click at [644, 139] on textarea "Topic: Winter in [GEOGRAPHIC_DATA] First of all, let's talk about winter, winte…" at bounding box center [643, 254] width 283 height 296
click at [644, 141] on textarea "Topic: Winter in [GEOGRAPHIC_DATA] First of all, let's talk about winter, winte…" at bounding box center [643, 254] width 283 height 296
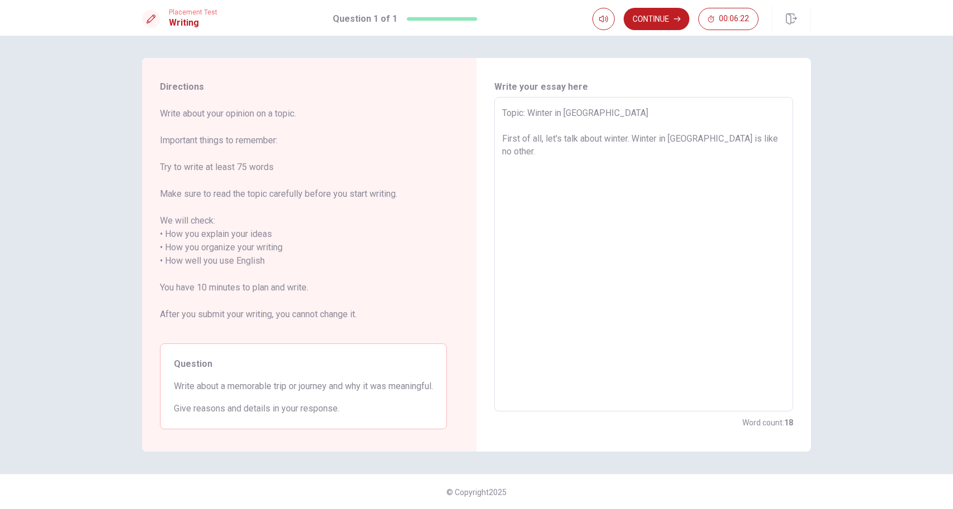
click at [783, 138] on textarea "Topic: Winter in [GEOGRAPHIC_DATA] First of all, let's talk about winter. Winte…" at bounding box center [643, 254] width 283 height 296
click at [729, 155] on textarea "Topic: Winter in [GEOGRAPHIC_DATA] First of all, let's talk about winter. Winte…" at bounding box center [643, 254] width 283 height 296
click at [587, 165] on textarea "Topic: Winter in [GEOGRAPHIC_DATA] First of all, let's talk about winter. Winte…" at bounding box center [643, 254] width 283 height 296
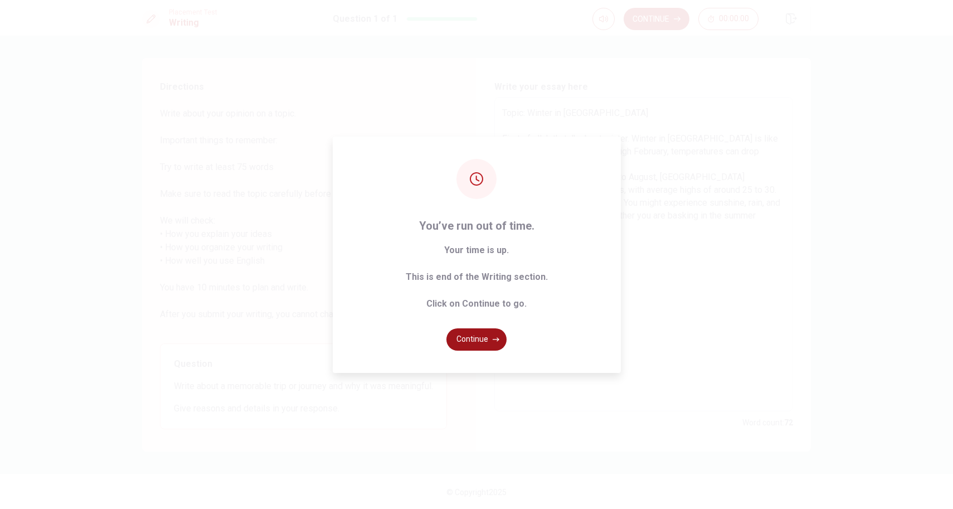
click at [479, 335] on button "Continue" at bounding box center [476, 339] width 60 height 22
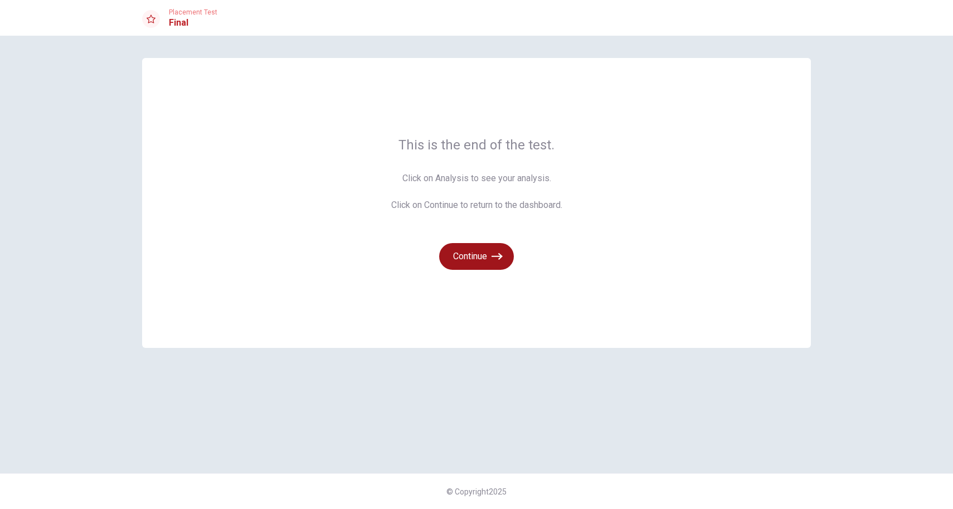
click at [482, 259] on button "Continue" at bounding box center [476, 256] width 75 height 27
